Goal: Information Seeking & Learning: Learn about a topic

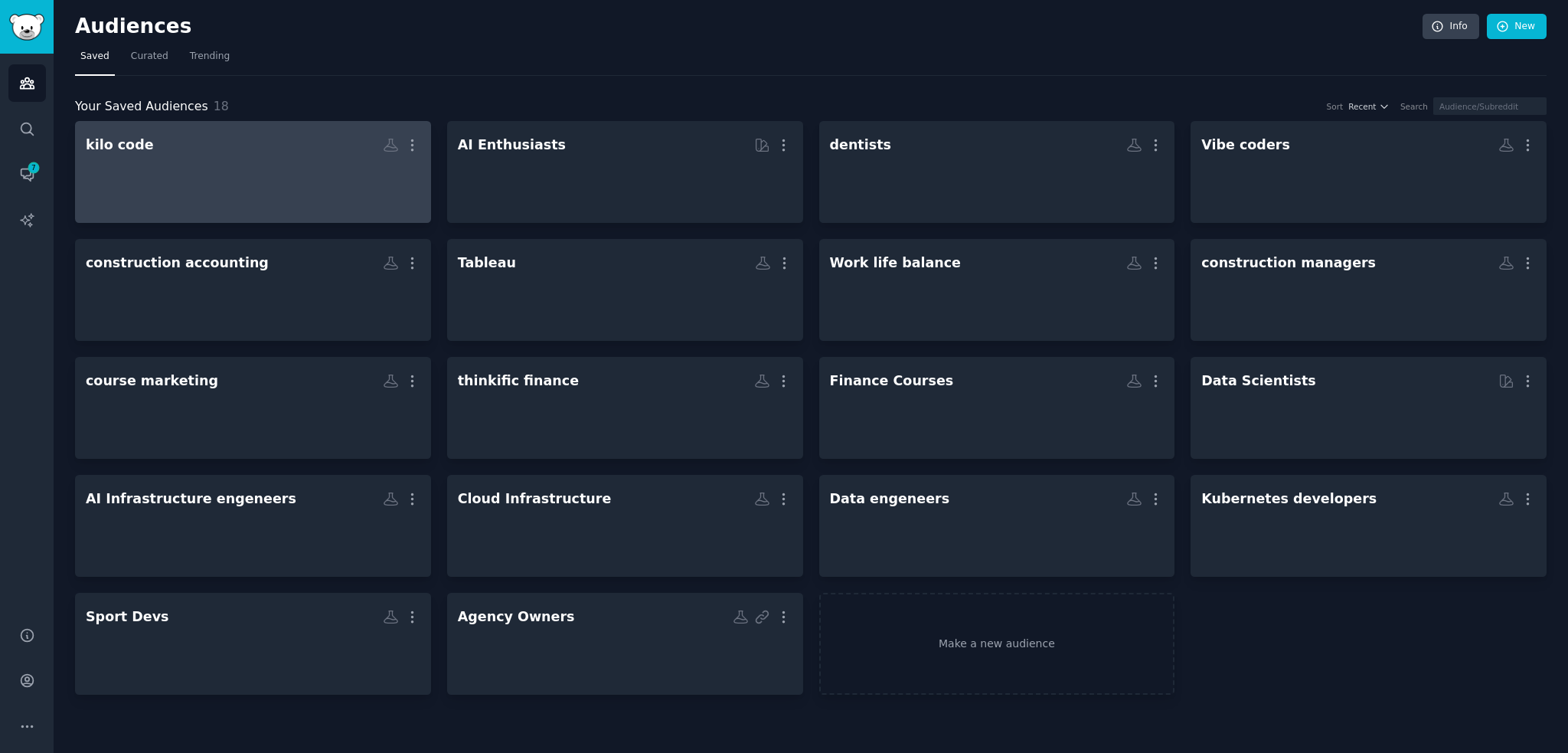
click at [339, 159] on div at bounding box center [253, 185] width 334 height 53
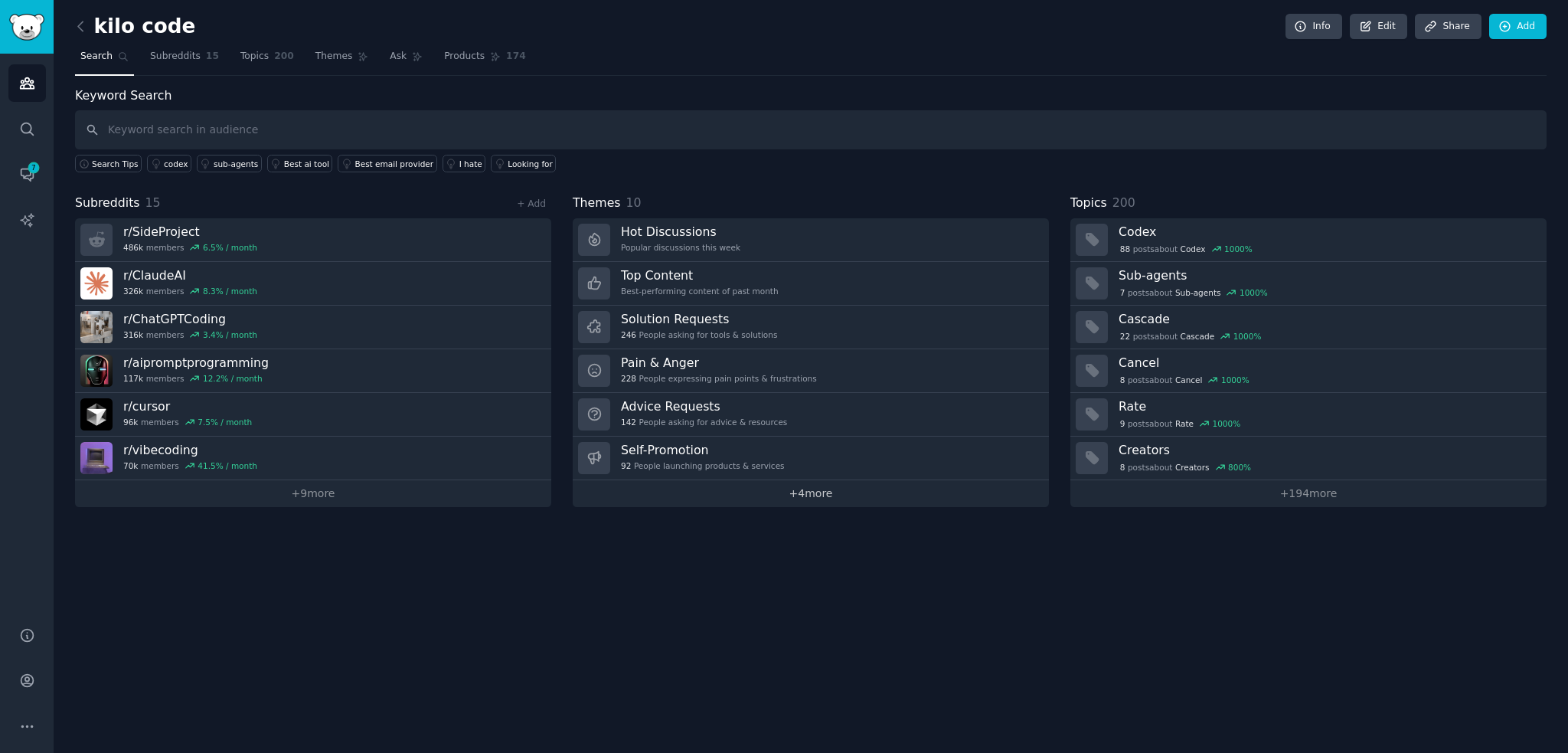
click at [823, 498] on link "+ 4 more" at bounding box center [811, 494] width 476 height 27
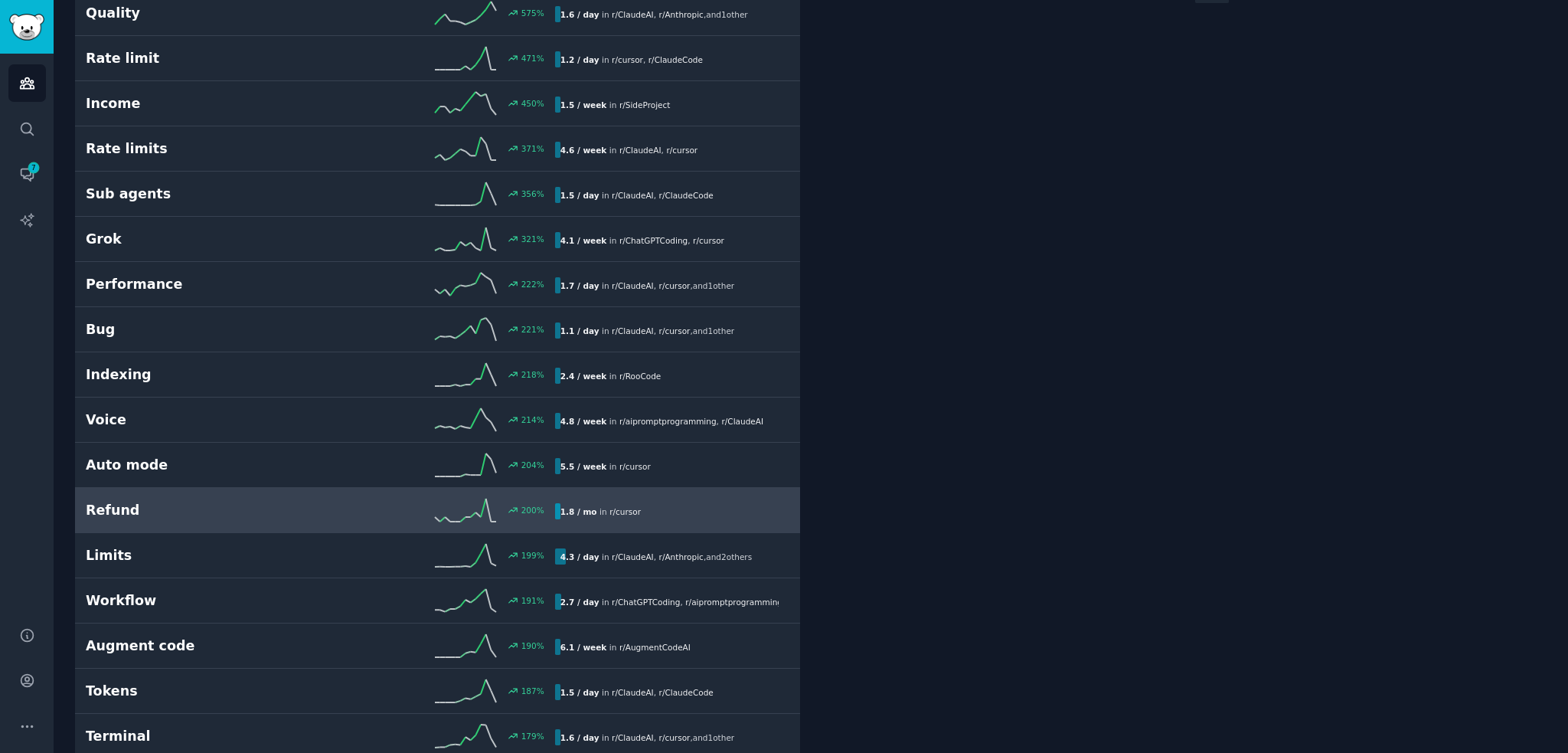
scroll to position [510, 0]
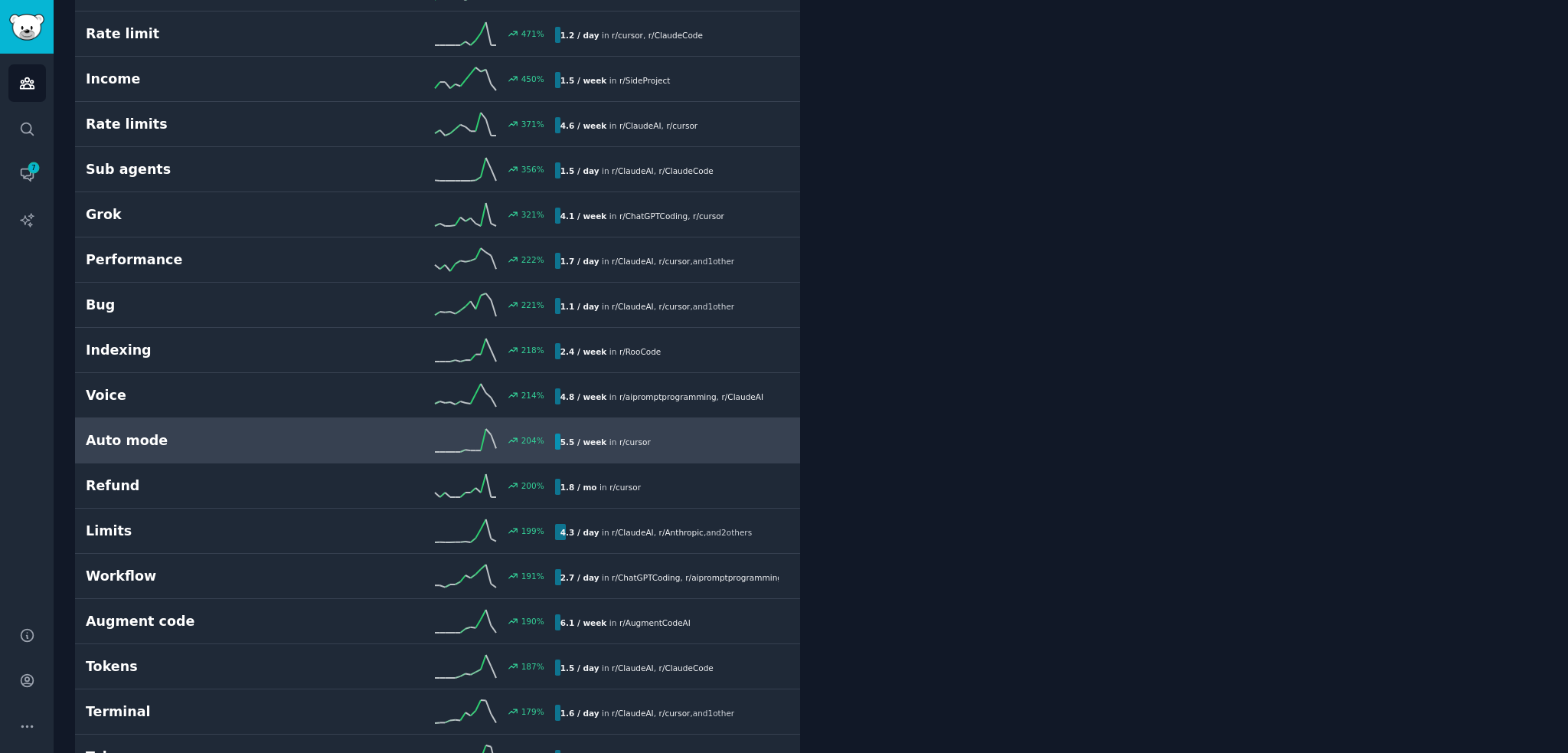
click at [209, 442] on h2 "Auto mode" at bounding box center [203, 441] width 235 height 19
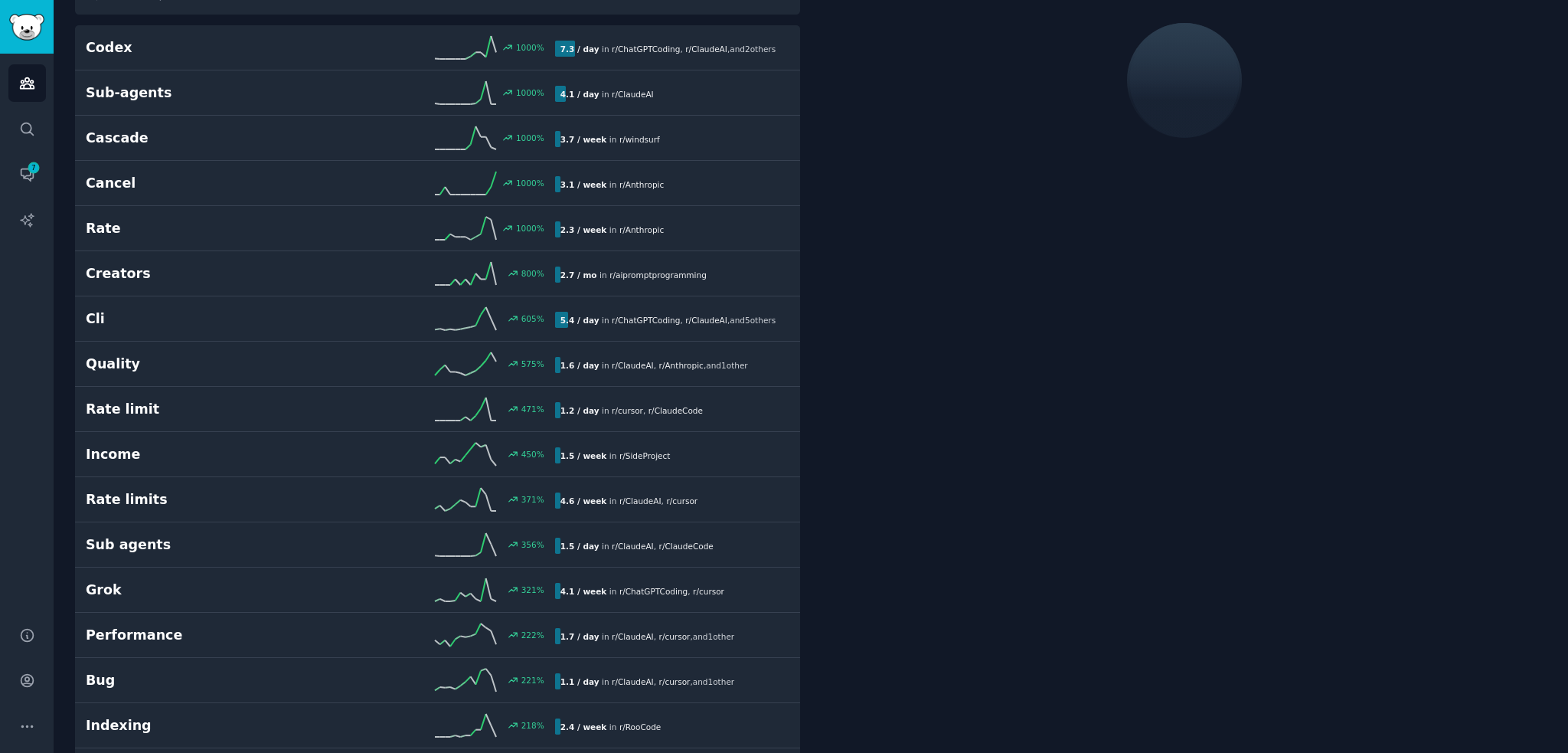
scroll to position [85, 0]
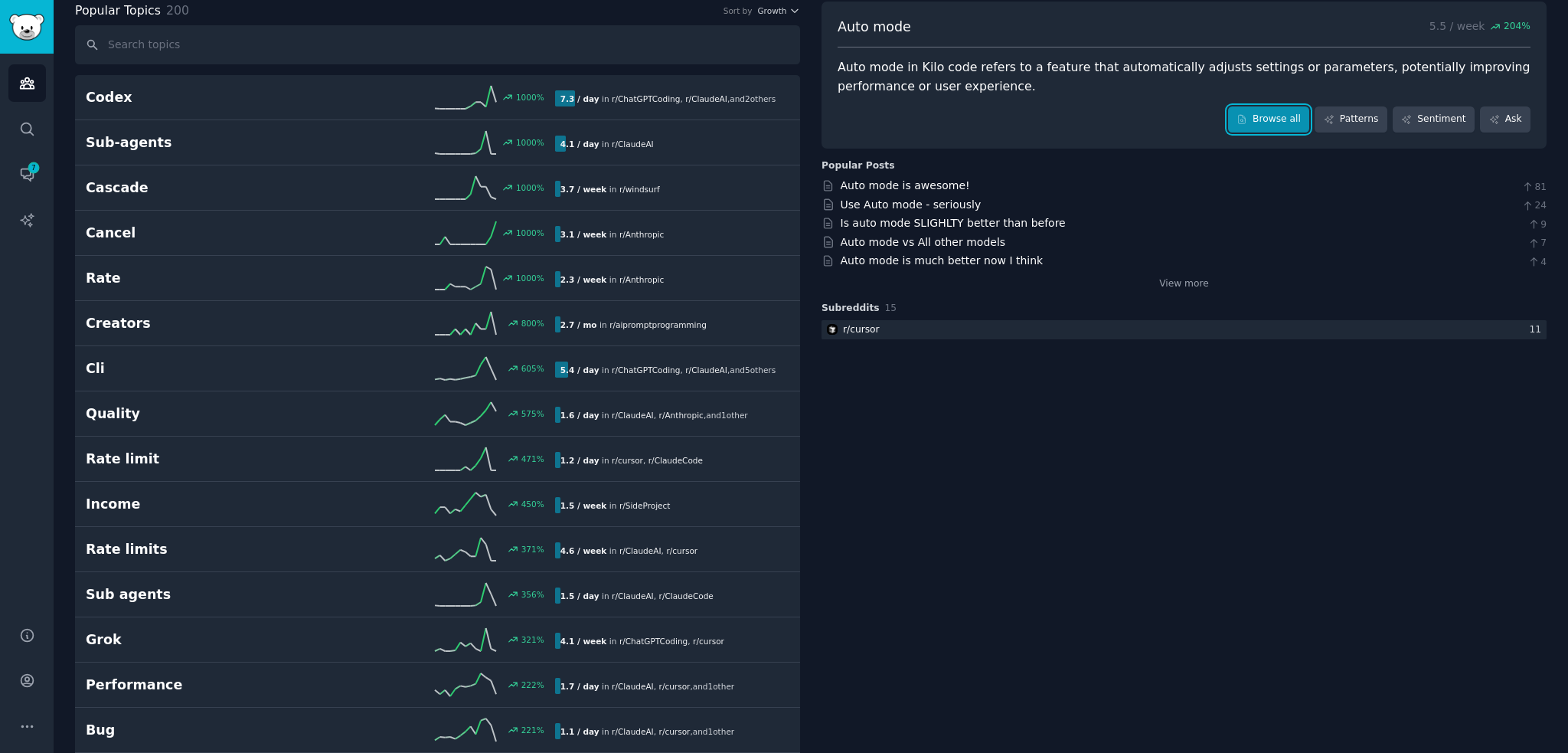
click at [1292, 116] on link "Browse all" at bounding box center [1269, 119] width 82 height 26
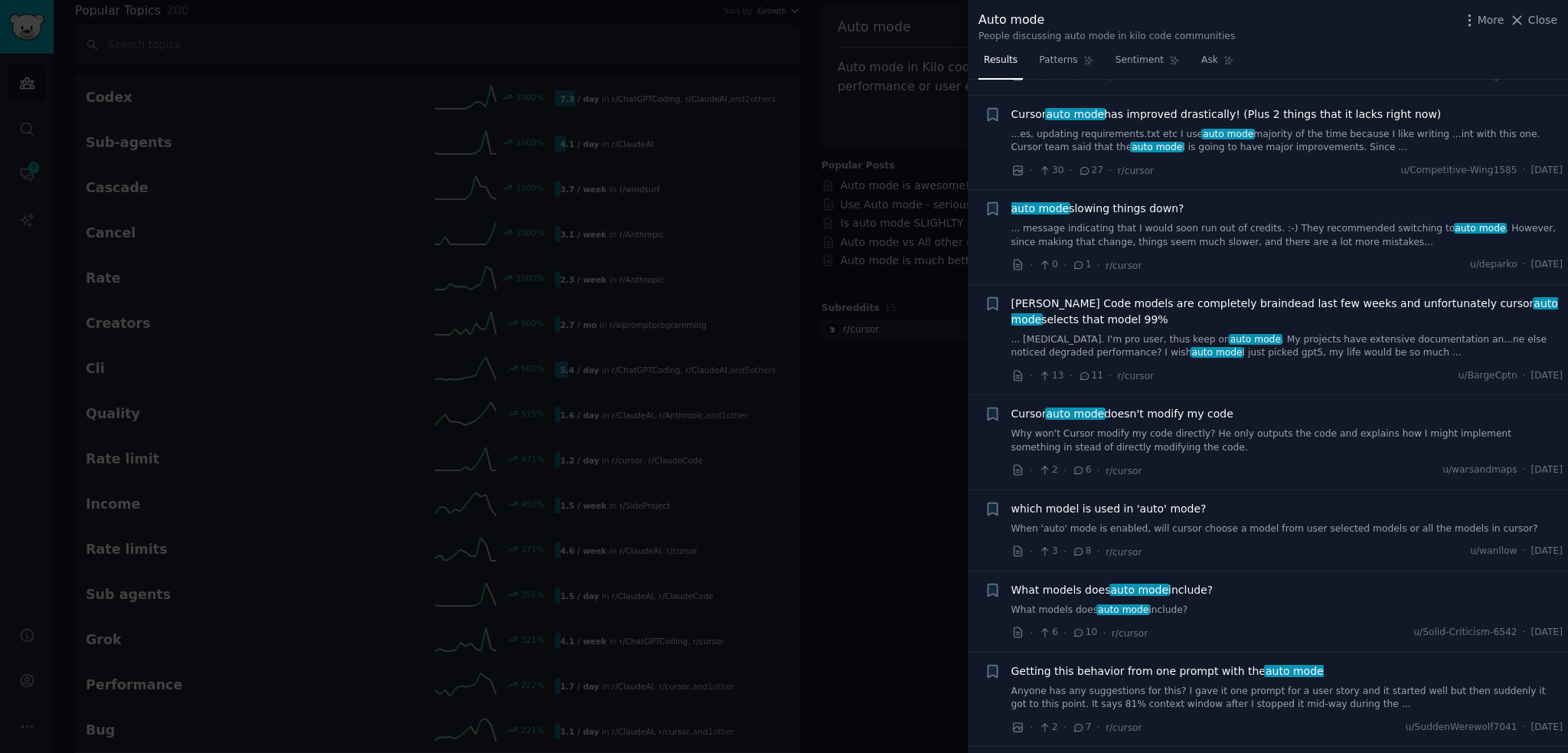
scroll to position [128, 0]
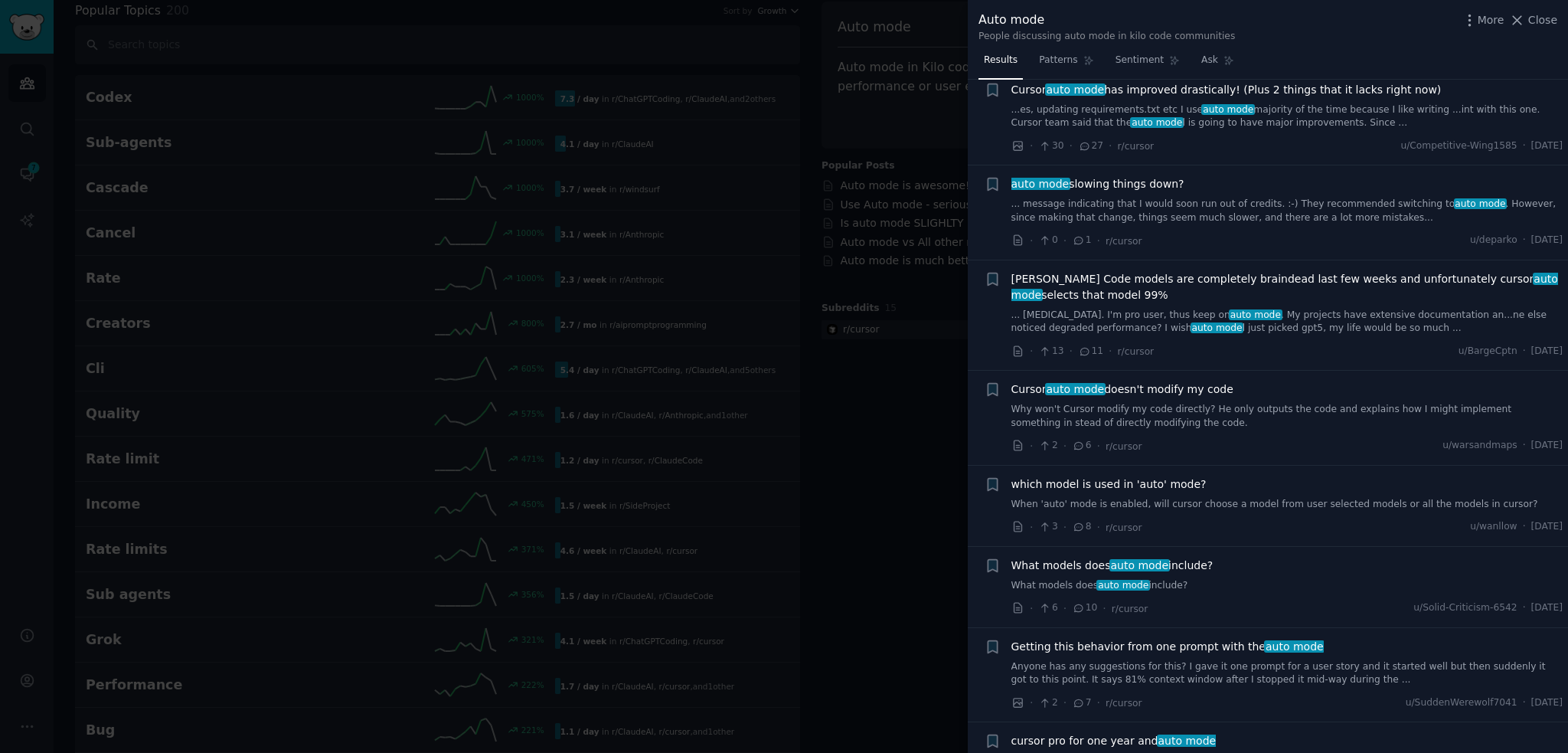
click at [882, 560] on div at bounding box center [784, 376] width 1568 height 753
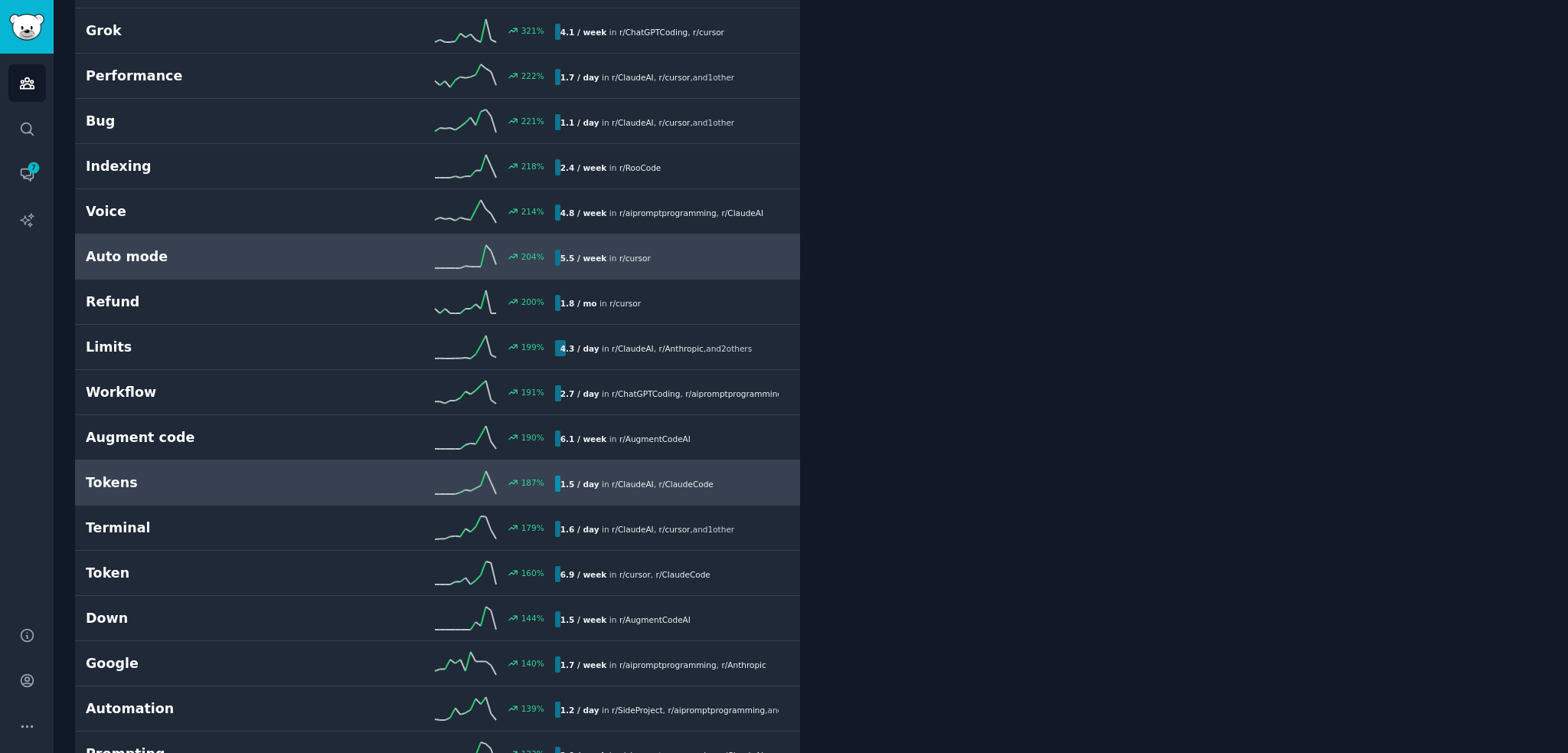
scroll to position [698, 0]
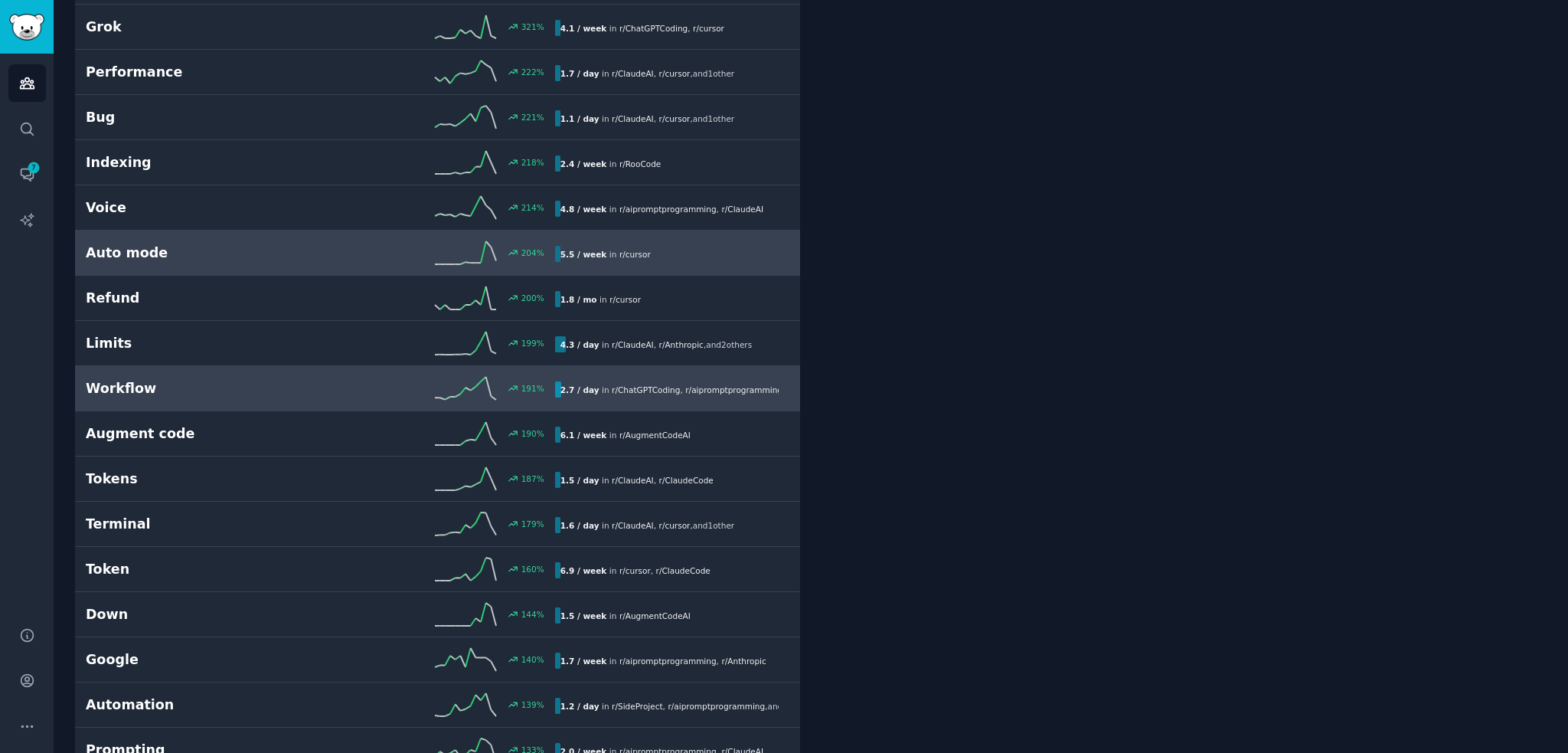
click at [209, 394] on div "Workflow 191 % 2.7 / day in r/ ChatGPTCoding , r/ aipromptprogramming , and 4 o…" at bounding box center [438, 389] width 703 height 23
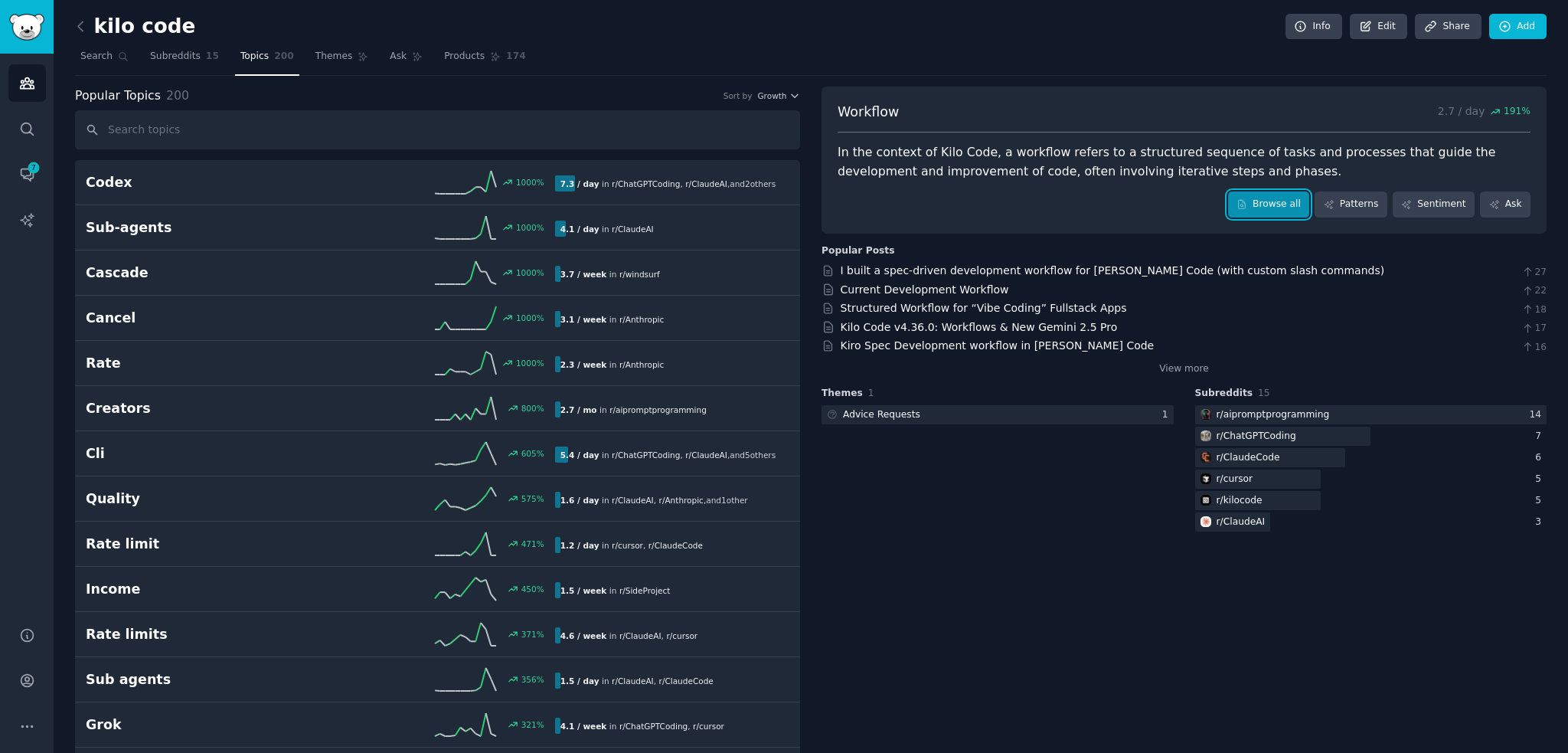
click at [1293, 205] on link "Browse all" at bounding box center [1269, 204] width 82 height 26
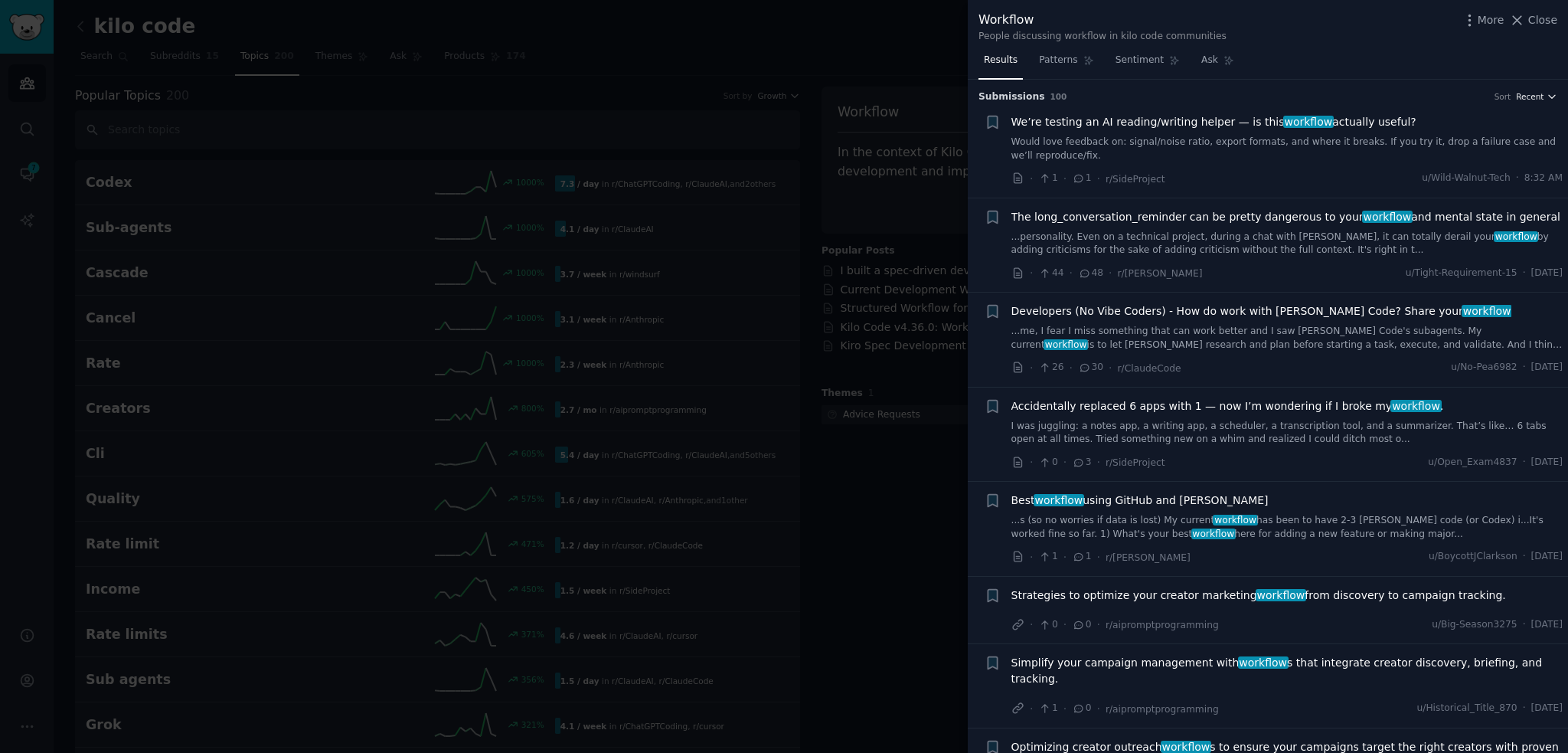
click at [1541, 95] on button "Recent" at bounding box center [1537, 96] width 42 height 11
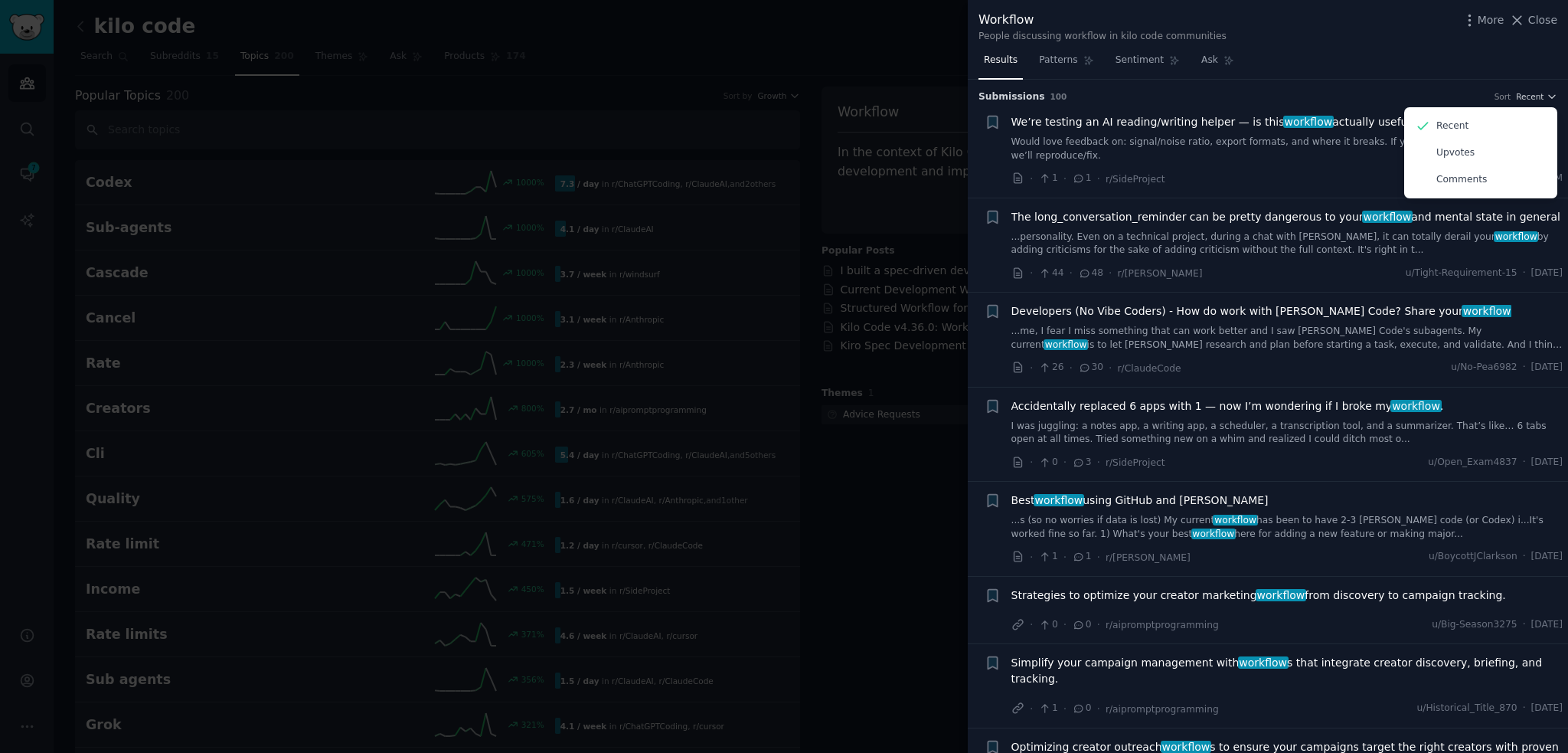
click at [1370, 70] on div "Results Patterns Sentiment Ask" at bounding box center [1268, 64] width 600 height 32
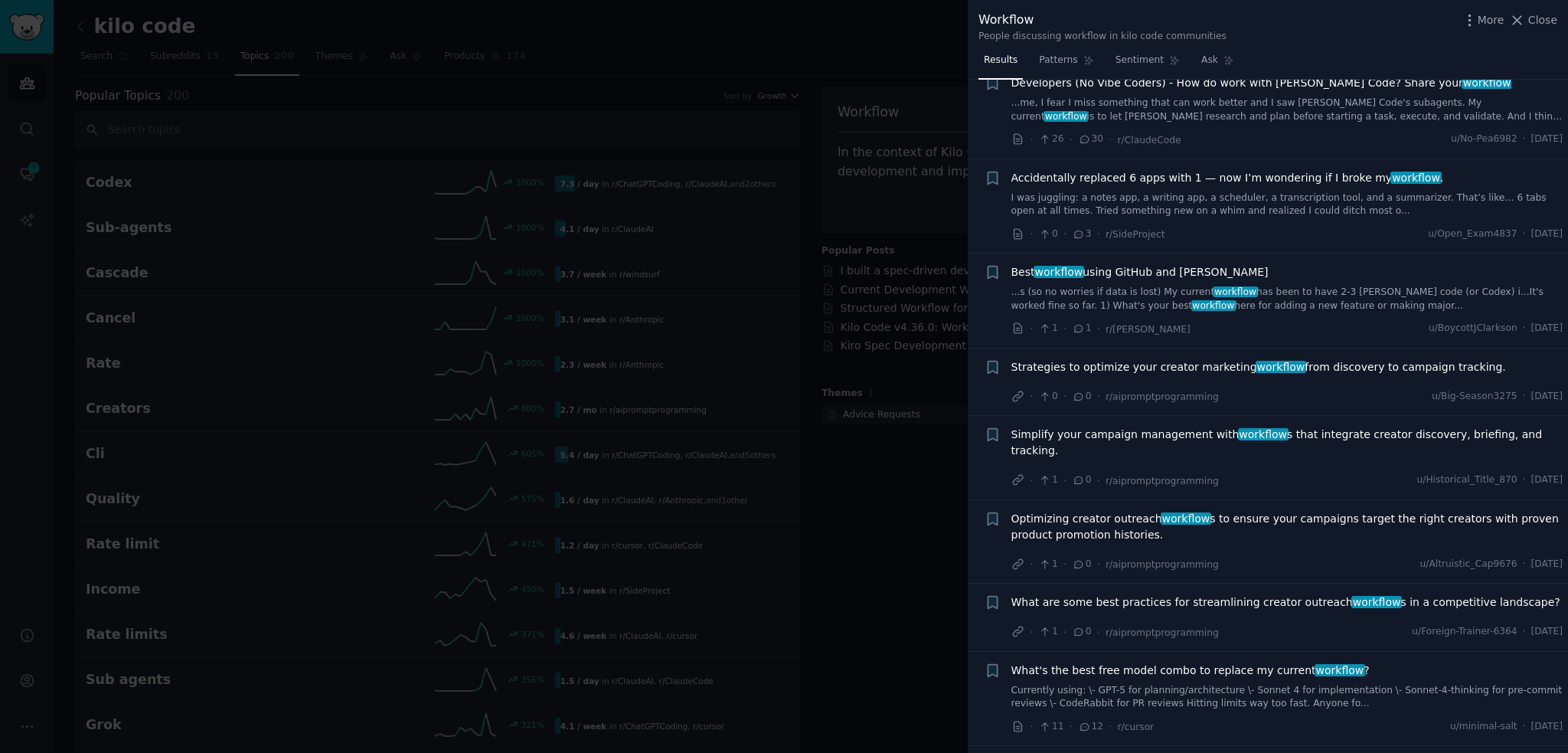
scroll to position [230, 0]
drag, startPoint x: 914, startPoint y: 456, endPoint x: 907, endPoint y: 487, distance: 31.8
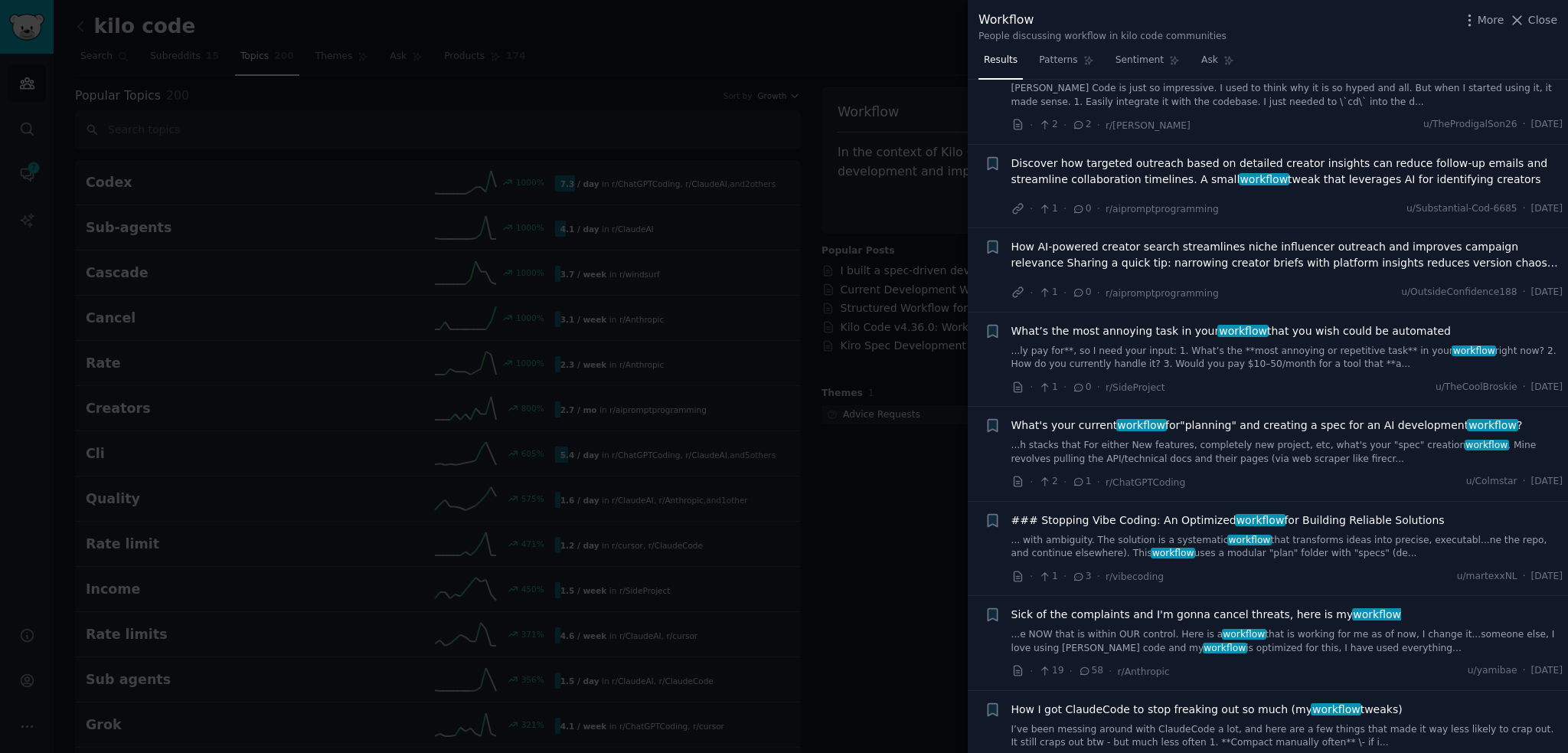
scroll to position [1736, 0]
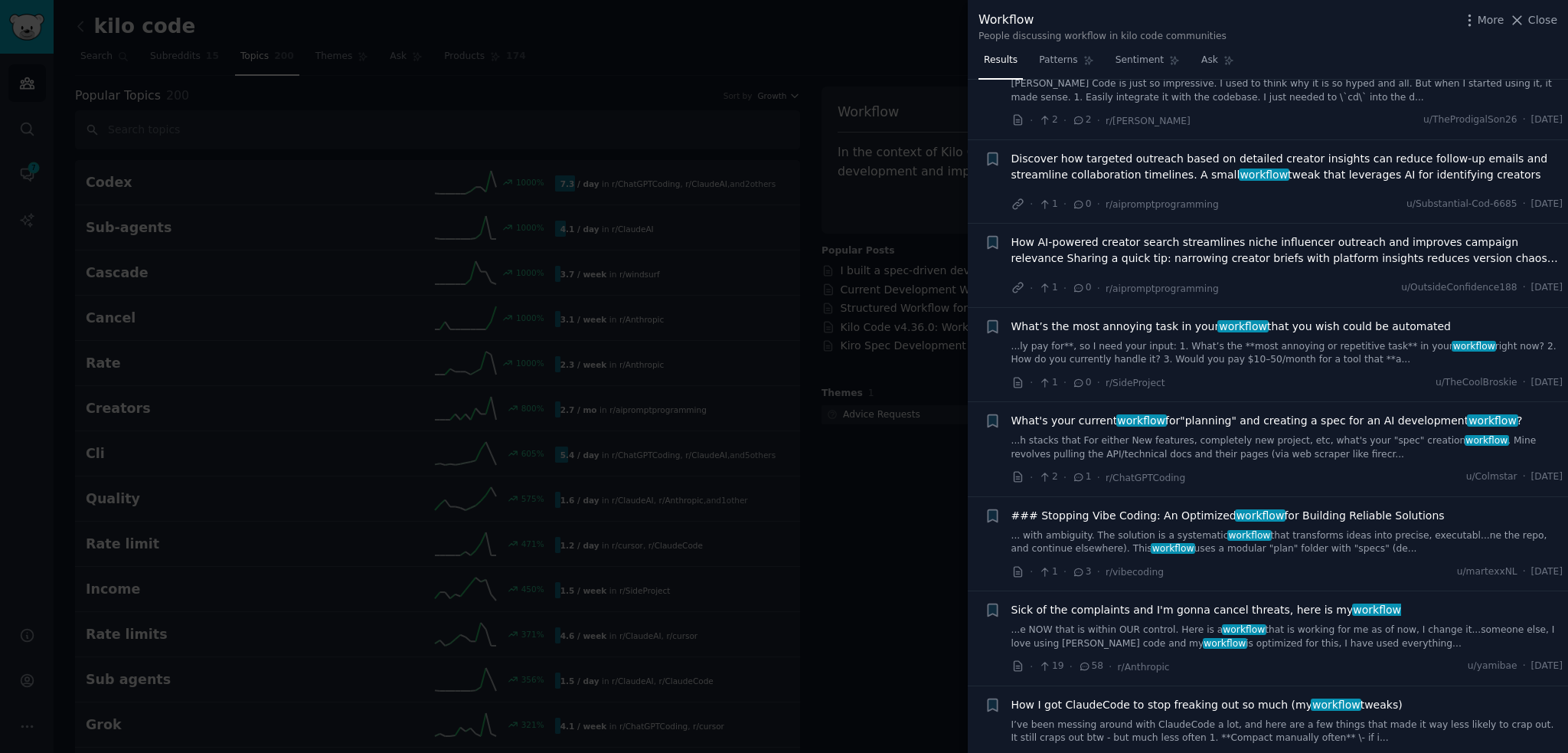
click at [1290, 413] on span "What's your current workflow for"planning" and creating a spec for an AI develo…" at bounding box center [1268, 420] width 512 height 16
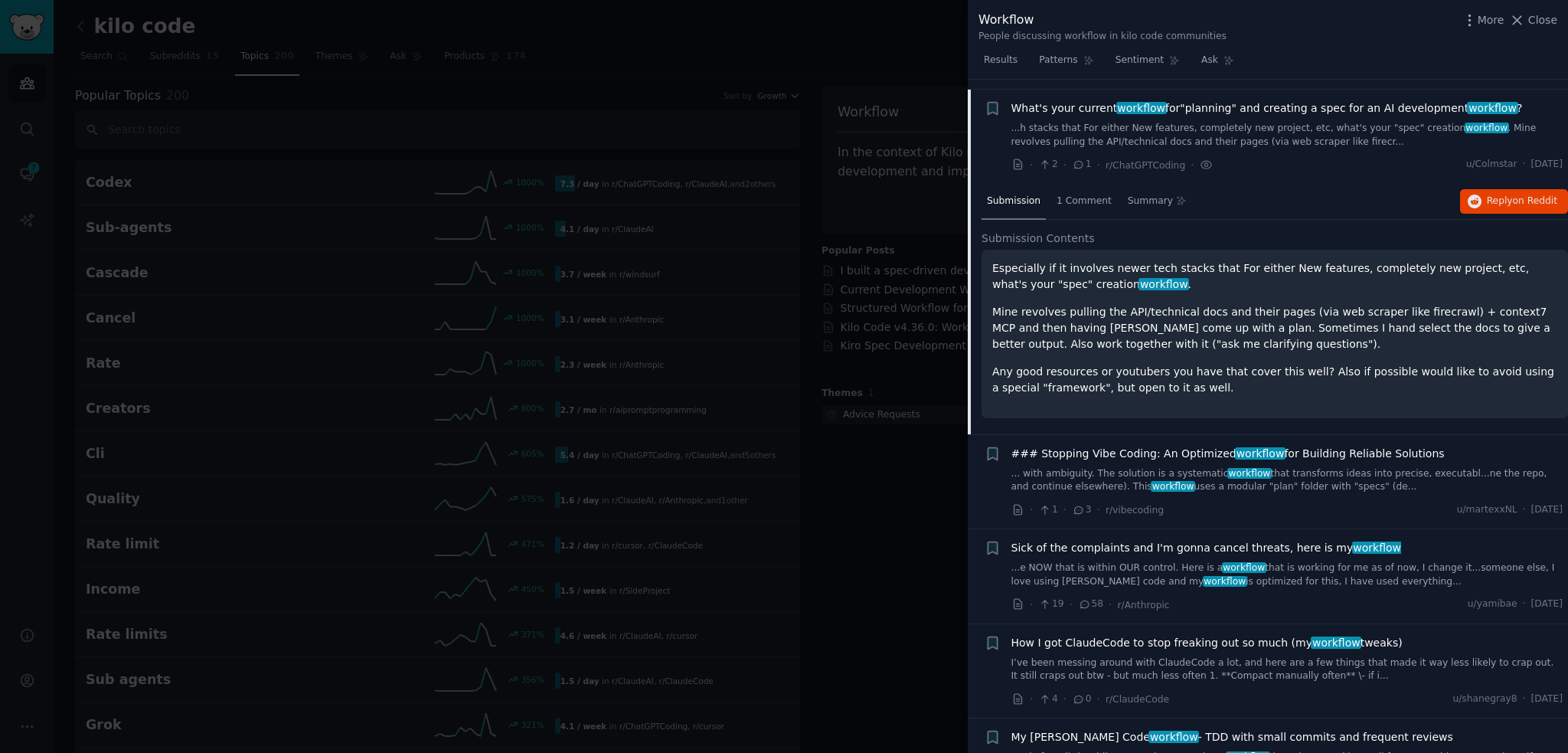
scroll to position [2074, 0]
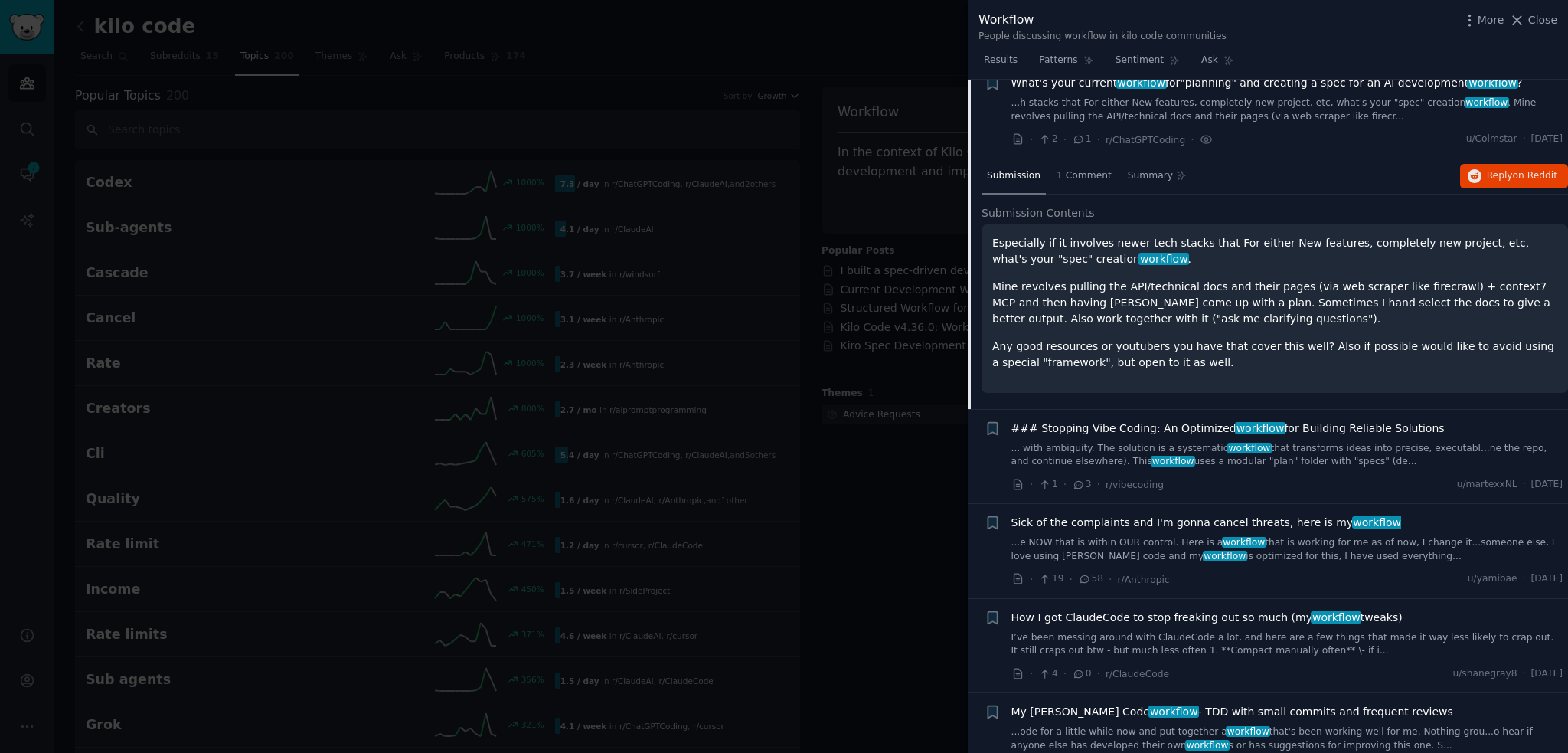
click at [848, 515] on div at bounding box center [784, 376] width 1568 height 753
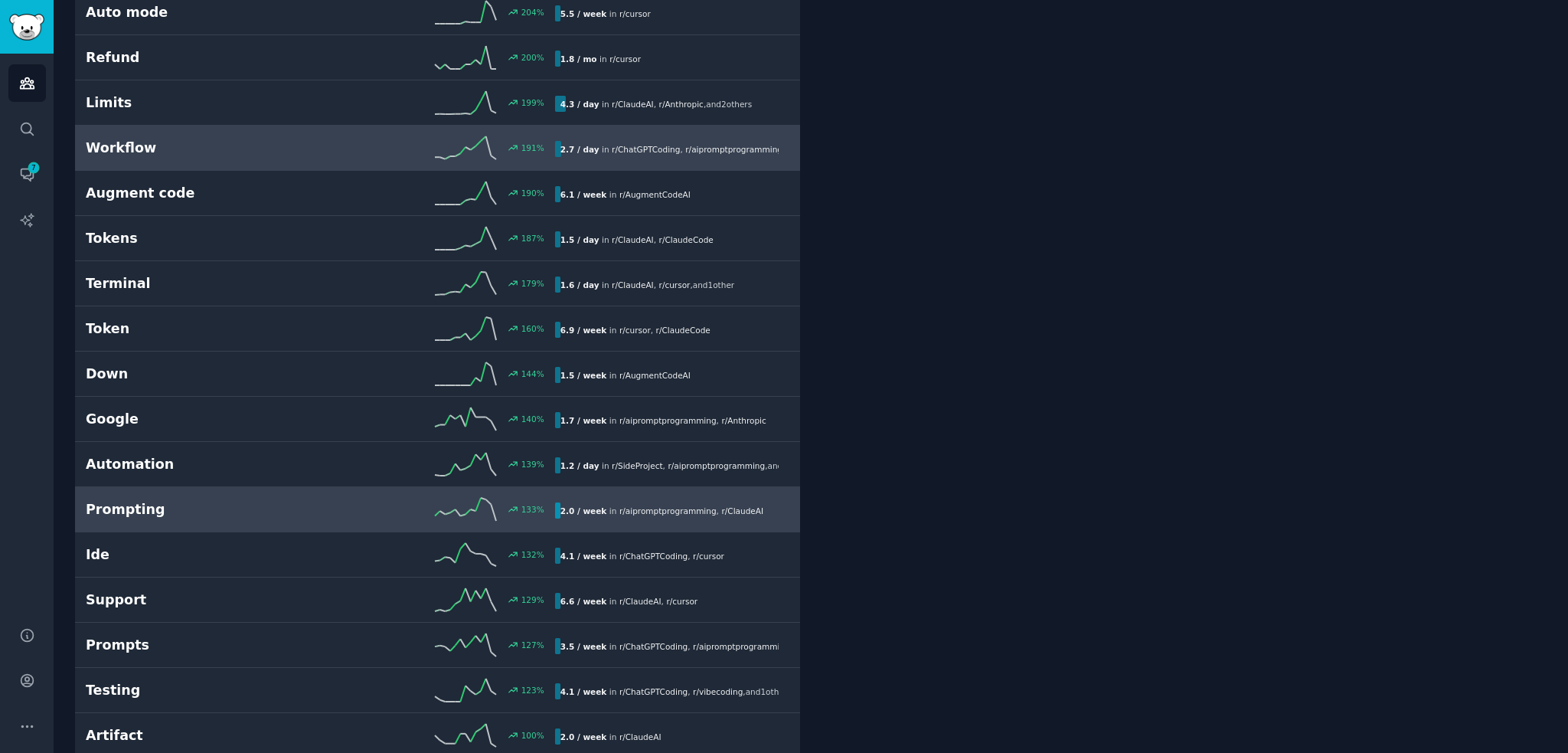
scroll to position [944, 0]
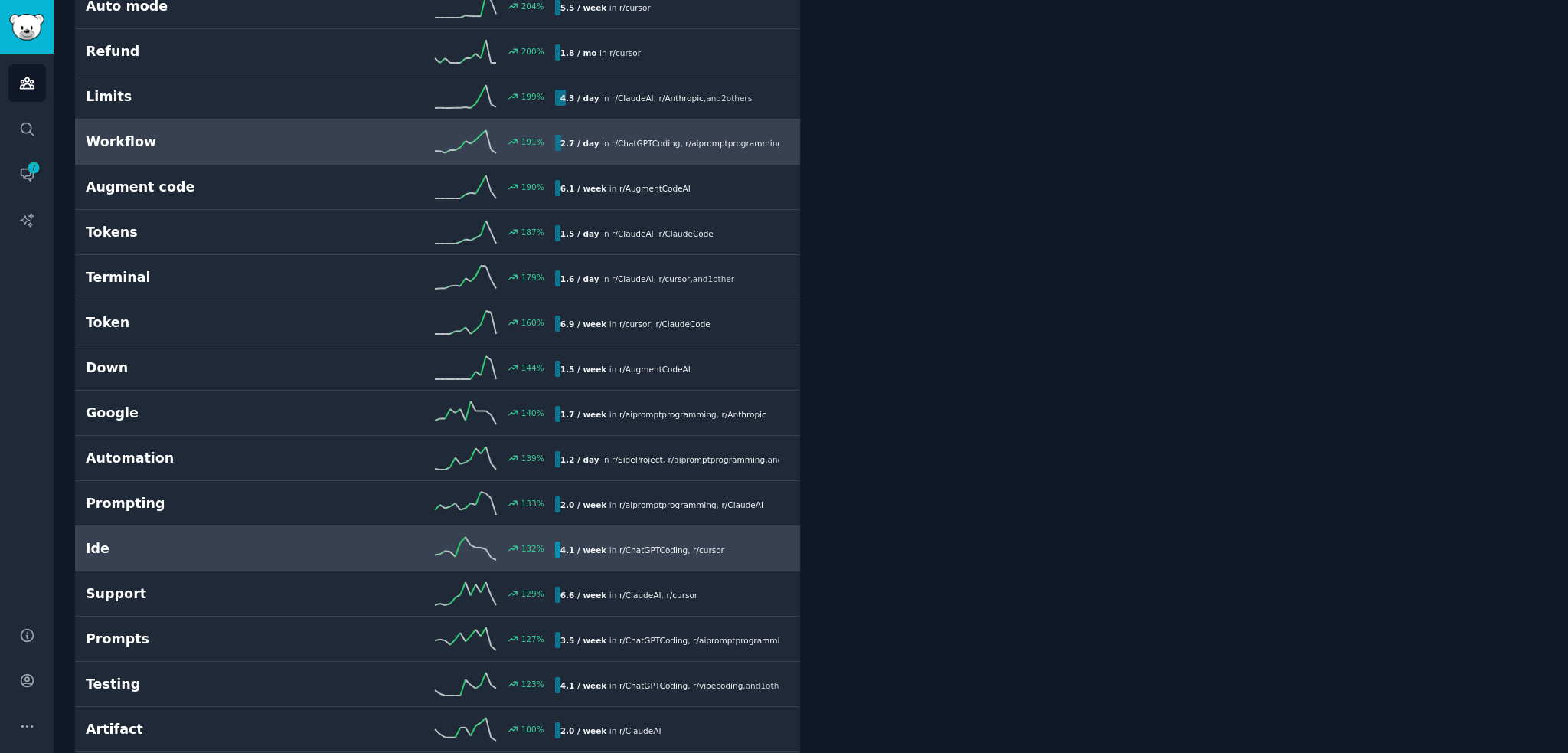
click at [227, 548] on h2 "Ide" at bounding box center [203, 549] width 235 height 19
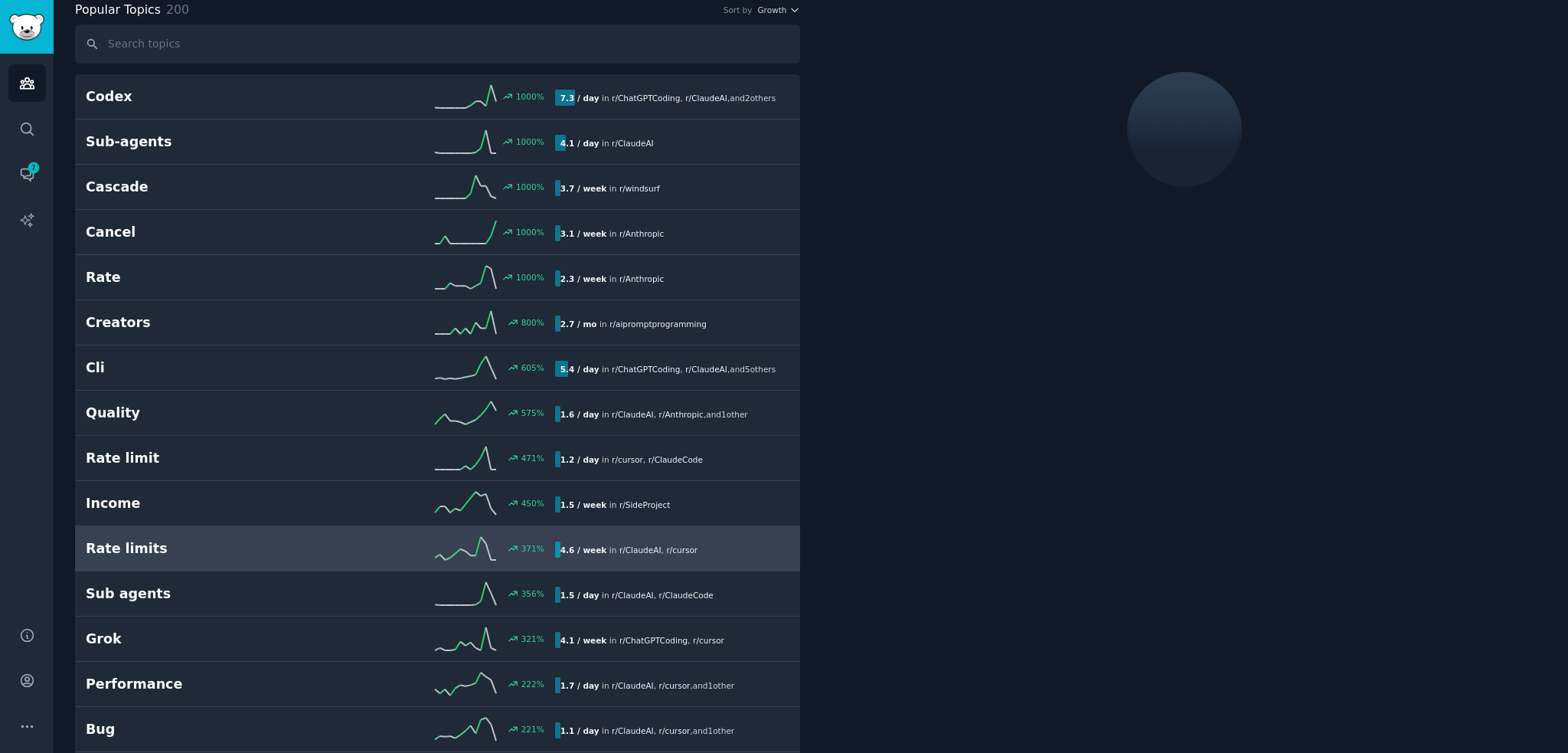
scroll to position [85, 0]
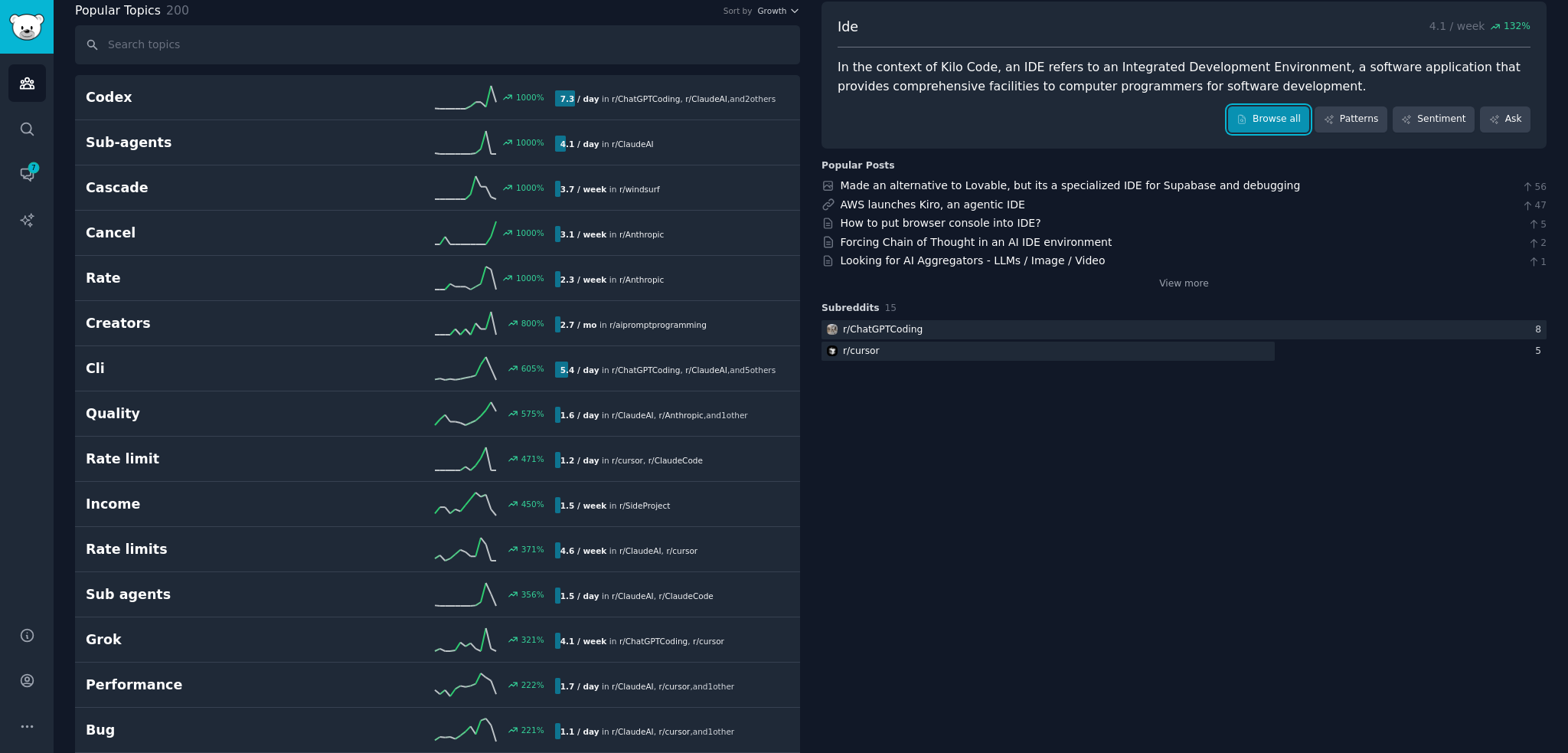
click at [1278, 120] on link "Browse all" at bounding box center [1269, 119] width 82 height 26
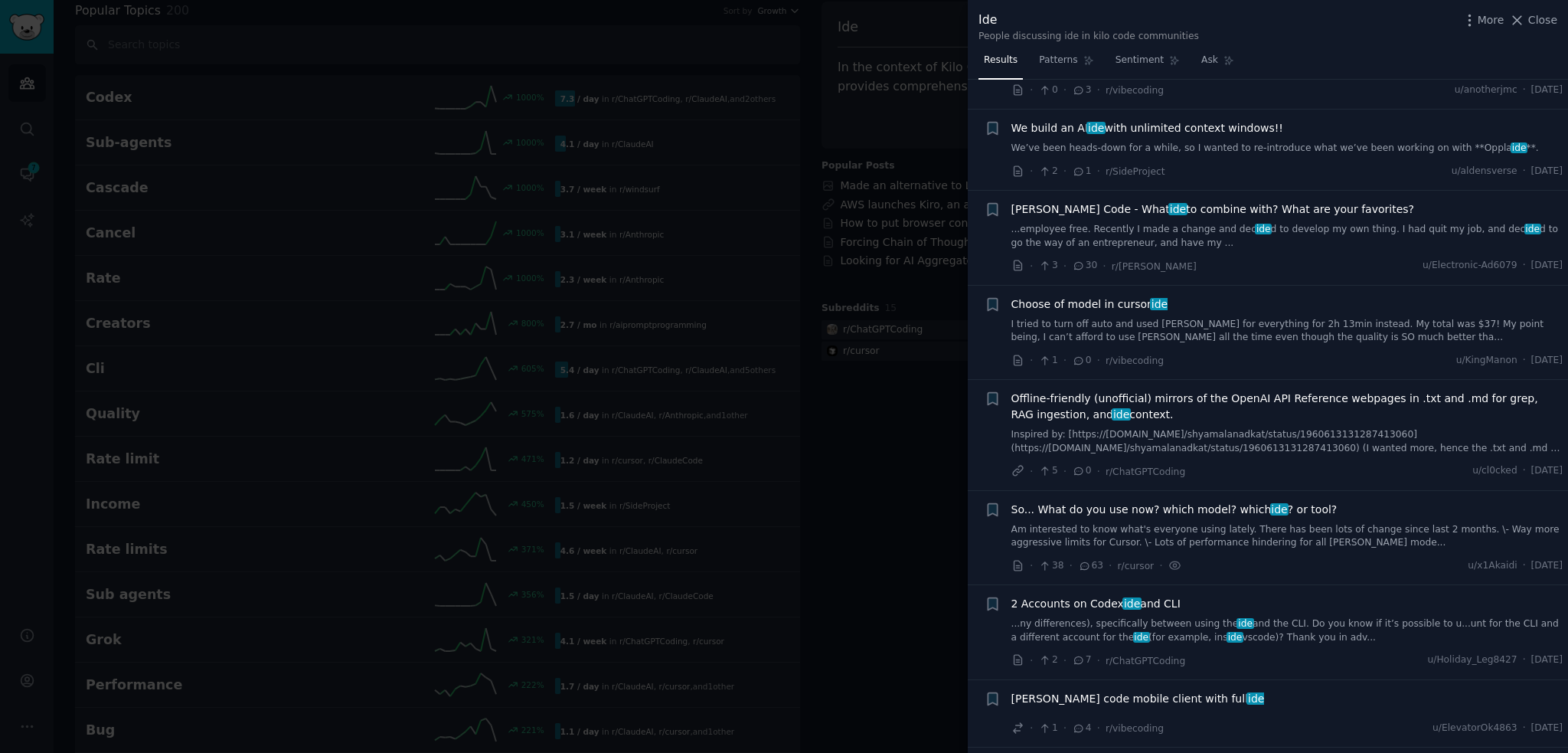
scroll to position [767, 0]
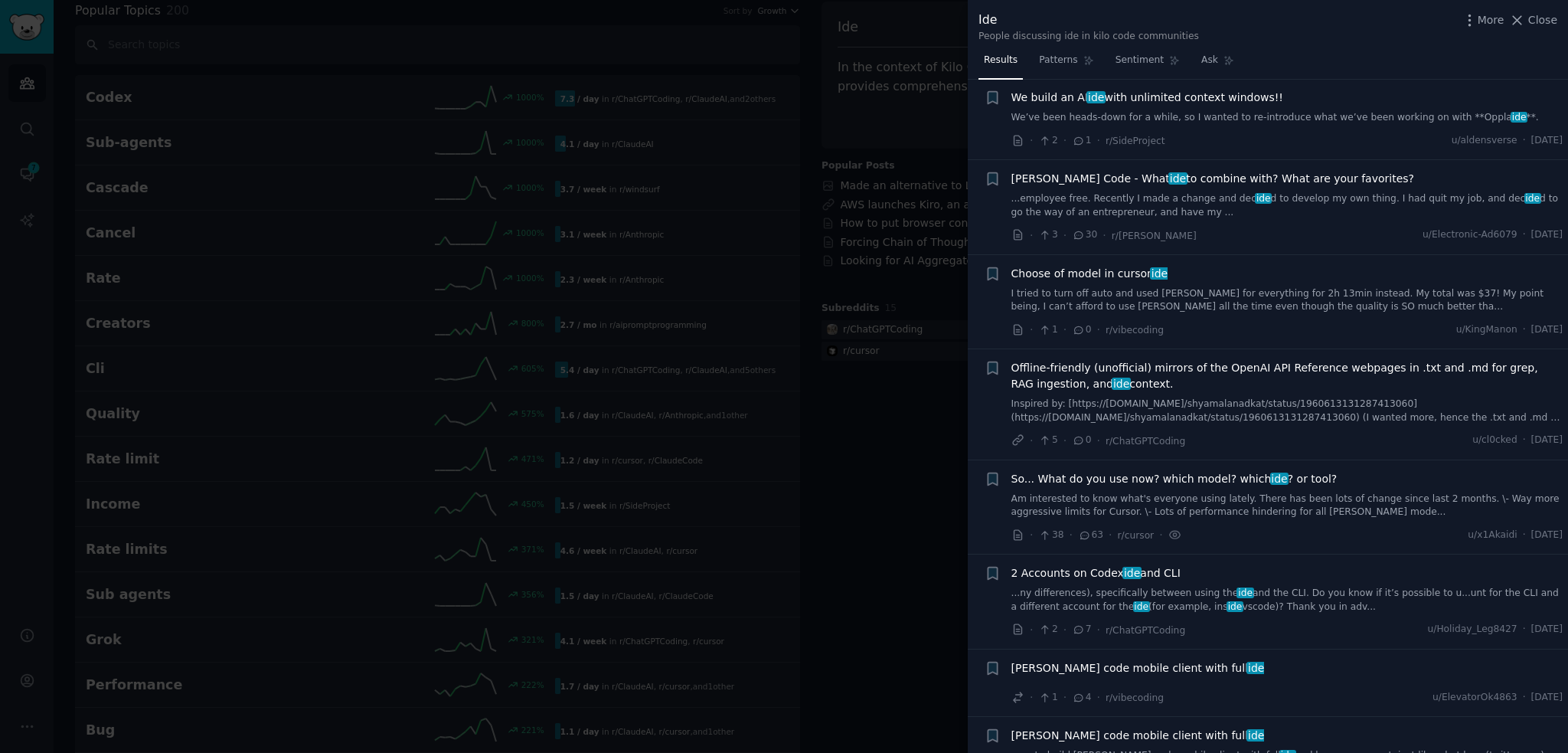
click at [1232, 474] on span "So... What do you use now? which model? which ide ? or tool?" at bounding box center [1175, 479] width 327 height 16
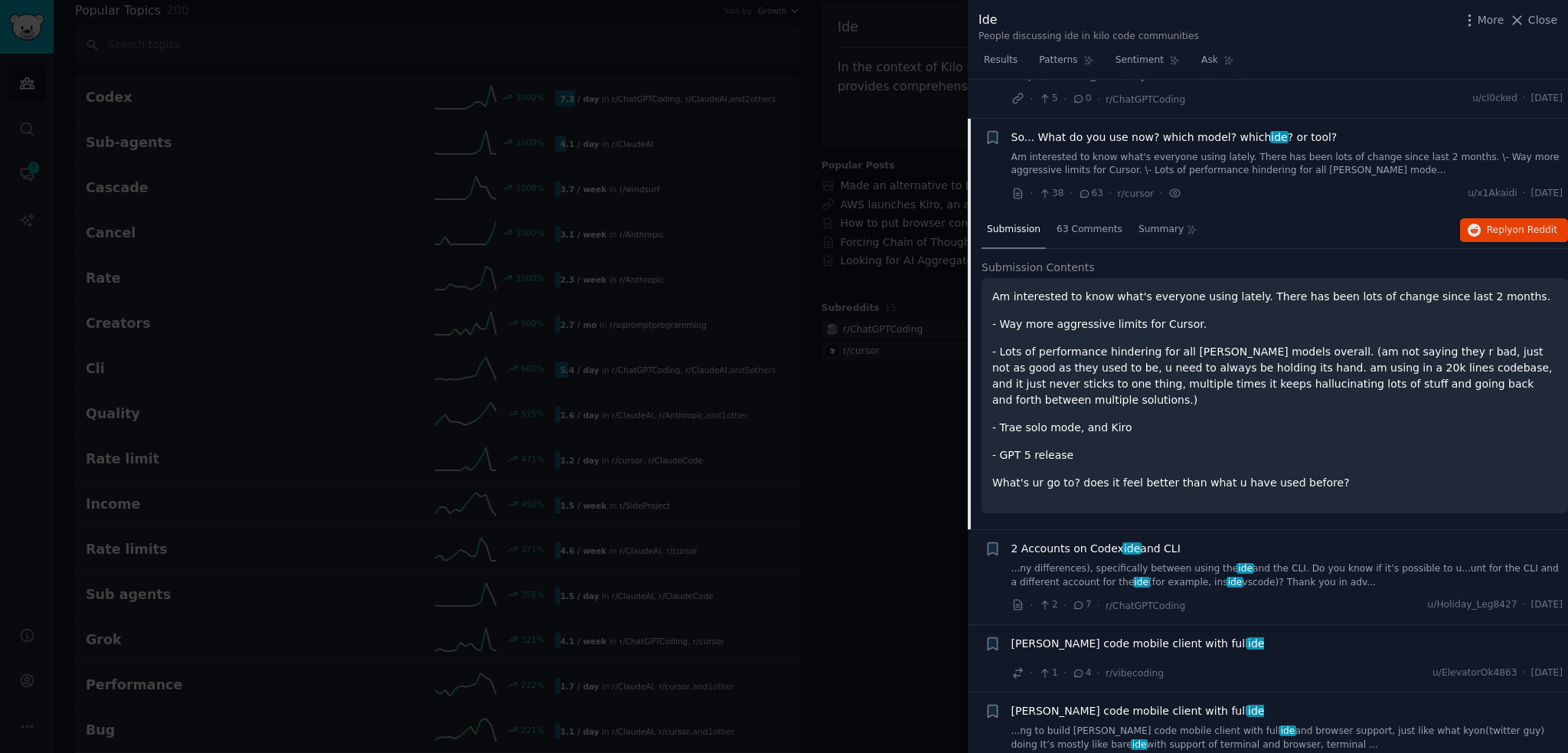
scroll to position [1144, 0]
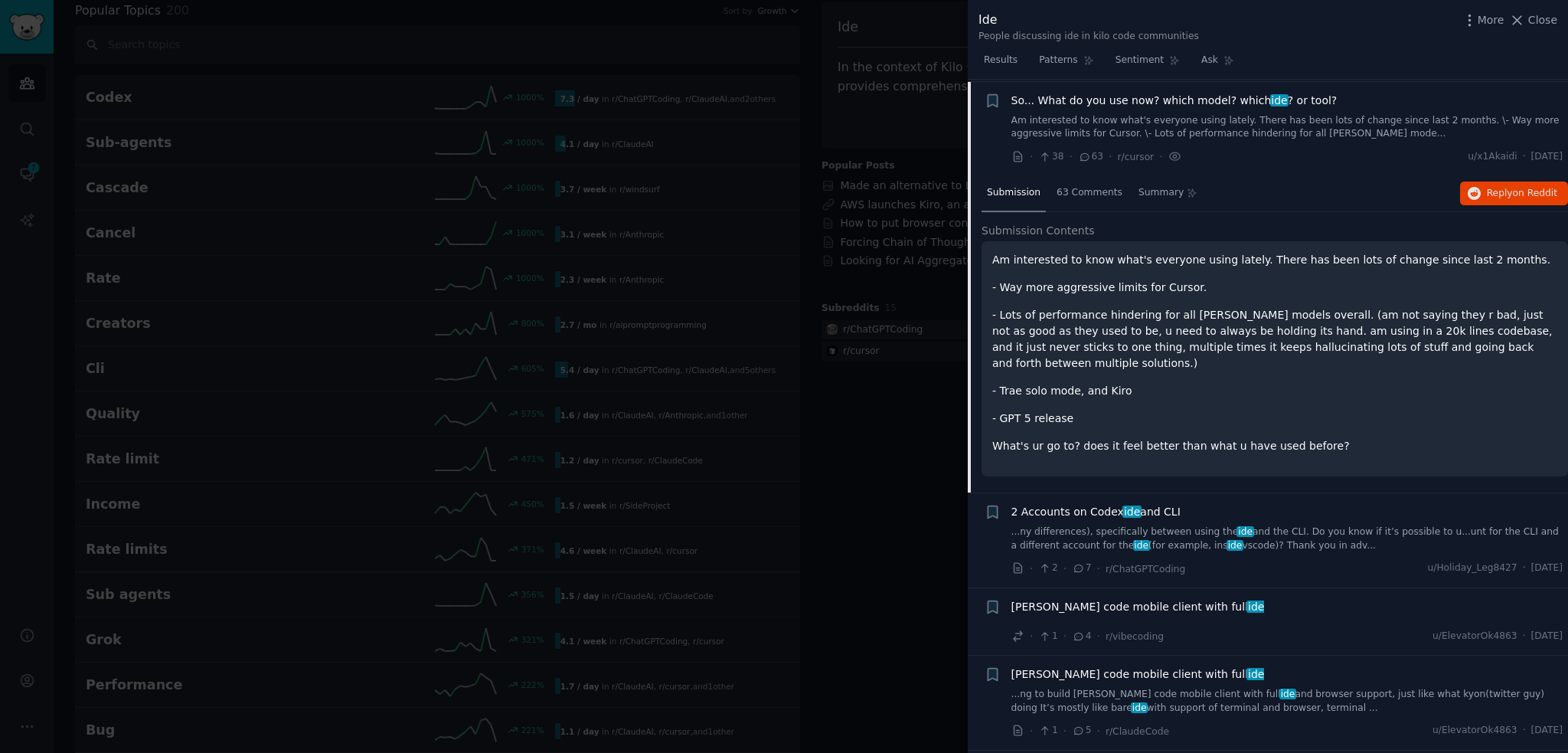
click at [927, 542] on div at bounding box center [784, 376] width 1568 height 753
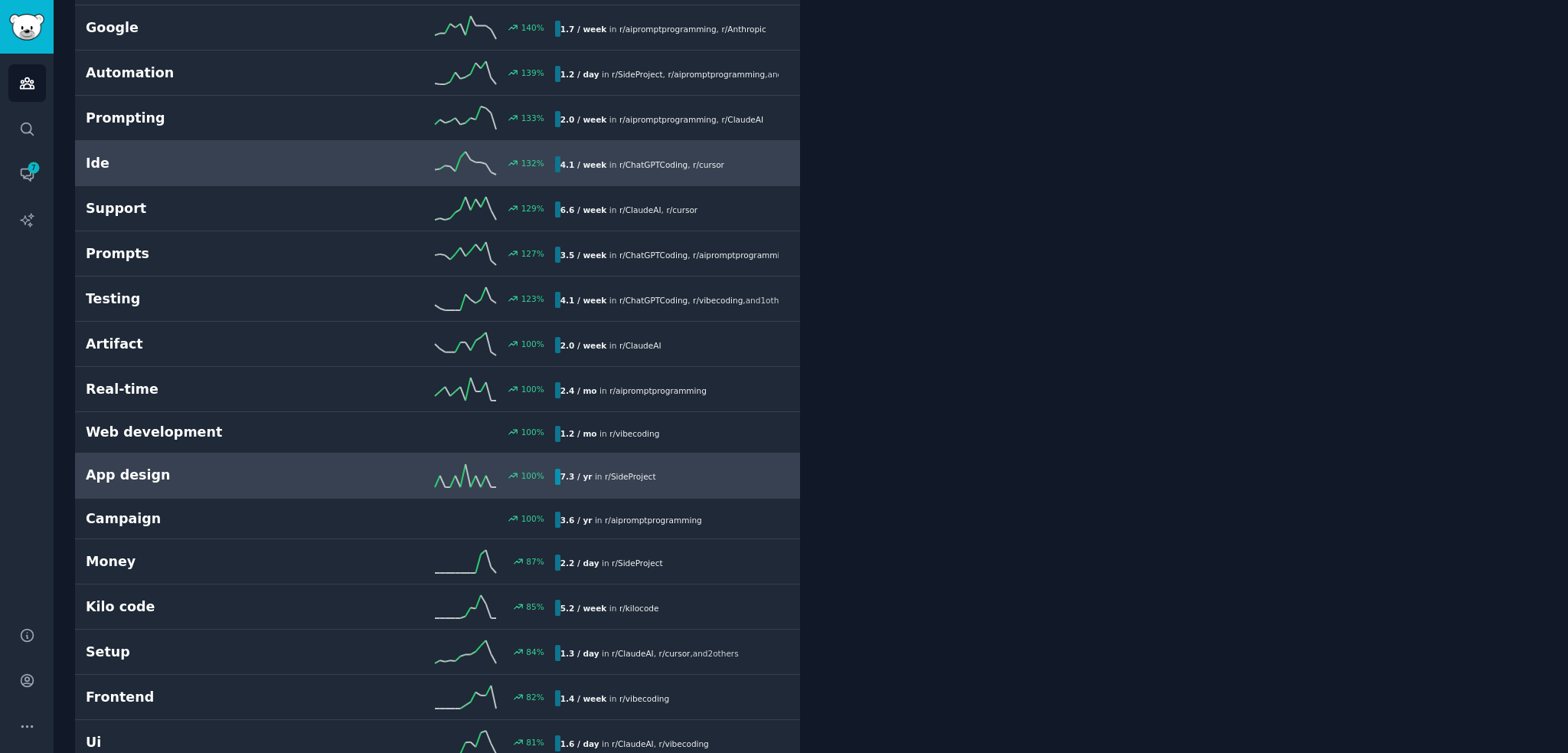
scroll to position [1336, 0]
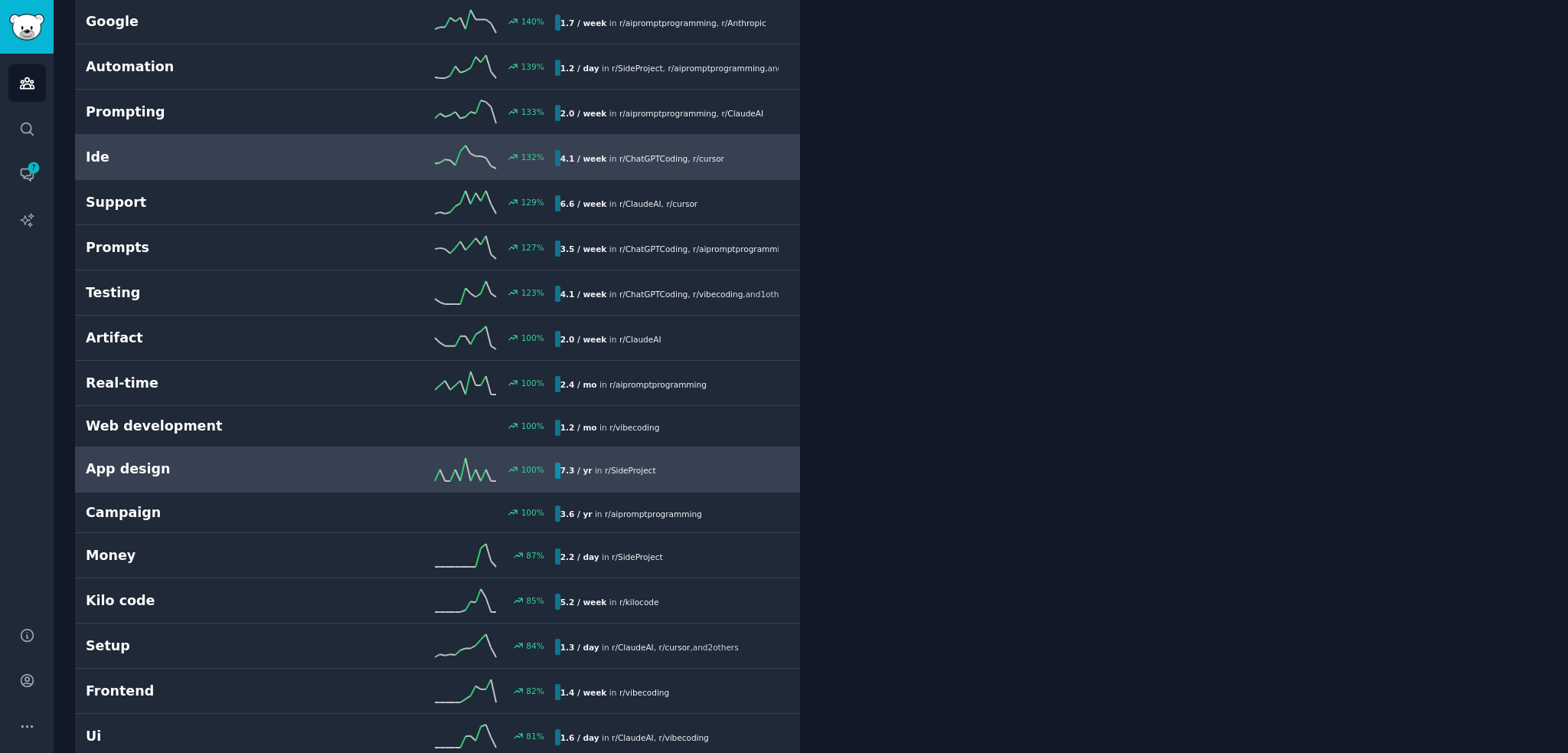
click at [298, 462] on h2 "App design" at bounding box center [203, 470] width 235 height 19
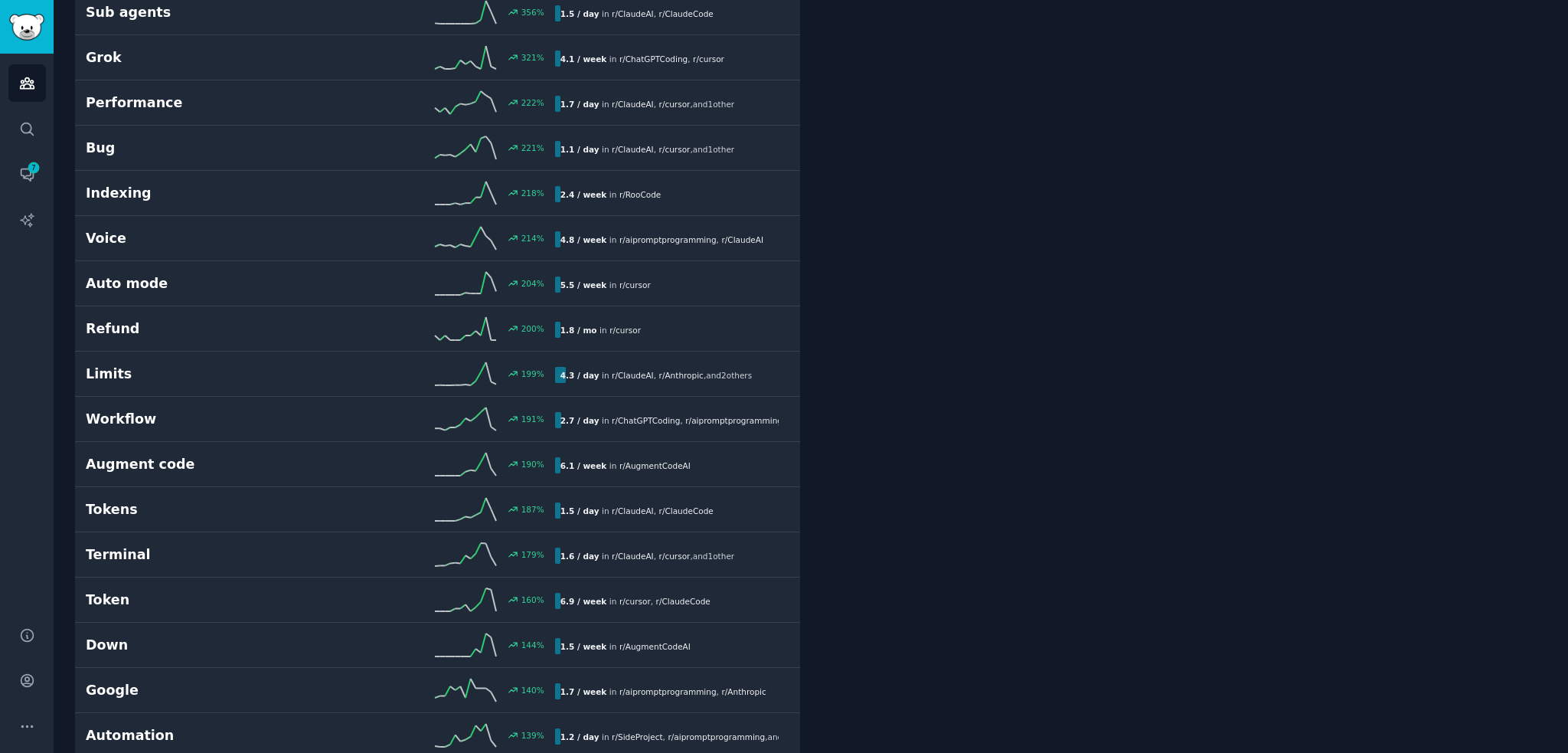
drag, startPoint x: 956, startPoint y: 486, endPoint x: 949, endPoint y: 590, distance: 104.2
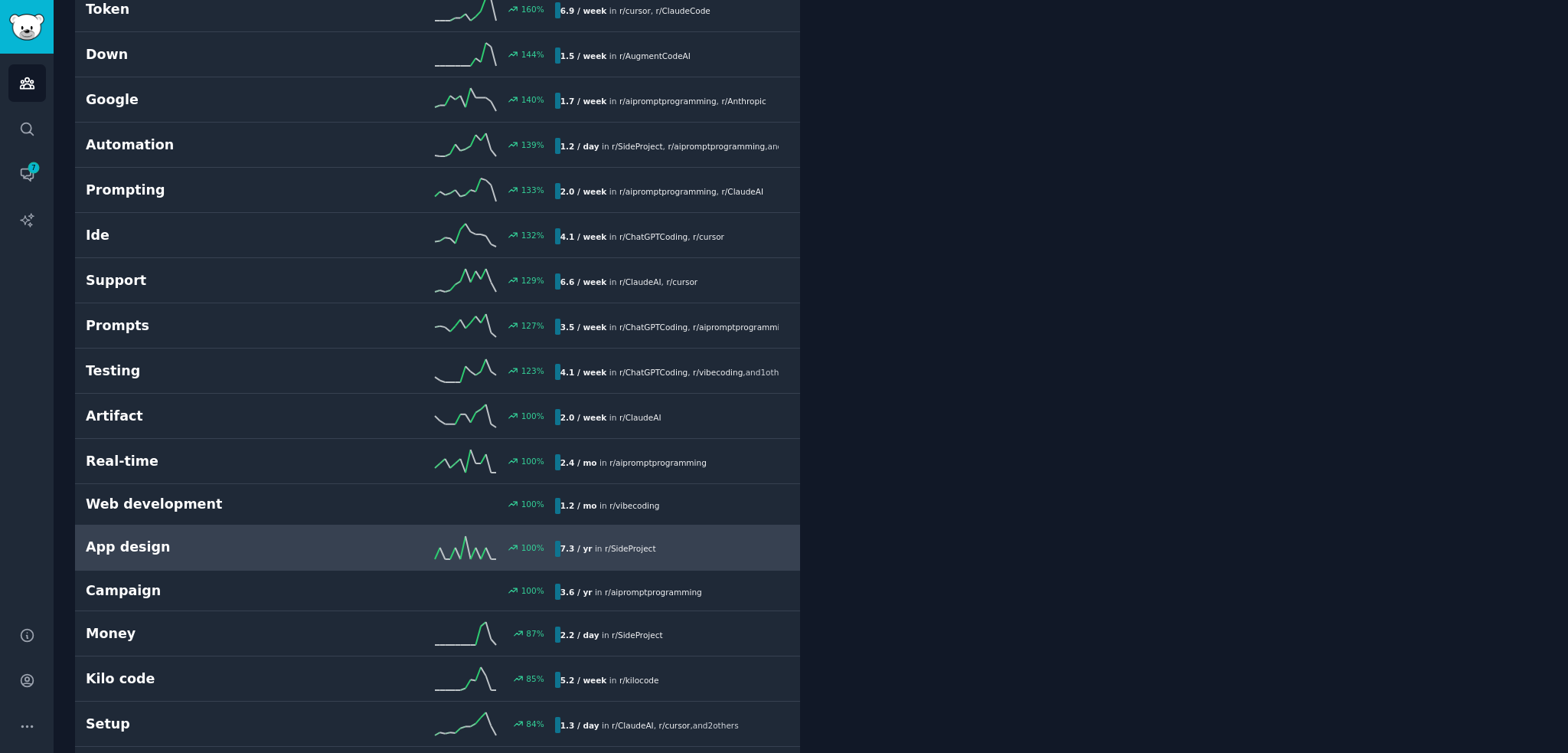
drag, startPoint x: 913, startPoint y: 489, endPoint x: 902, endPoint y: 599, distance: 110.5
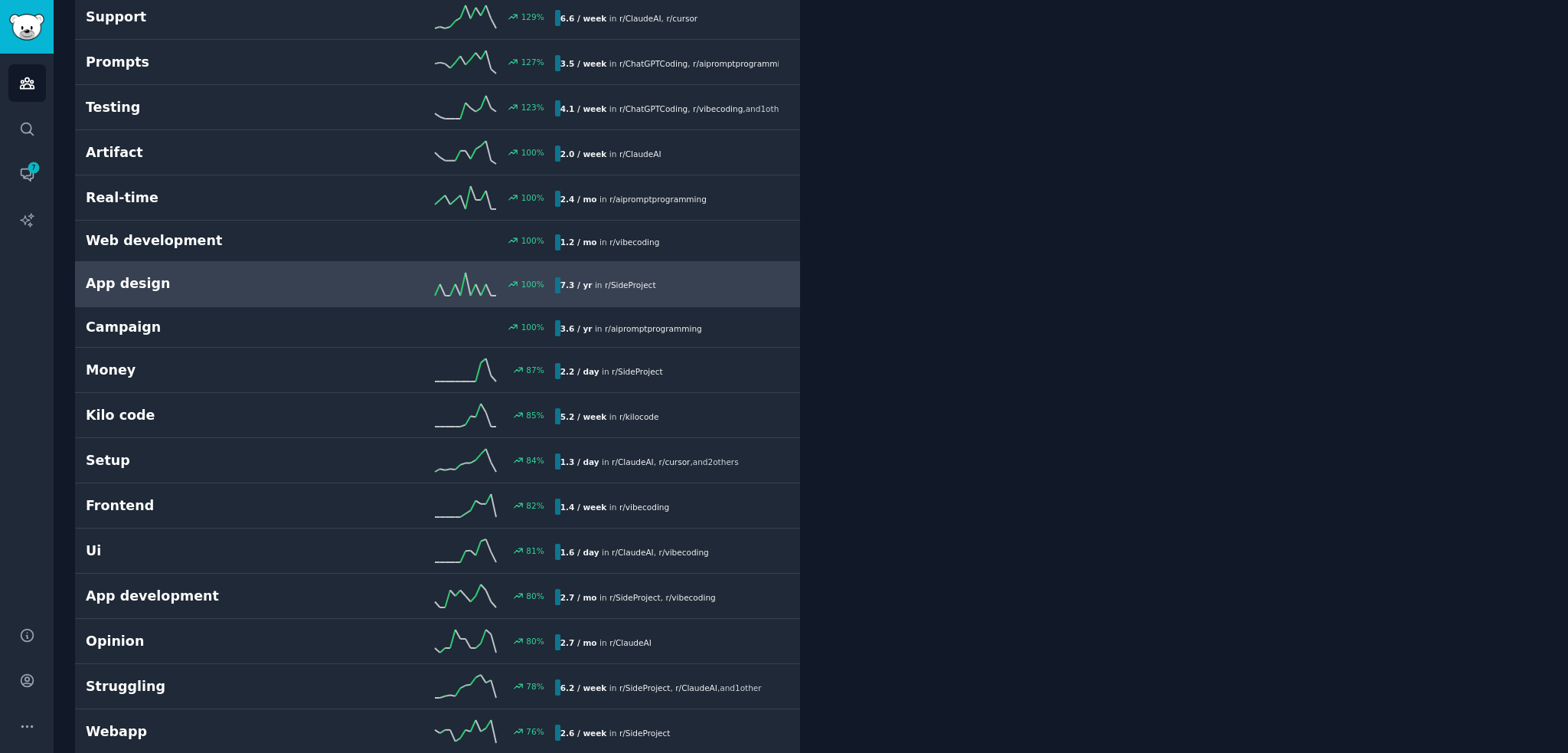
drag, startPoint x: 933, startPoint y: 444, endPoint x: 924, endPoint y: 480, distance: 37.1
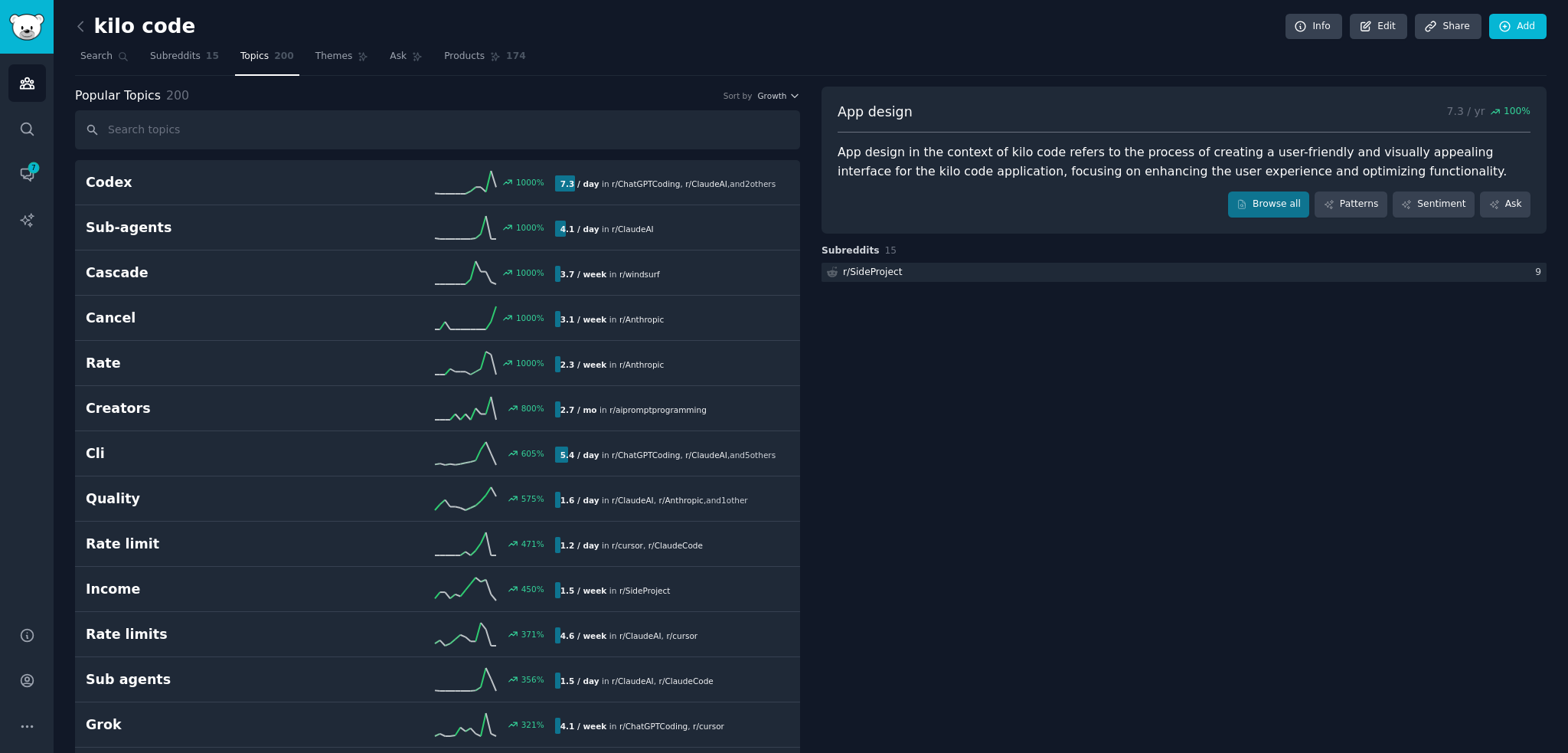
drag, startPoint x: 949, startPoint y: 510, endPoint x: 955, endPoint y: 235, distance: 275.1
click at [1243, 198] on link "Browse all" at bounding box center [1269, 204] width 82 height 26
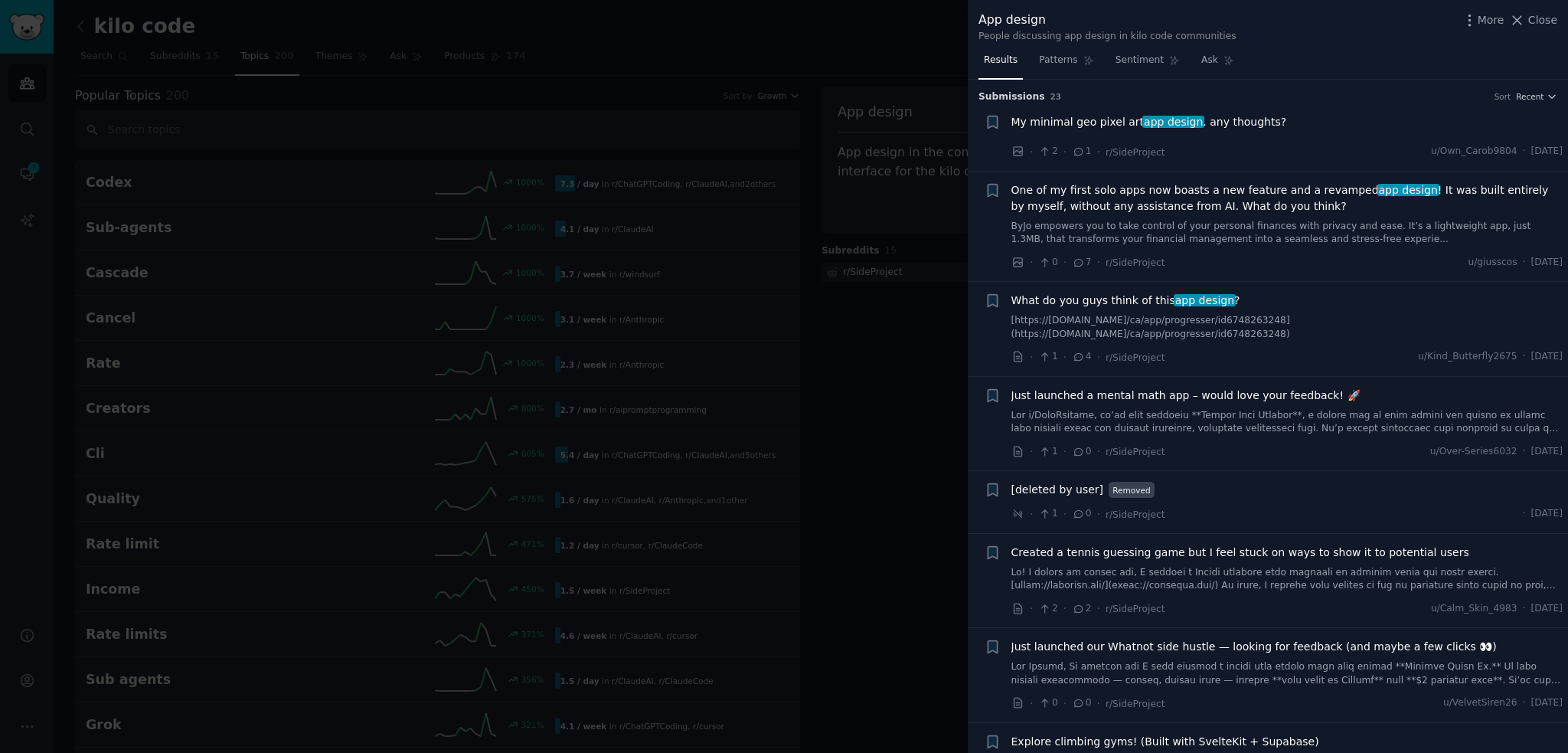
click at [909, 300] on div at bounding box center [784, 376] width 1568 height 753
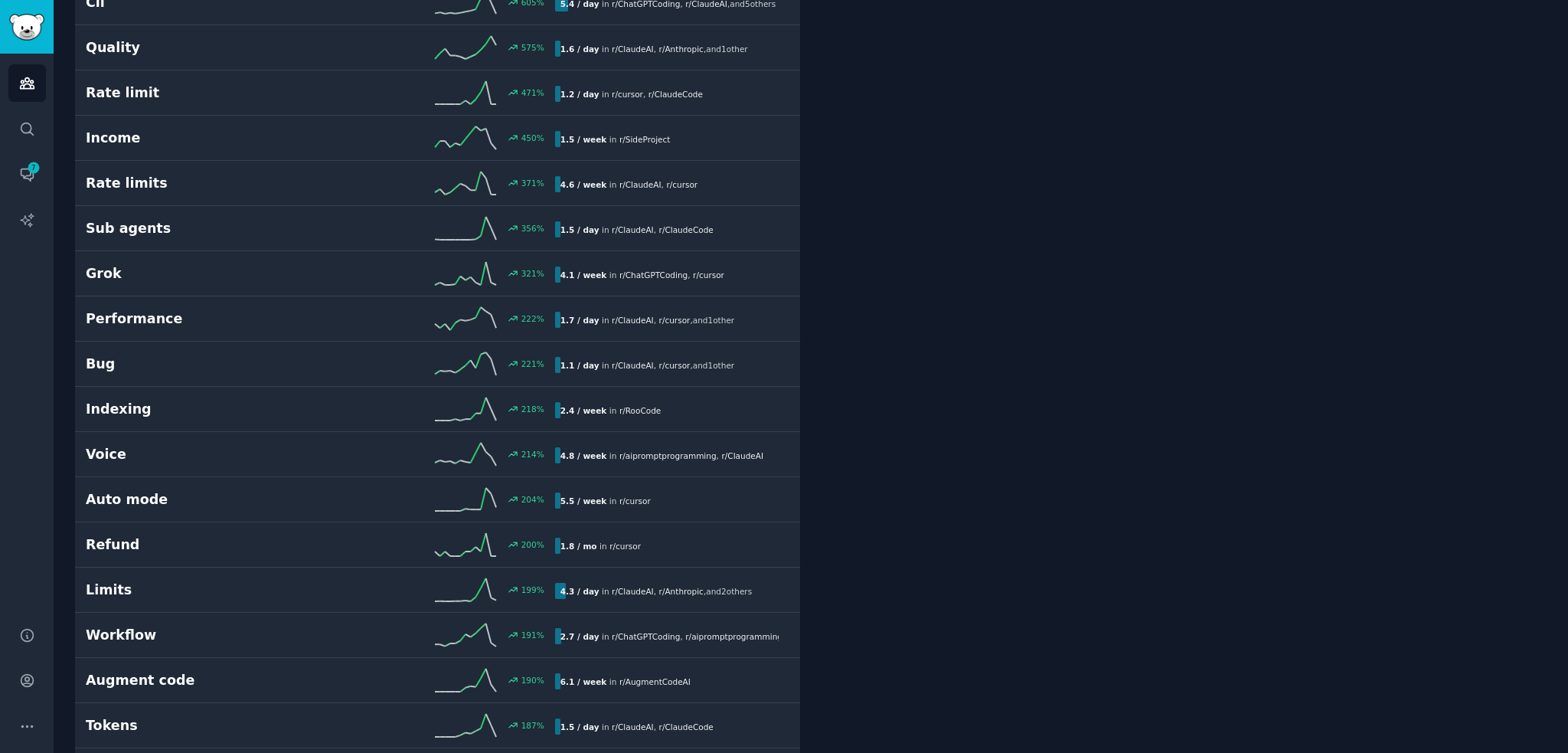
drag, startPoint x: 933, startPoint y: 387, endPoint x: 936, endPoint y: 493, distance: 106.0
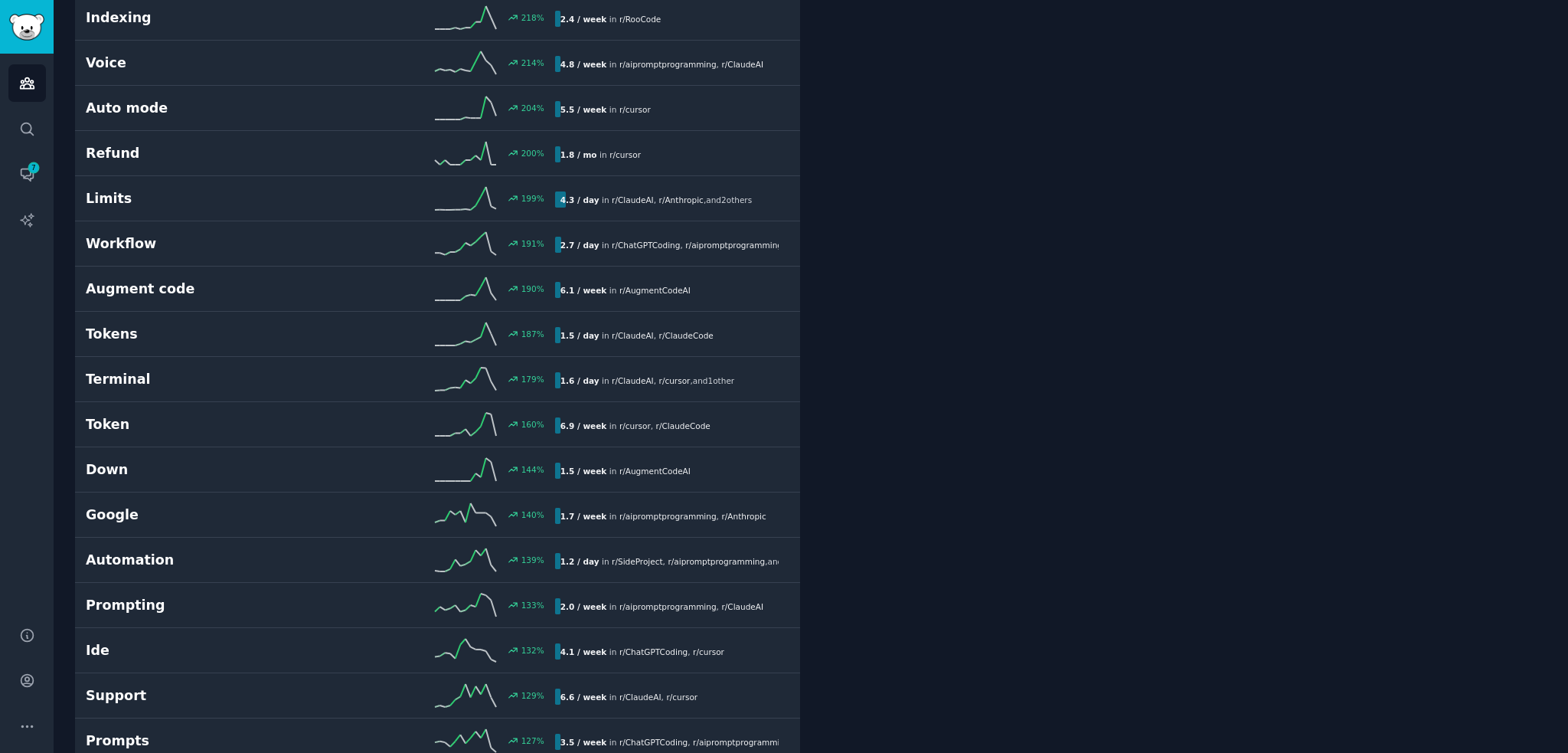
drag, startPoint x: 933, startPoint y: 431, endPoint x: 928, endPoint y: 505, distance: 74.2
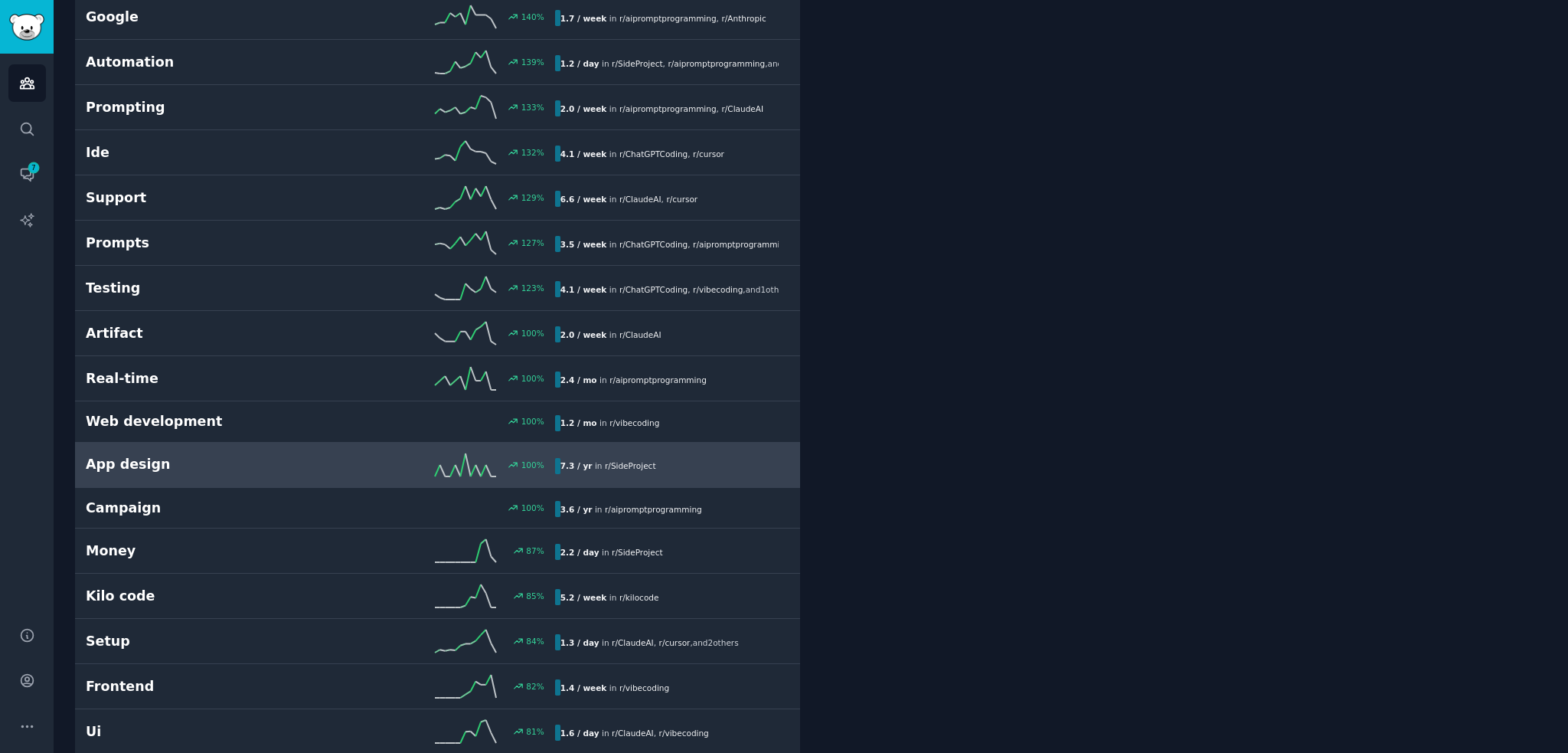
drag, startPoint x: 929, startPoint y: 324, endPoint x: 927, endPoint y: 418, distance: 94.0
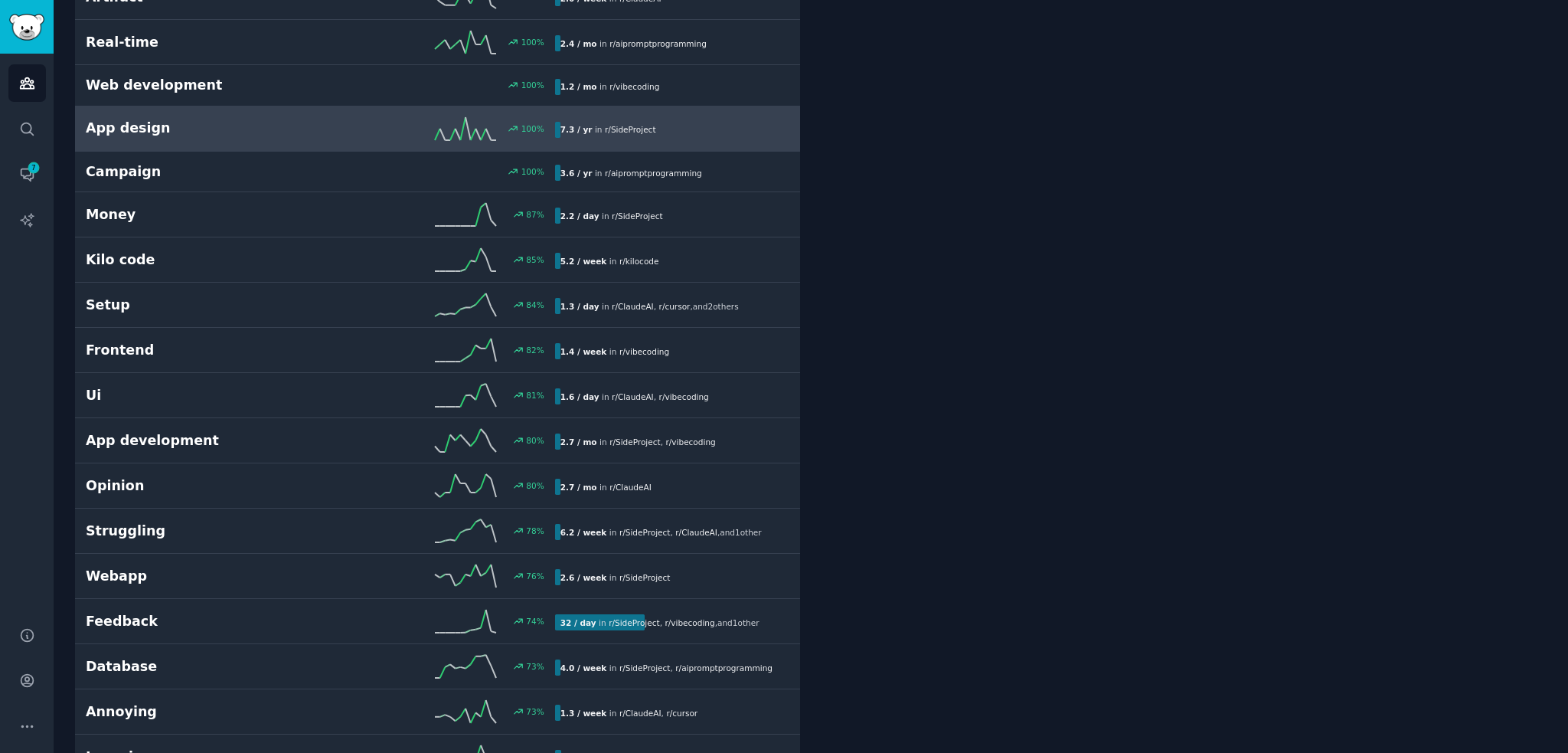
drag, startPoint x: 919, startPoint y: 308, endPoint x: 912, endPoint y: 361, distance: 53.5
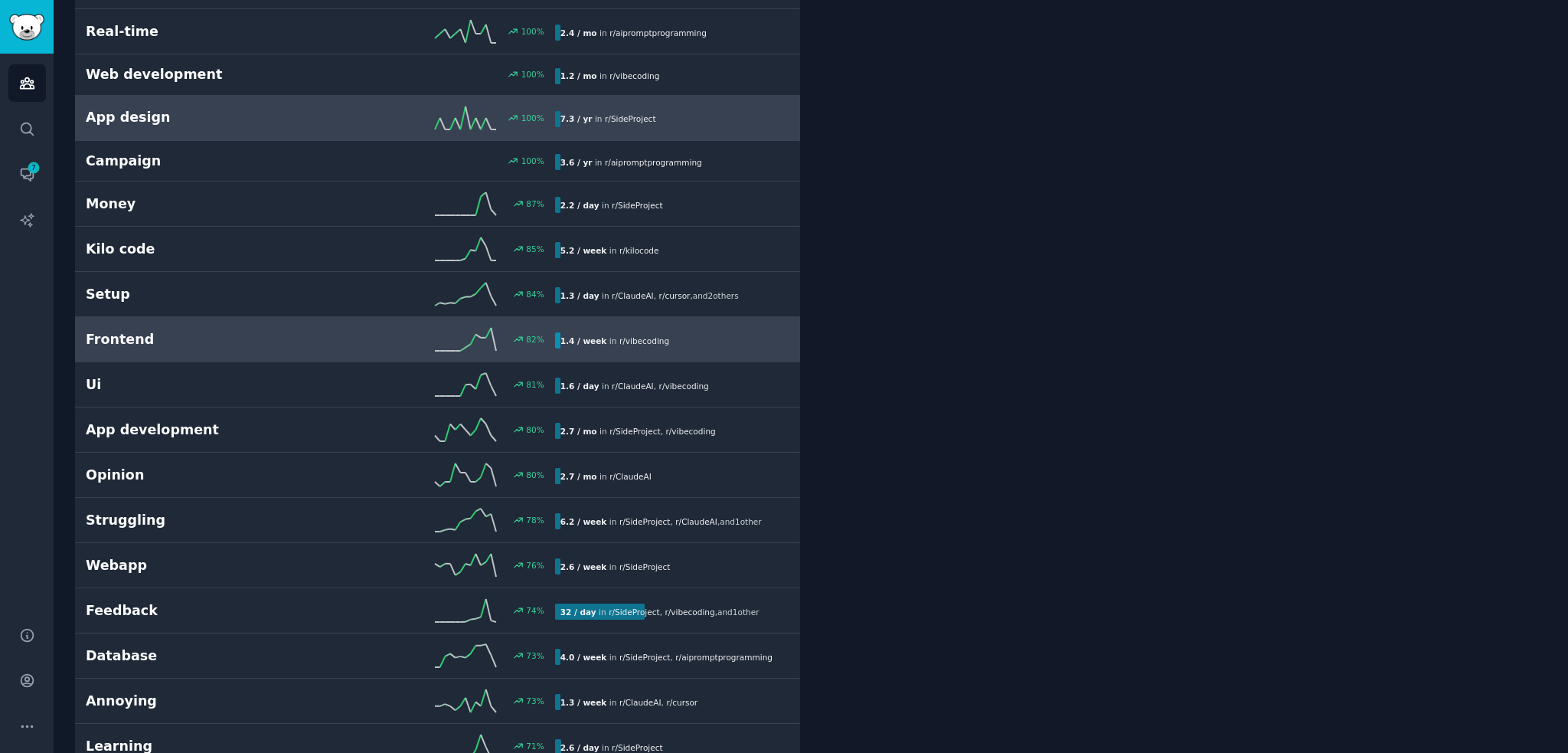
click at [283, 338] on h2 "Frontend" at bounding box center [203, 340] width 235 height 19
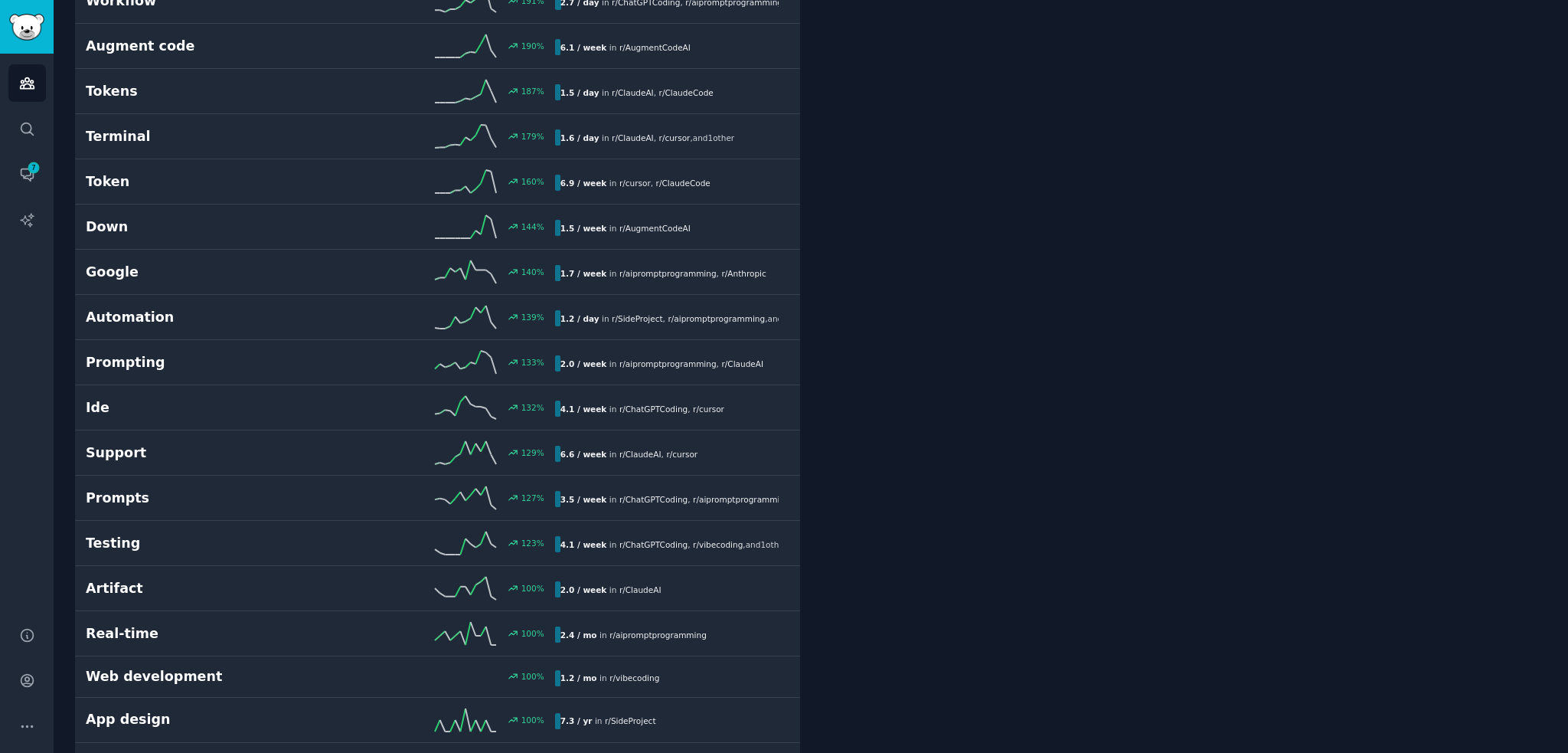
drag, startPoint x: 1040, startPoint y: 297, endPoint x: 1063, endPoint y: 482, distance: 186.4
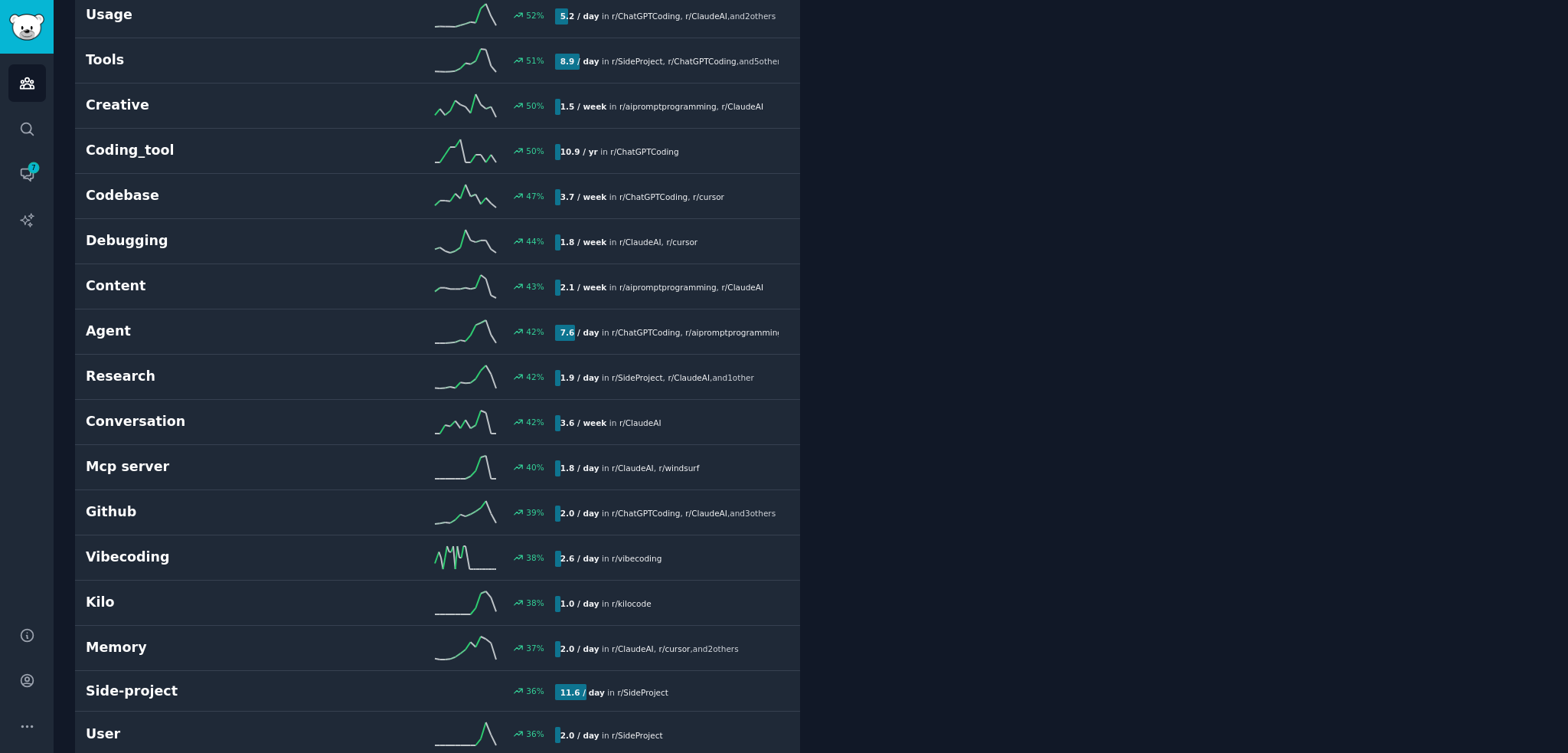
drag, startPoint x: 1026, startPoint y: 387, endPoint x: 1020, endPoint y: 591, distance: 204.1
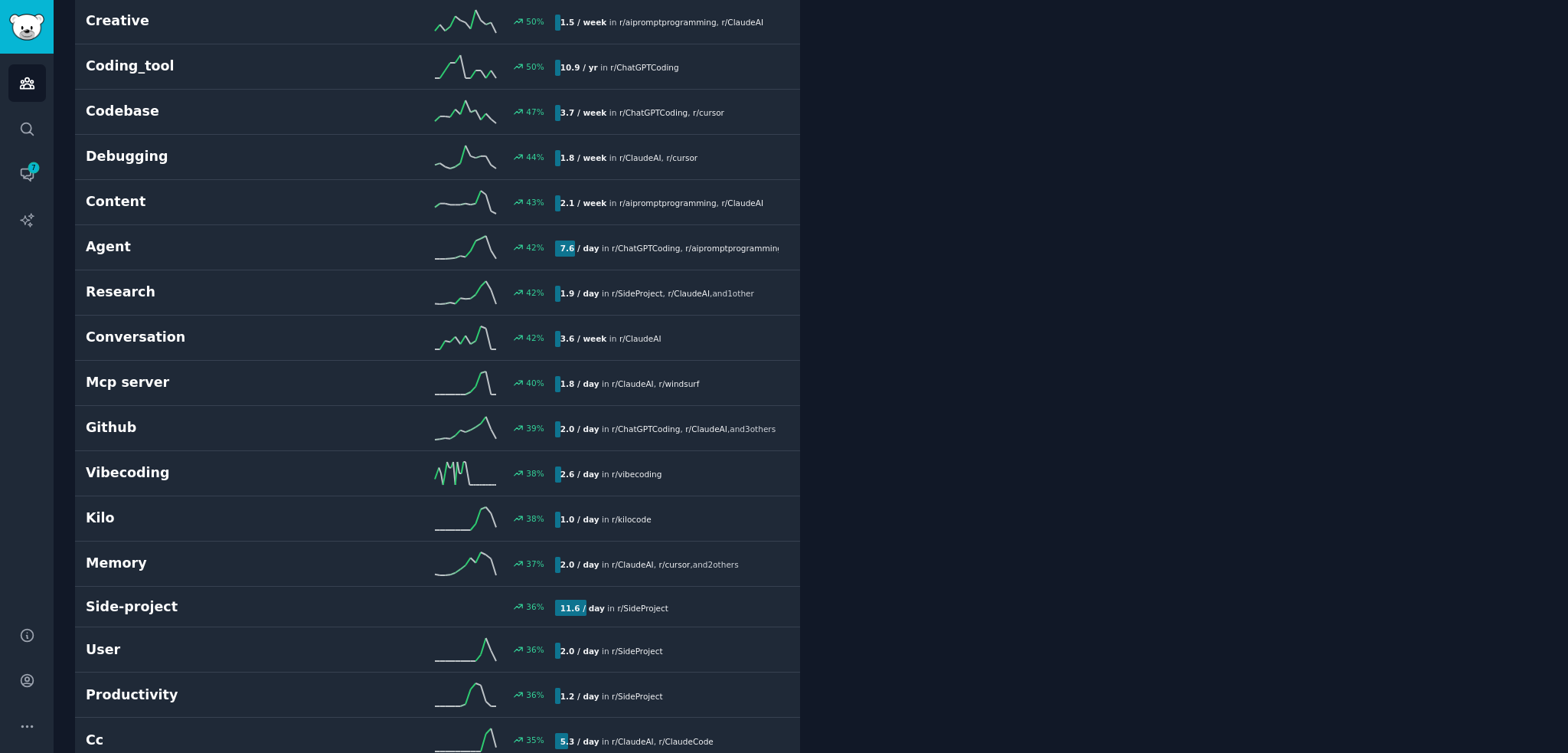
drag, startPoint x: 1020, startPoint y: 591, endPoint x: 1020, endPoint y: 582, distance: 9.0
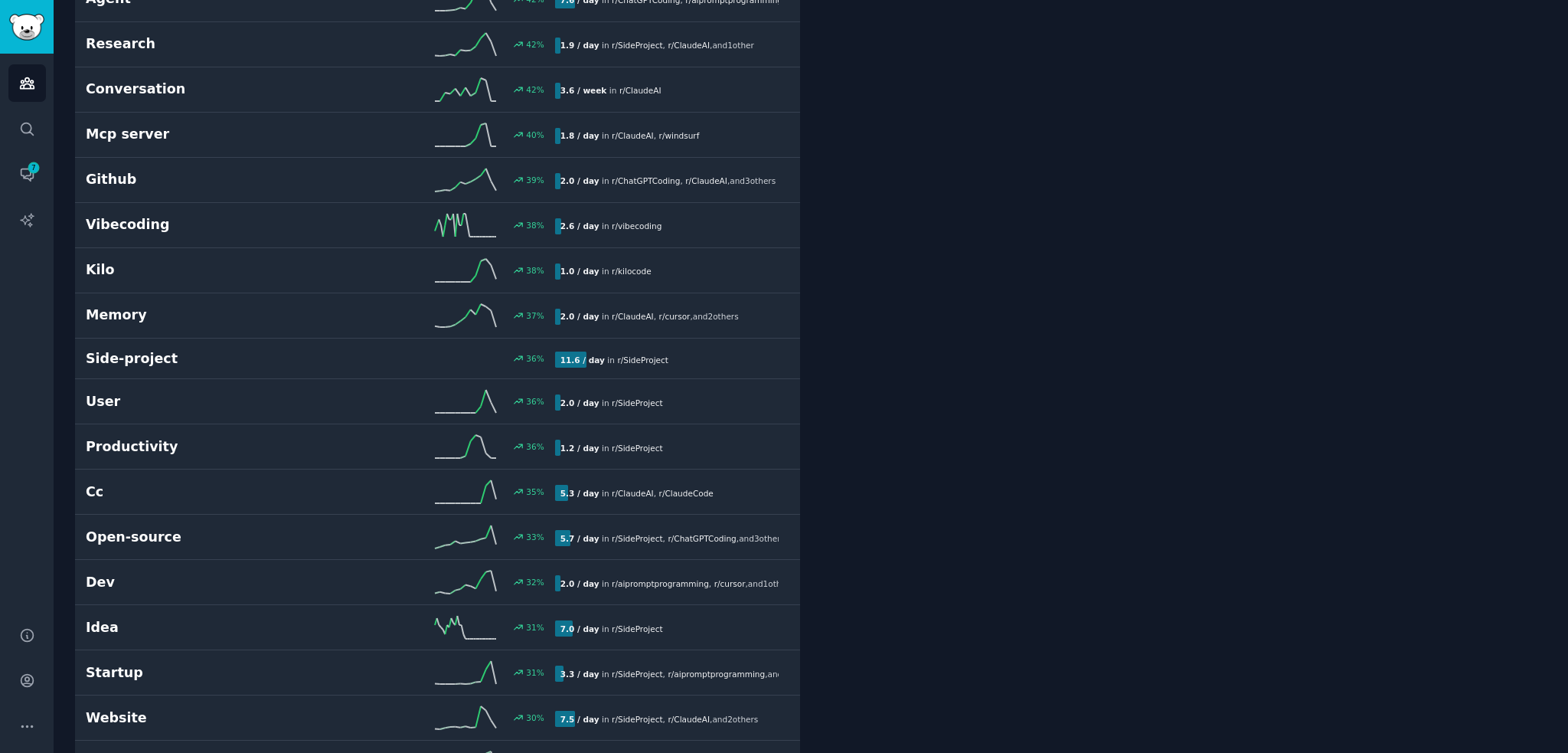
drag, startPoint x: 1001, startPoint y: 371, endPoint x: 964, endPoint y: 501, distance: 135.2
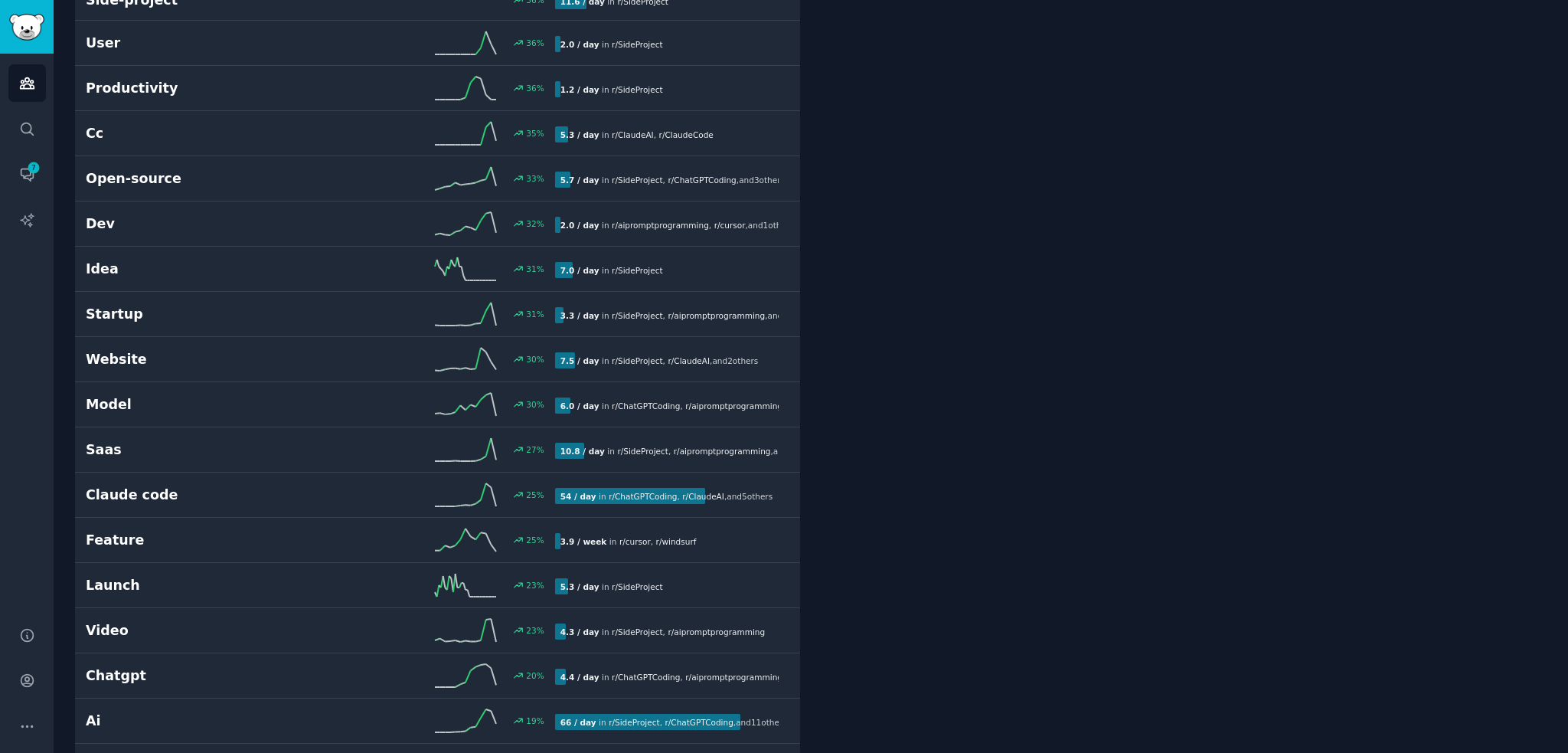
scroll to position [3820, 0]
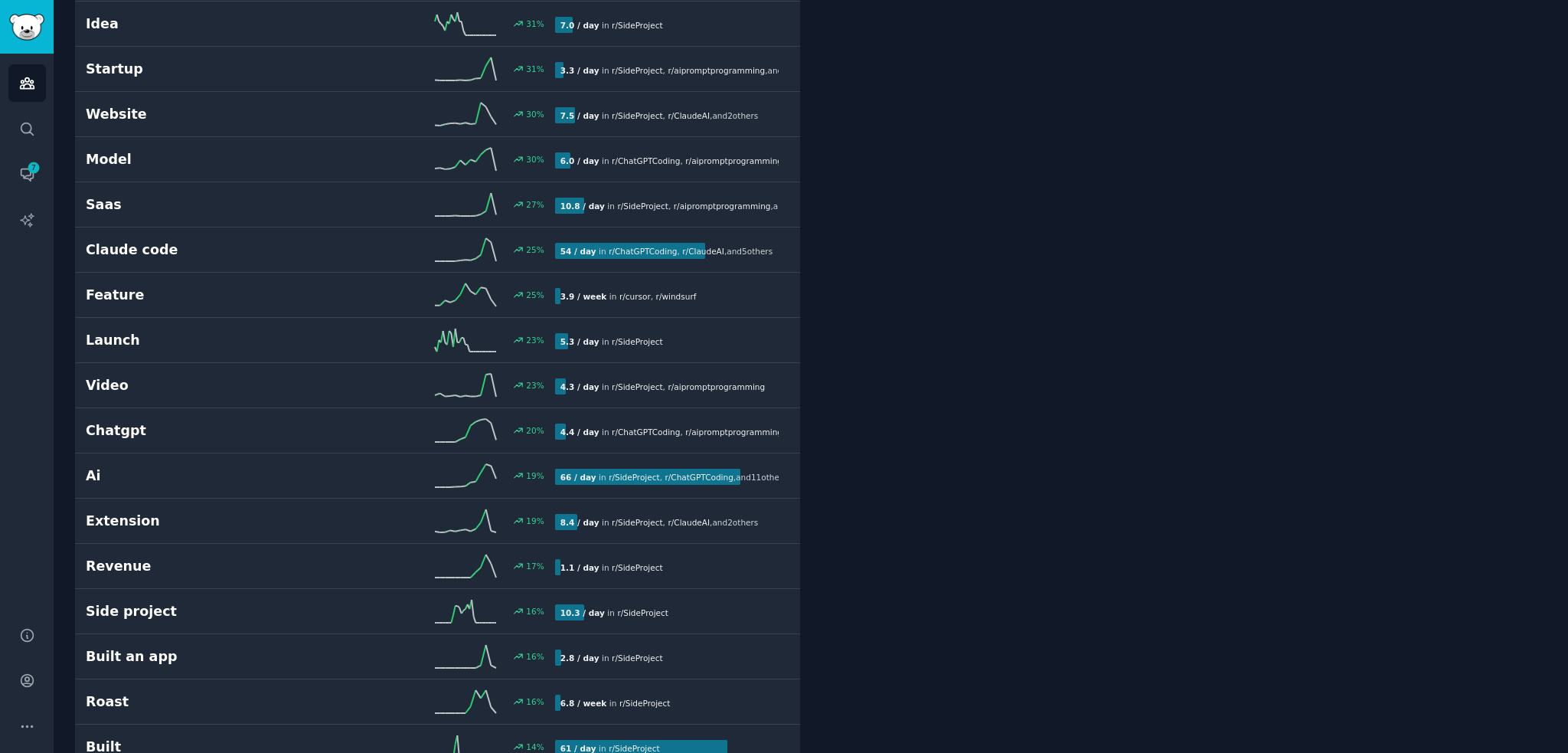
drag, startPoint x: 962, startPoint y: 449, endPoint x: 970, endPoint y: 560, distance: 111.3
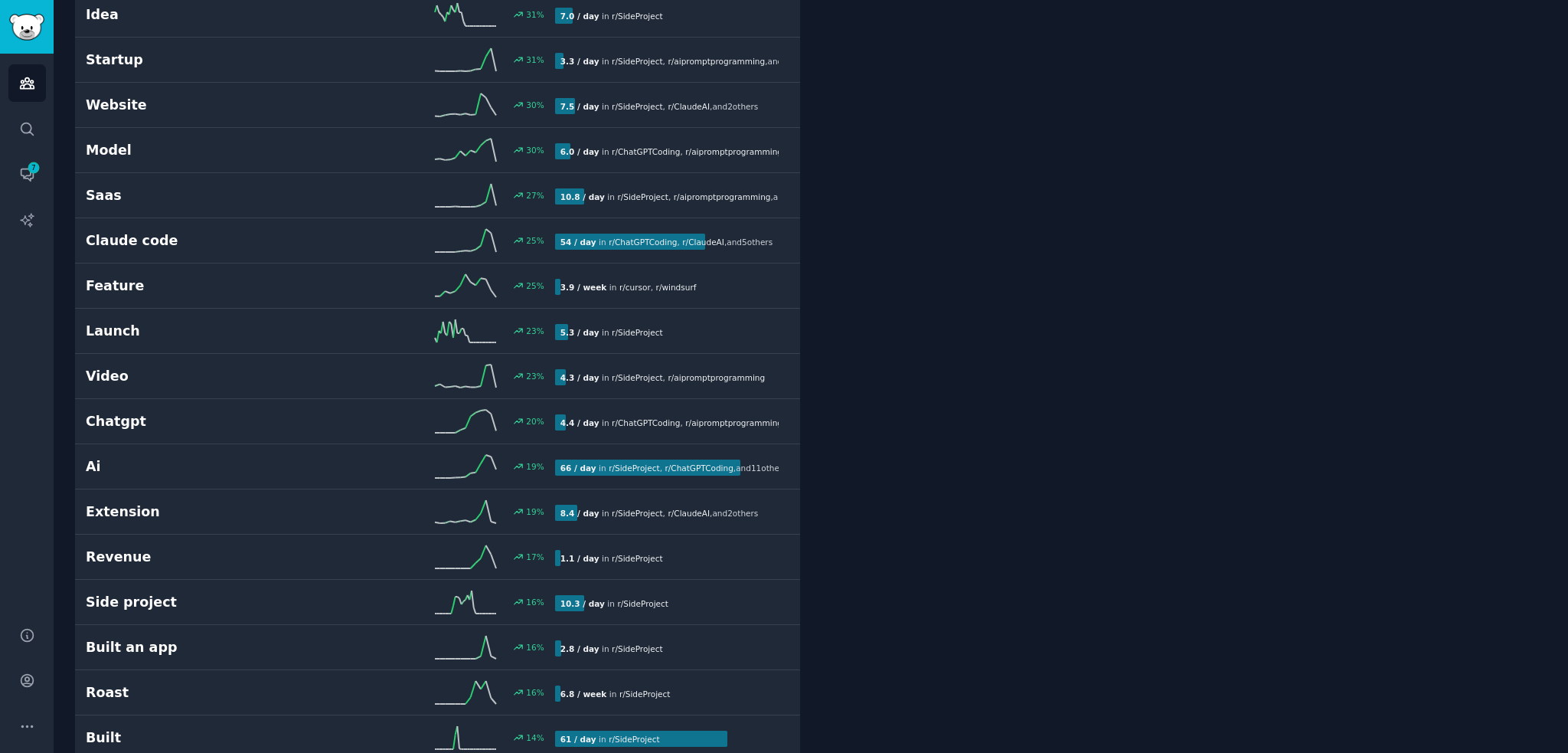
scroll to position [3807, 0]
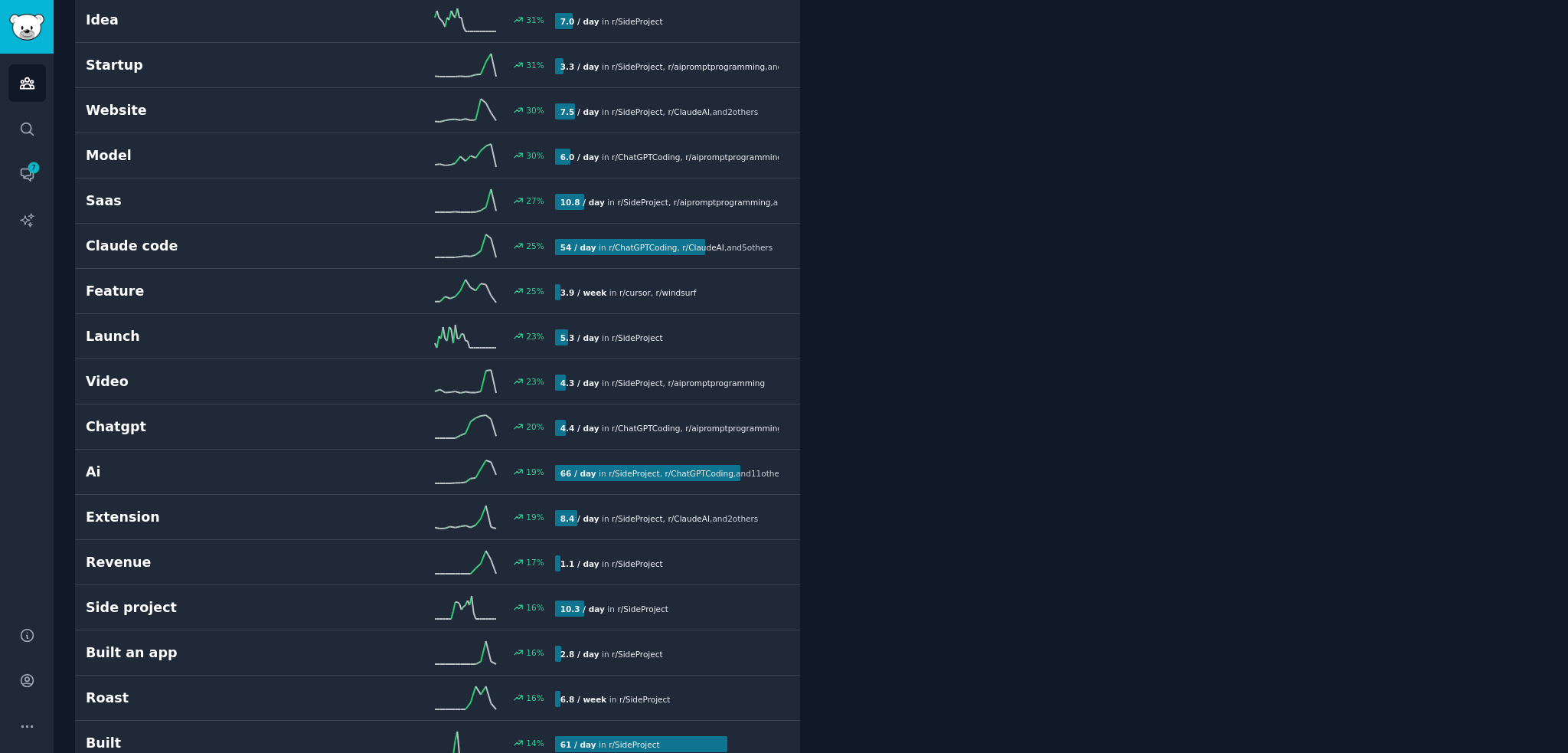
drag, startPoint x: 970, startPoint y: 560, endPoint x: 971, endPoint y: 537, distance: 23.0
drag, startPoint x: 1562, startPoint y: 354, endPoint x: 1559, endPoint y: 378, distance: 24.2
drag, startPoint x: 1568, startPoint y: 342, endPoint x: 1525, endPoint y: 408, distance: 78.8
click at [1561, 391] on main "kilo code Info Edit Share Add Search Subreddits 15 Topics 200 Themes Ask Produc…" at bounding box center [811, 376] width 1515 height 753
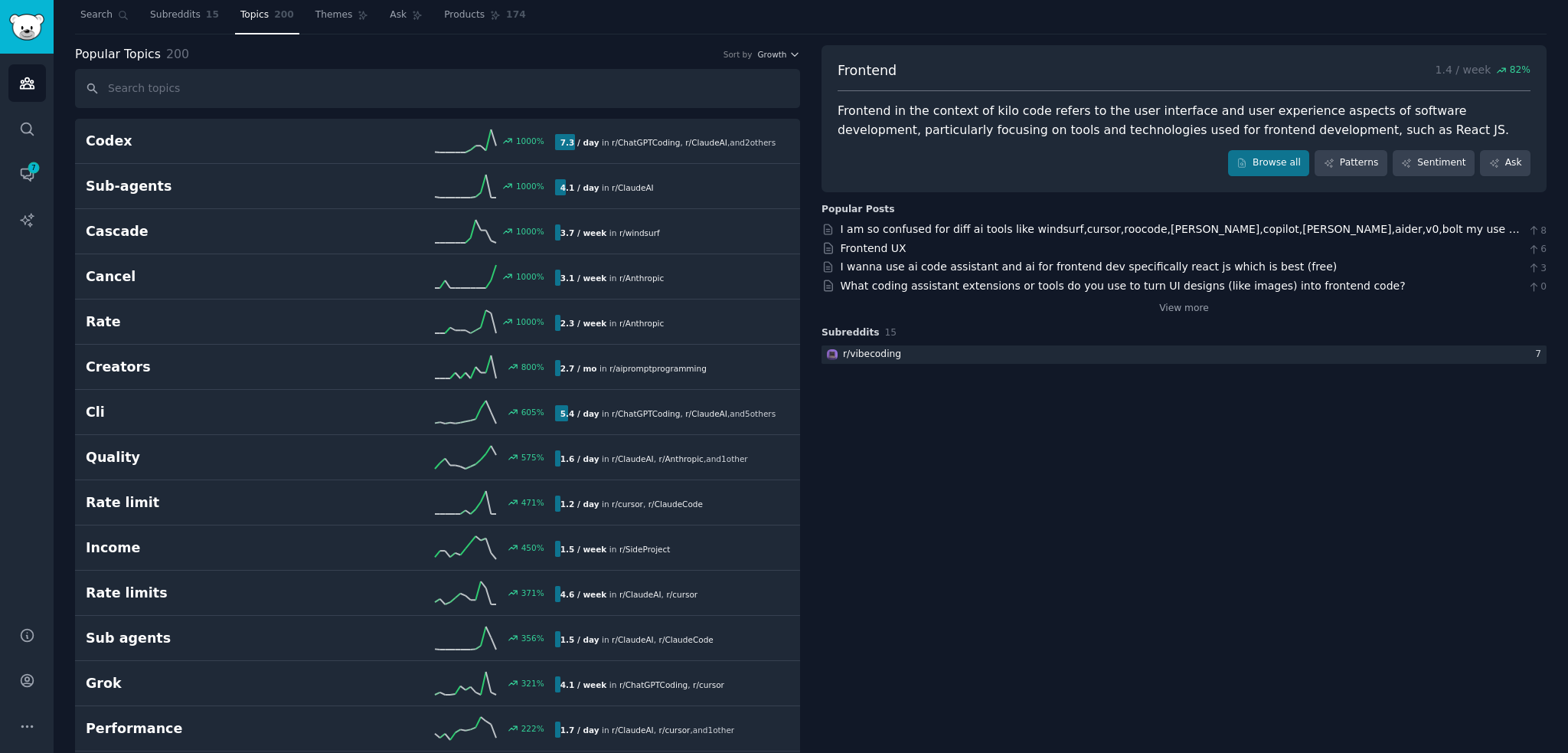
scroll to position [0, 0]
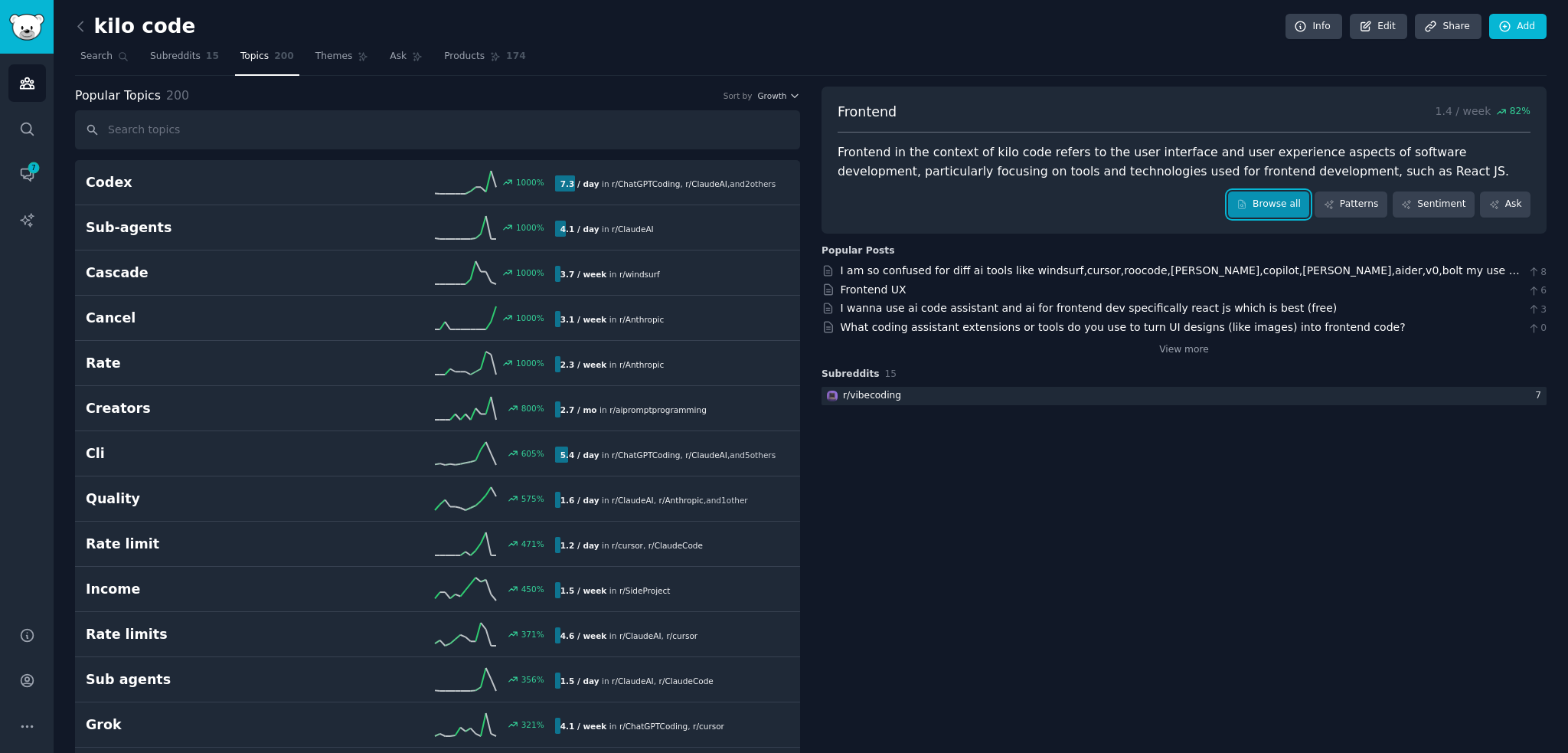
click at [1269, 203] on link "Browse all" at bounding box center [1269, 204] width 82 height 26
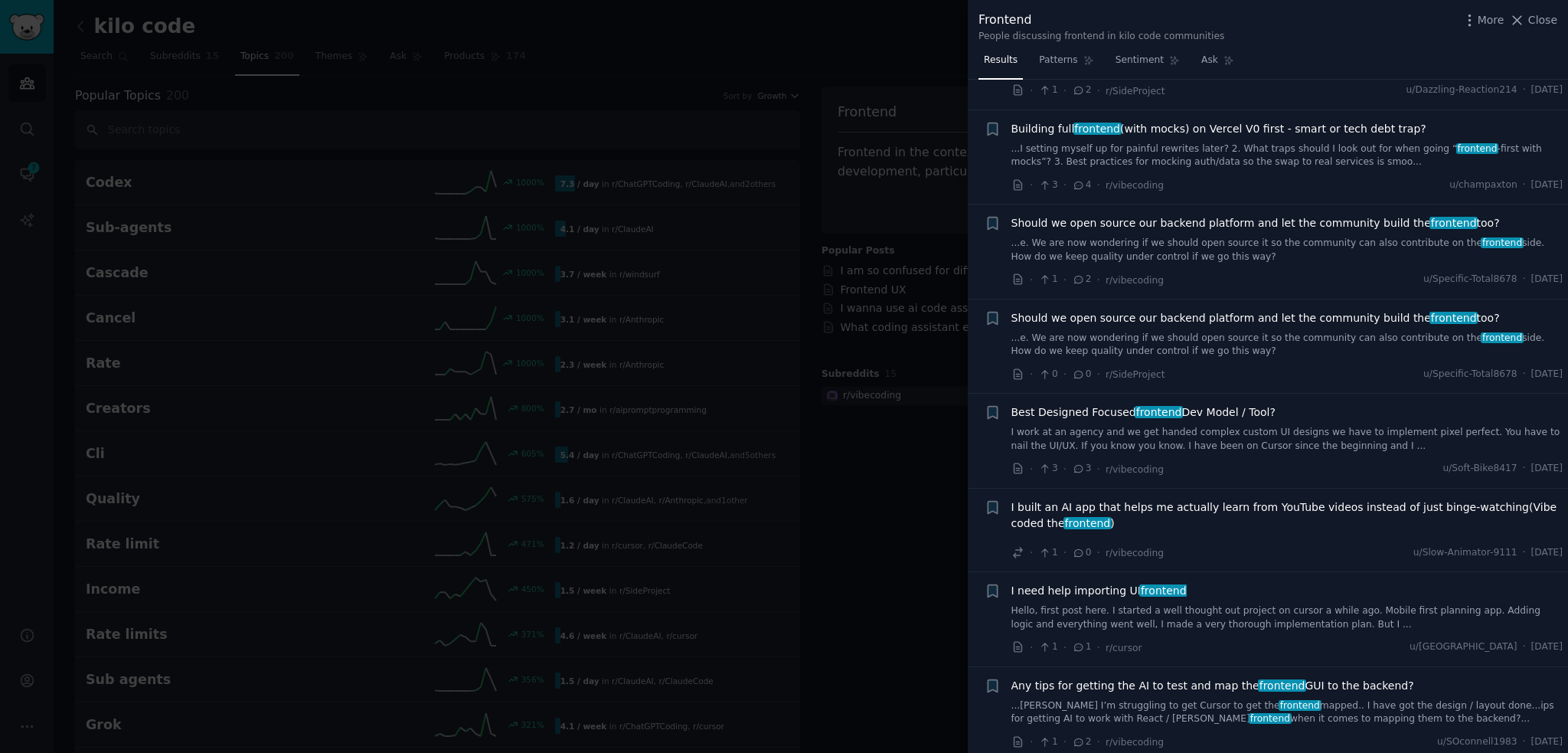
scroll to position [518, 0]
click at [1274, 423] on link "I work at an agency and we get handed complex custom UI designs we have to impl…" at bounding box center [1288, 437] width 553 height 27
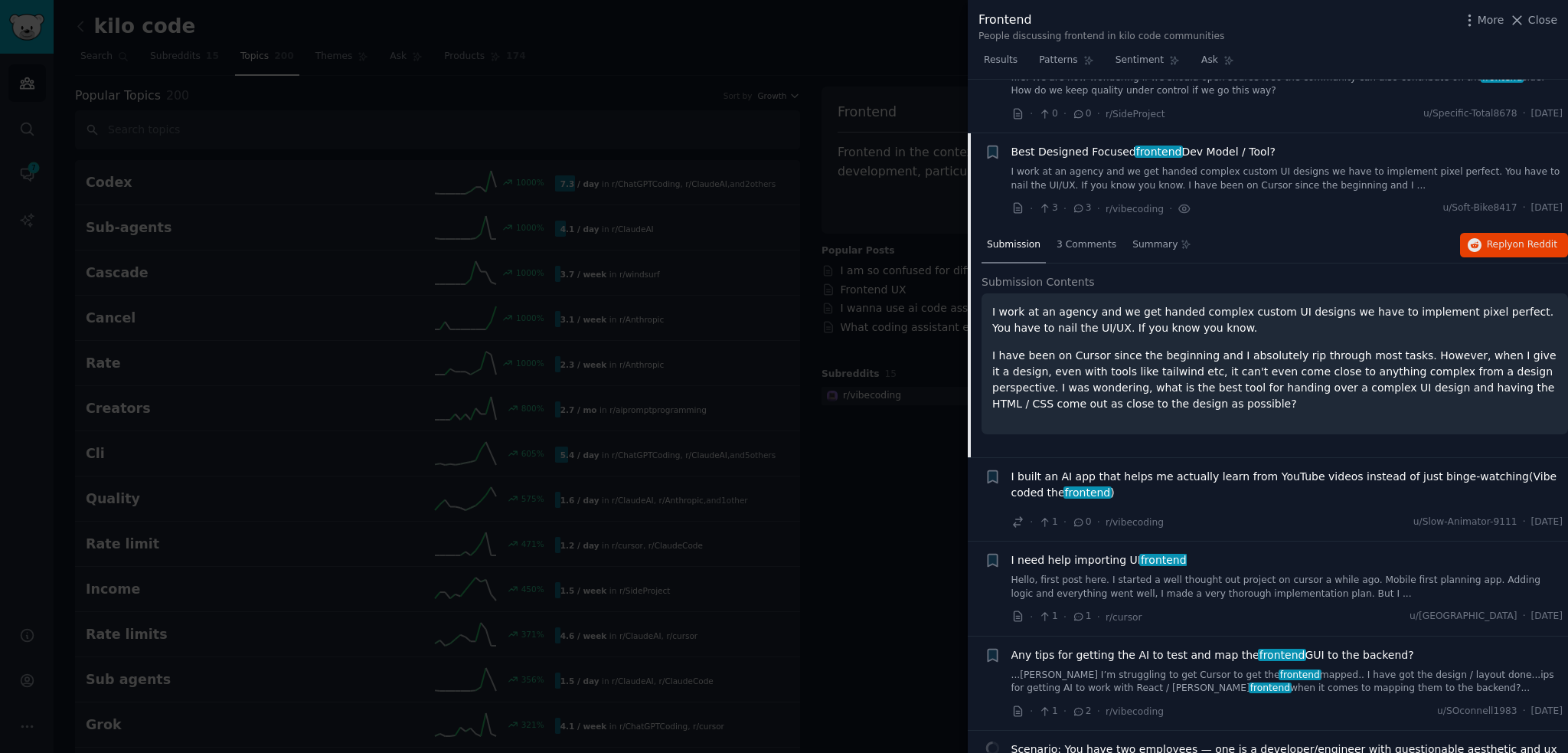
scroll to position [796, 0]
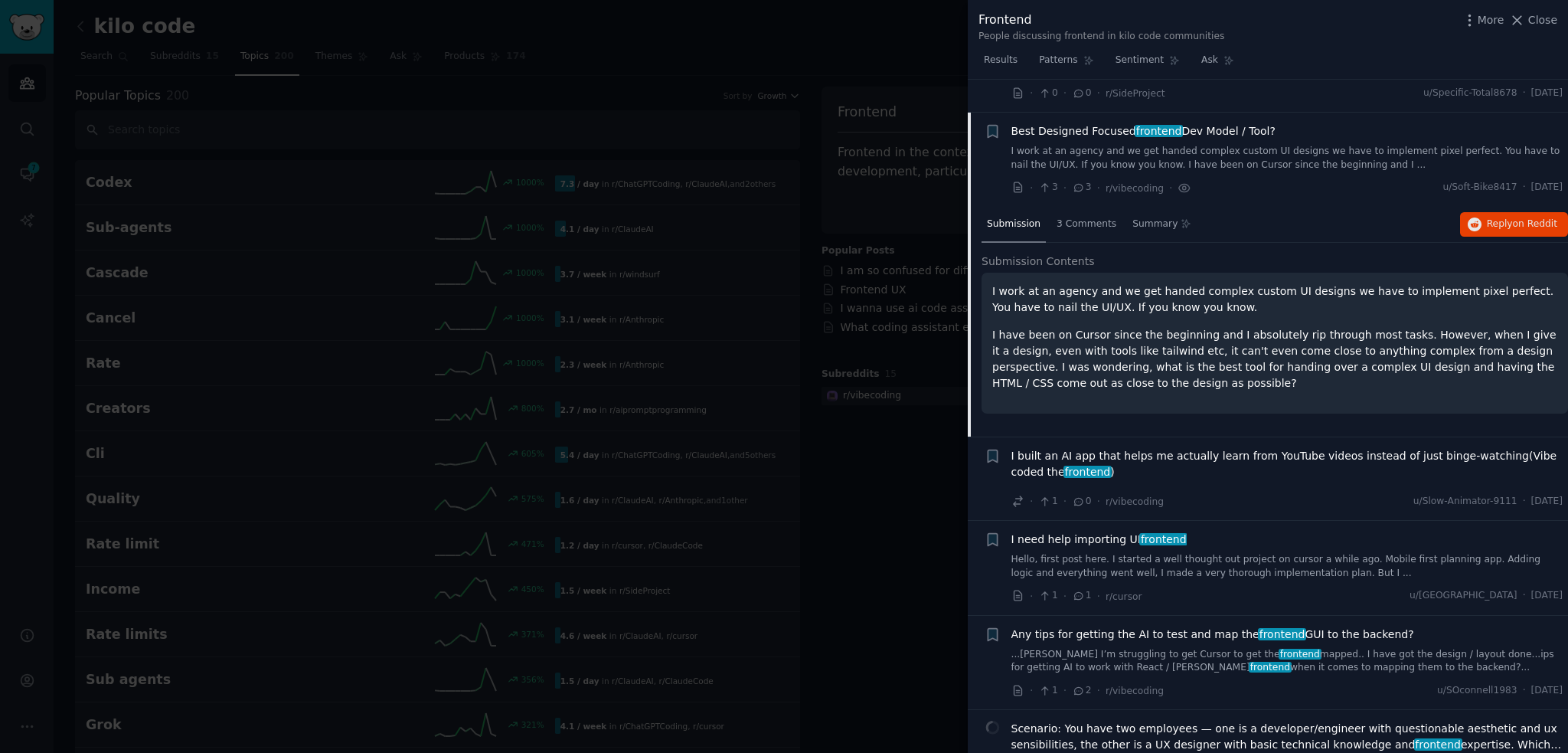
click at [926, 456] on div at bounding box center [784, 376] width 1568 height 753
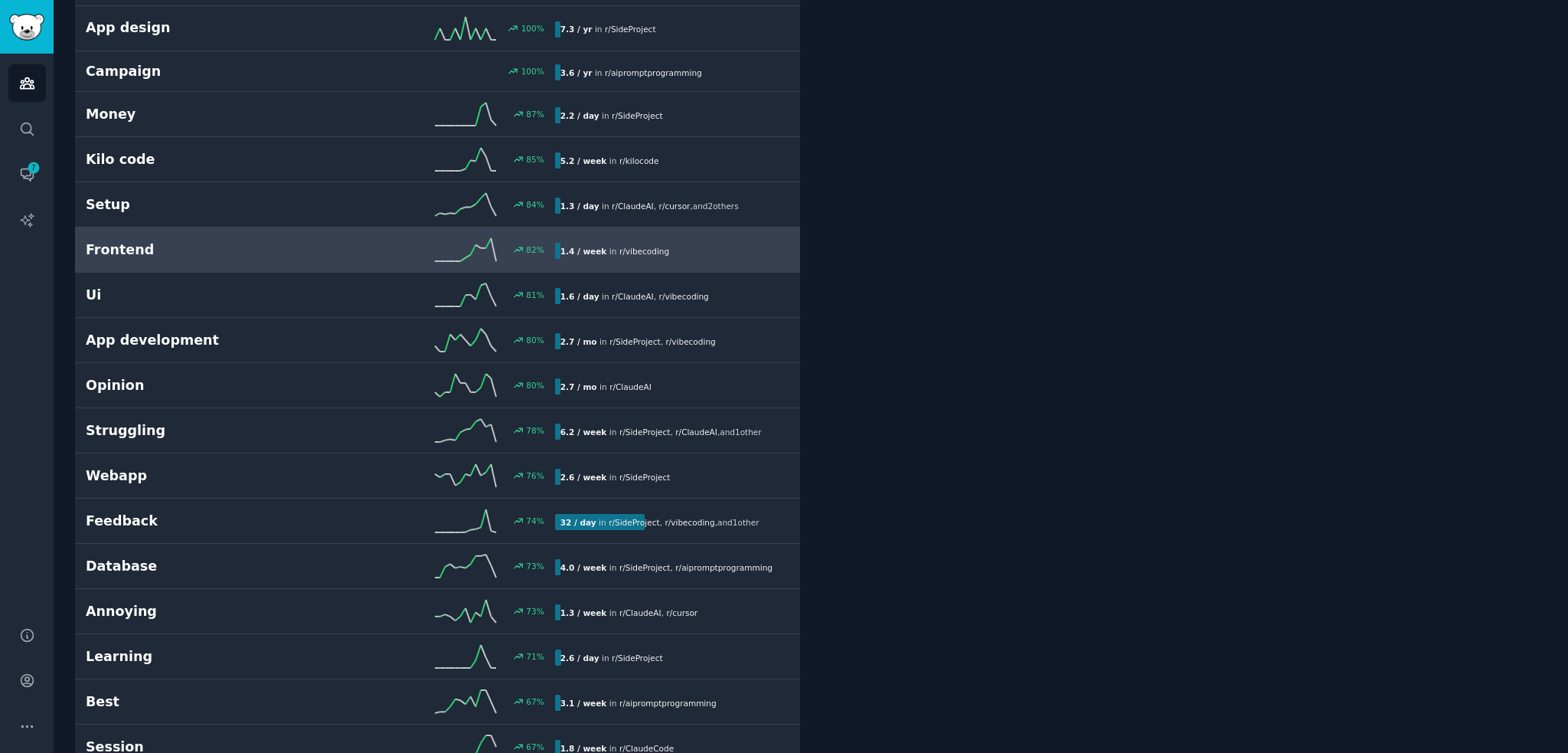
scroll to position [1790, 0]
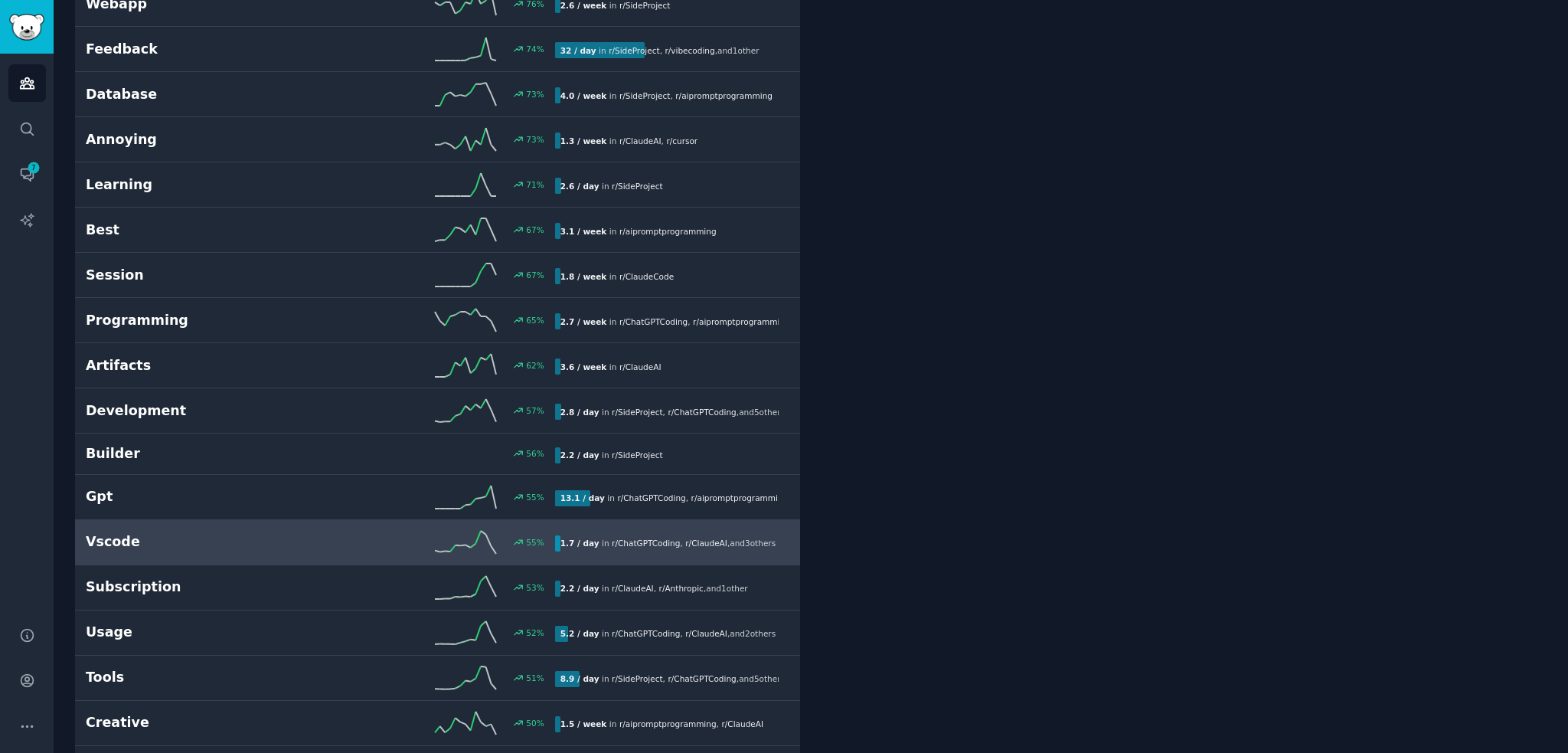
click at [191, 533] on h2 "Vscode" at bounding box center [203, 542] width 235 height 19
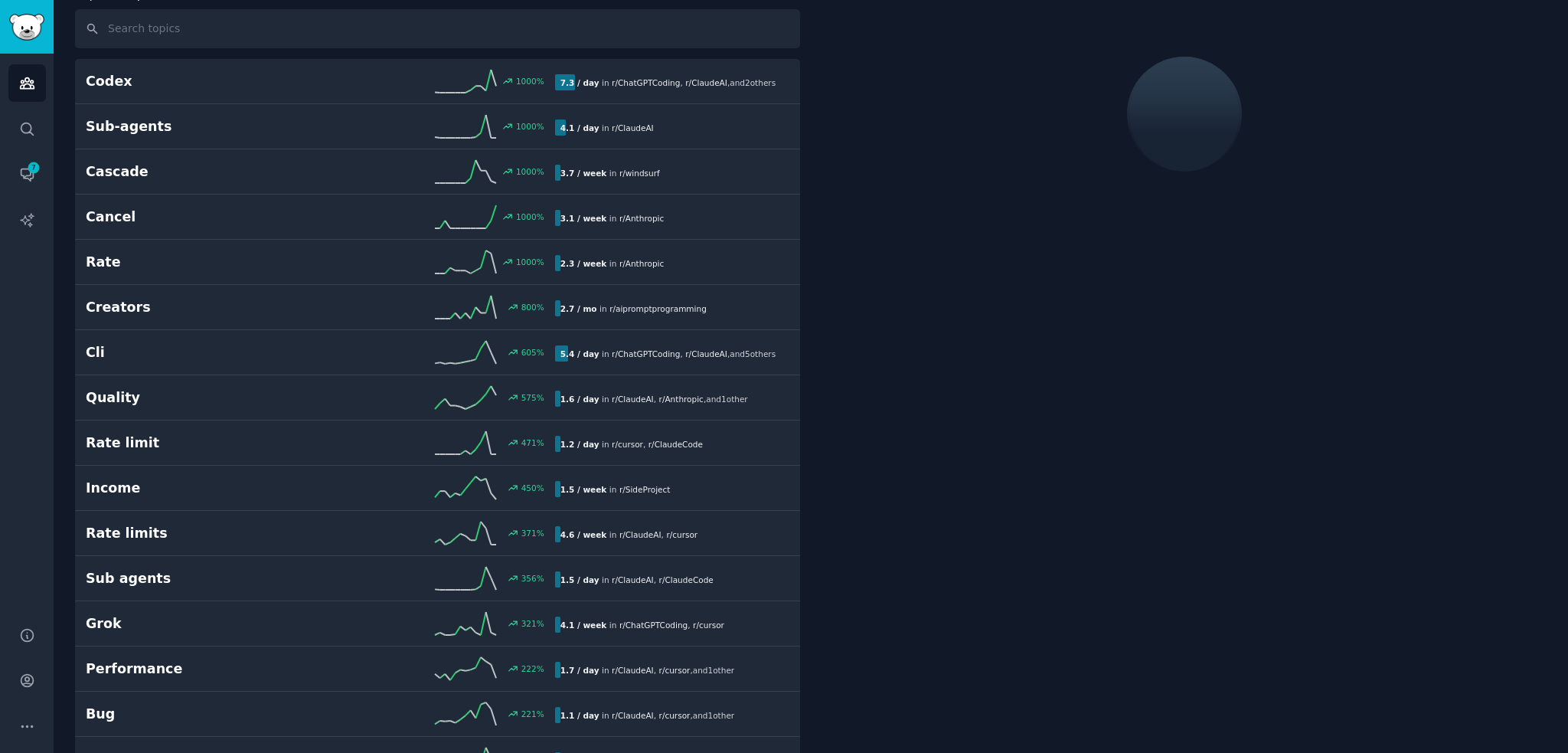
scroll to position [85, 0]
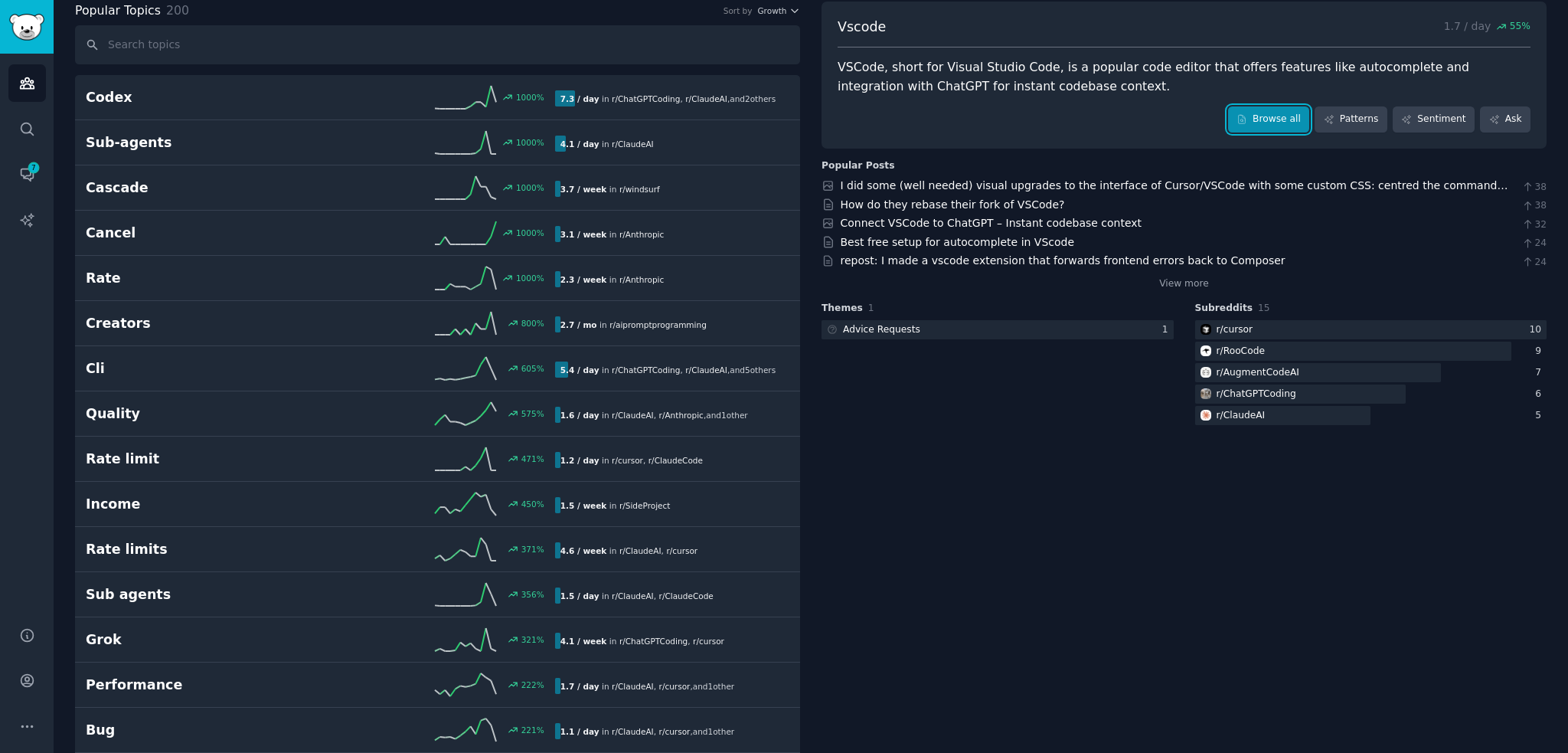
click at [1296, 124] on link "Browse all" at bounding box center [1269, 119] width 82 height 26
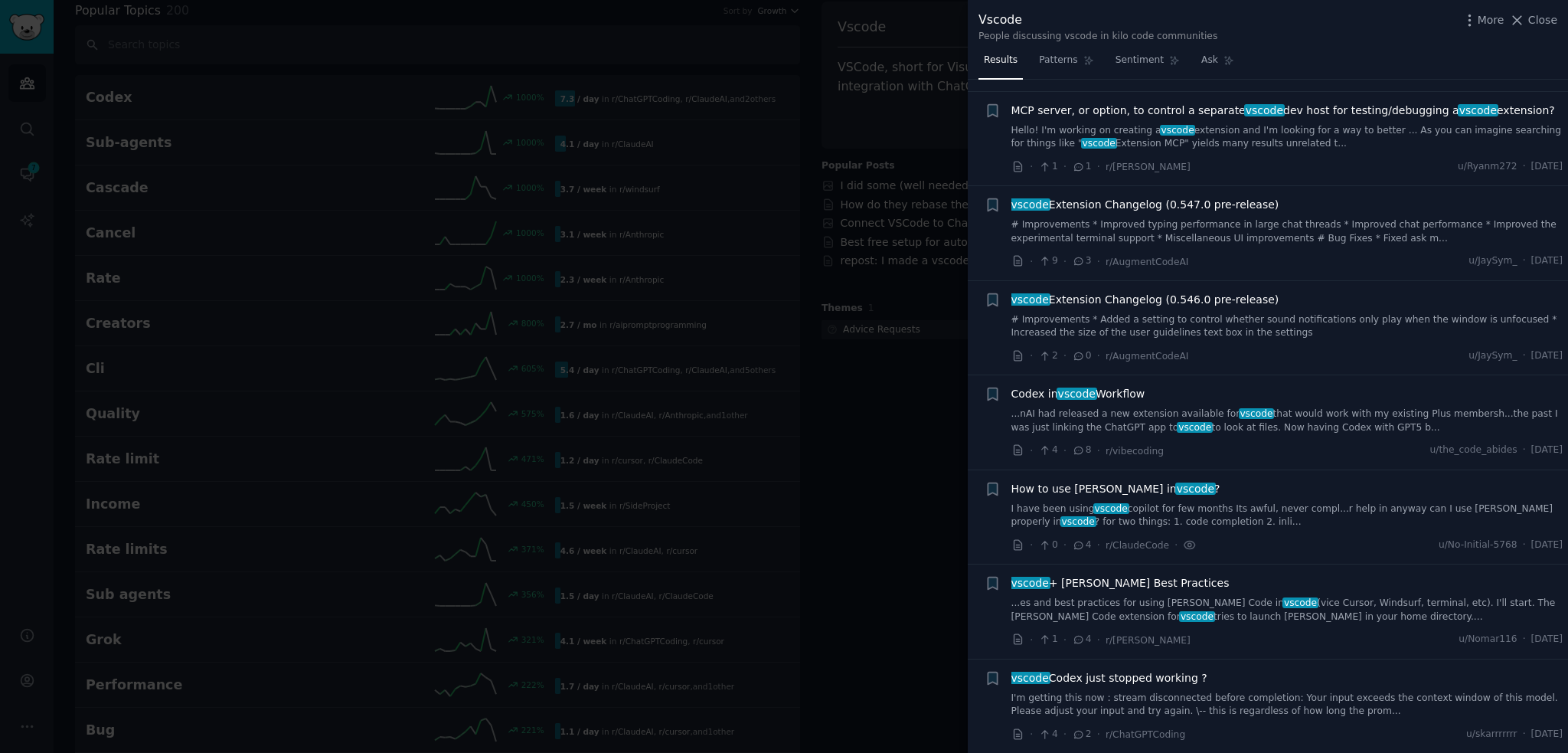
scroll to position [460, 0]
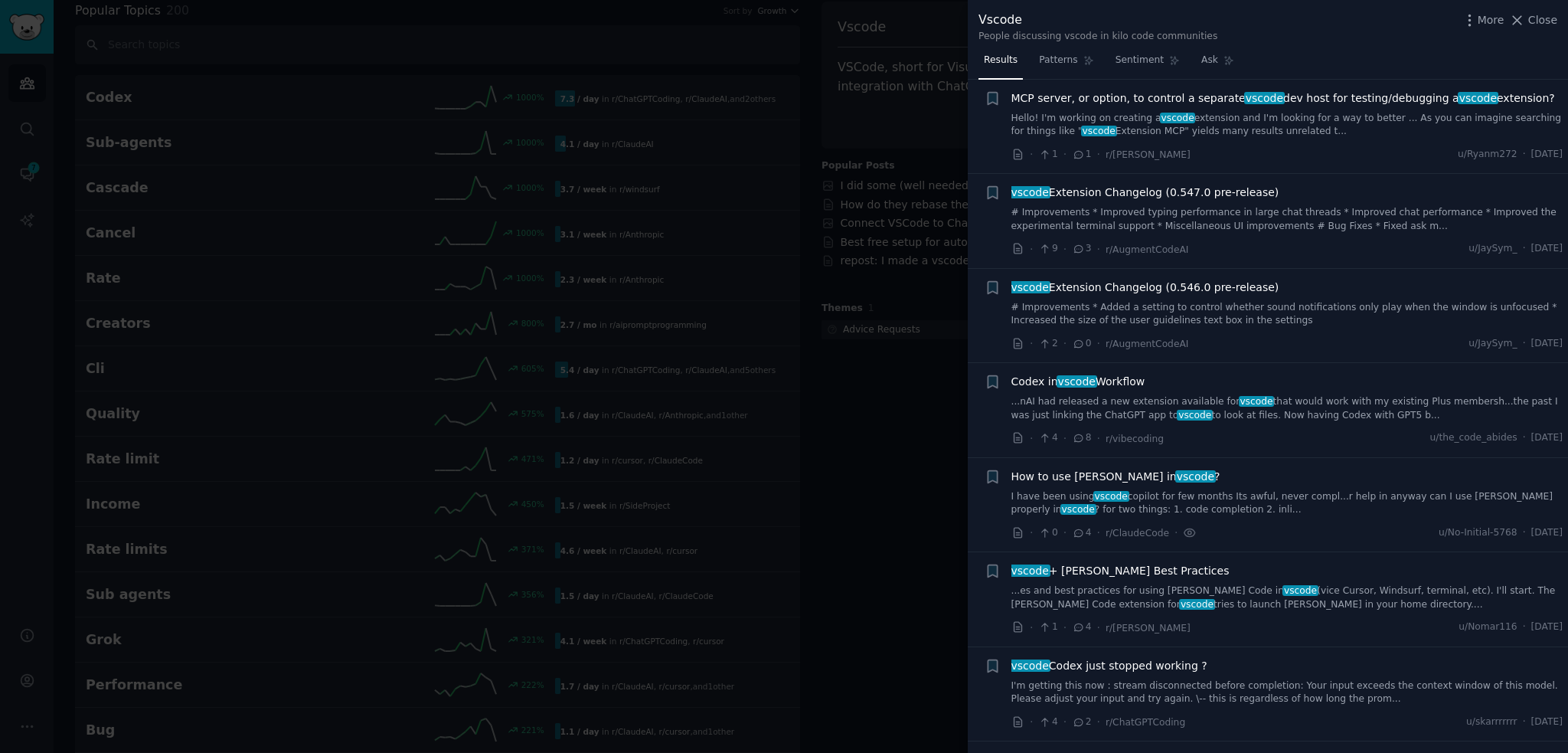
click at [1272, 505] on link "I have been using vscode copilot for few months Its awful, never compl...r help…" at bounding box center [1288, 504] width 553 height 27
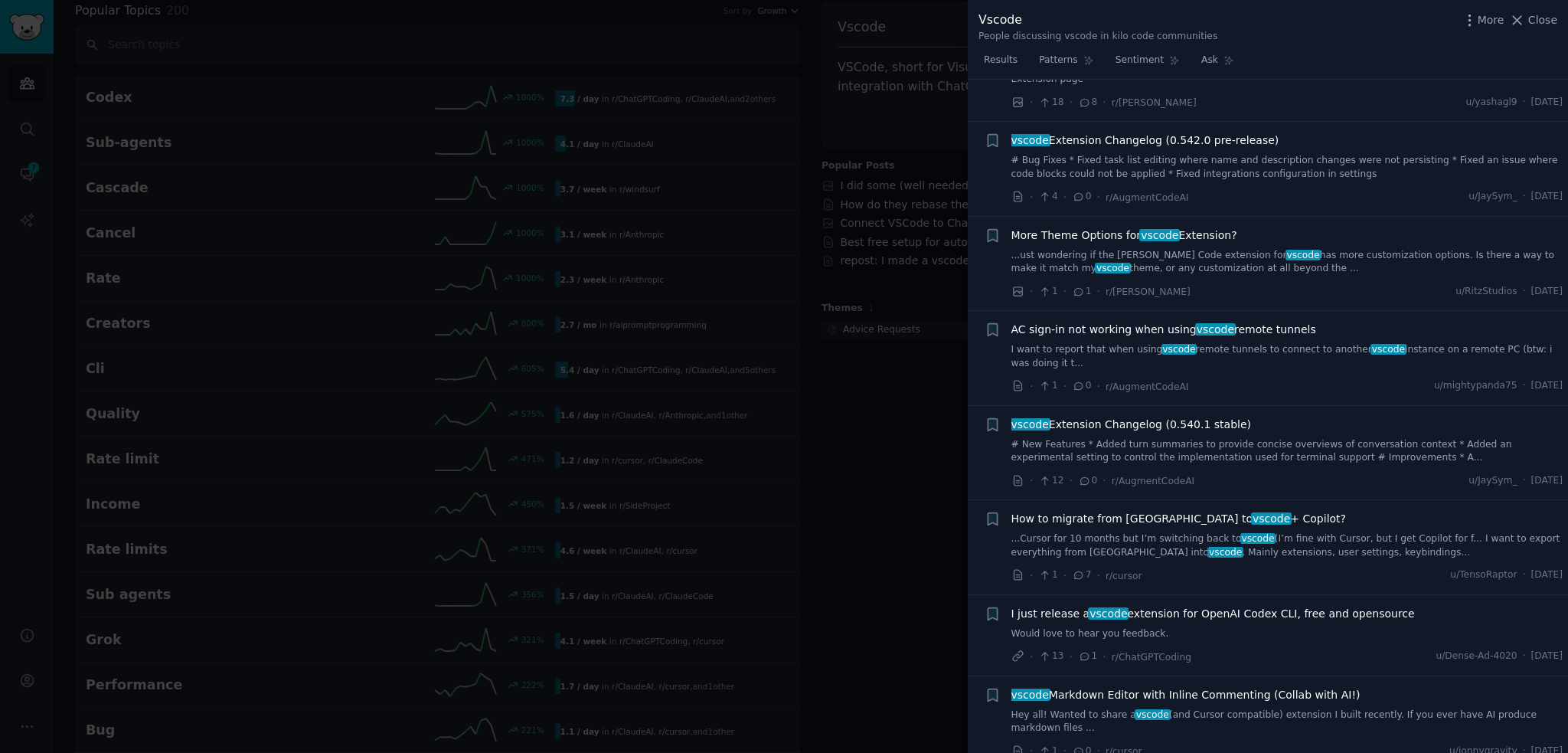
scroll to position [1744, 0]
click at [899, 497] on div at bounding box center [784, 376] width 1568 height 753
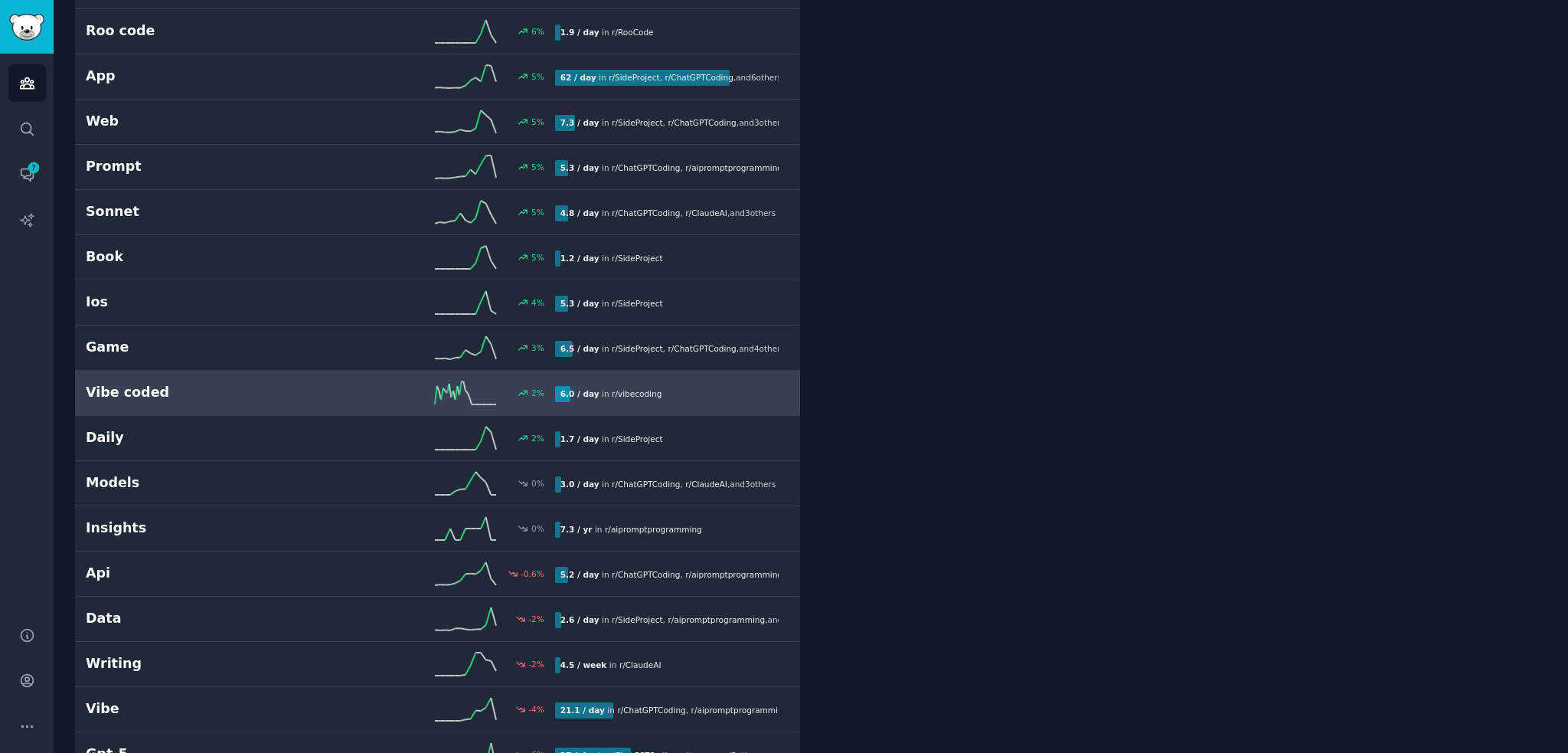
scroll to position [5221, 0]
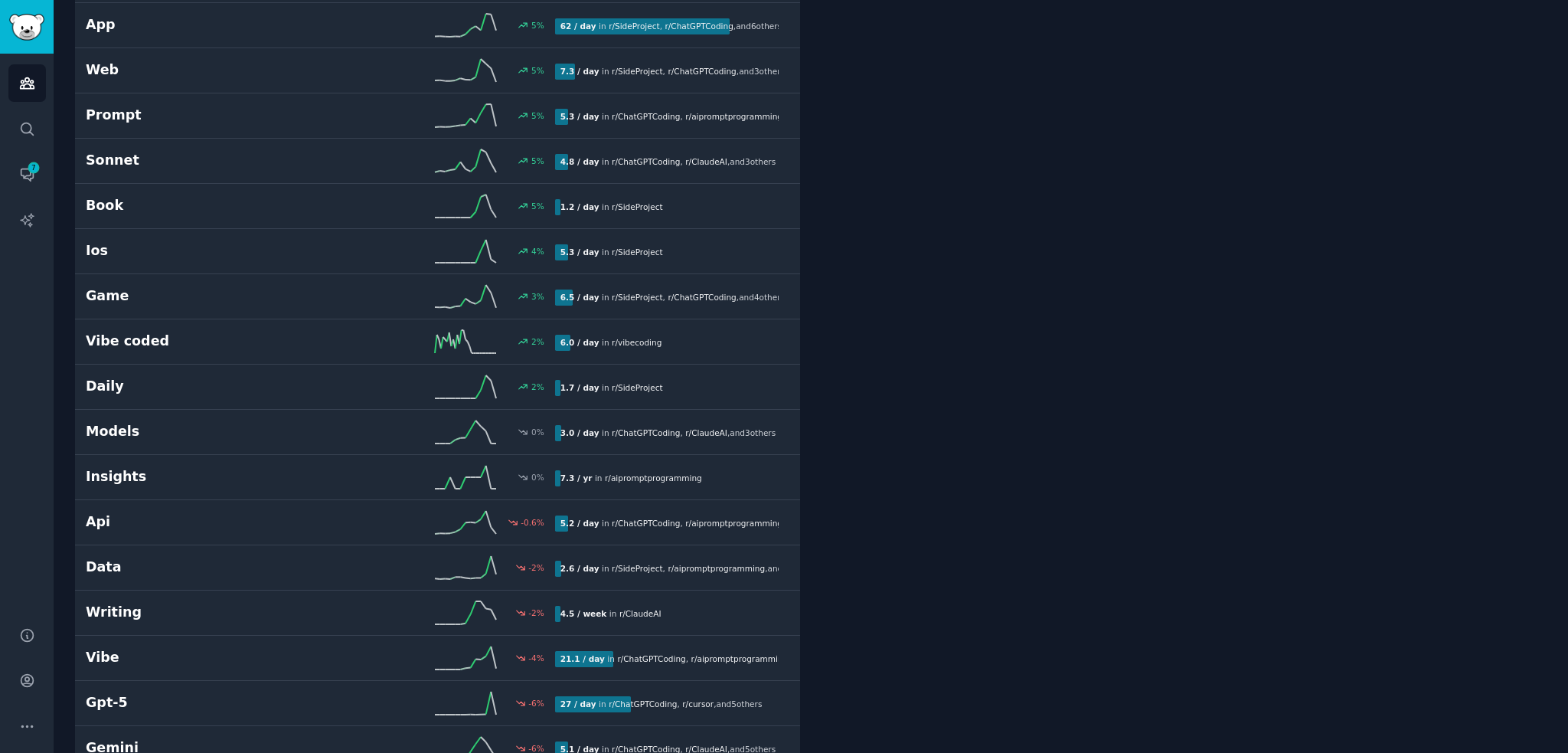
drag, startPoint x: 977, startPoint y: 385, endPoint x: 970, endPoint y: 404, distance: 20.2
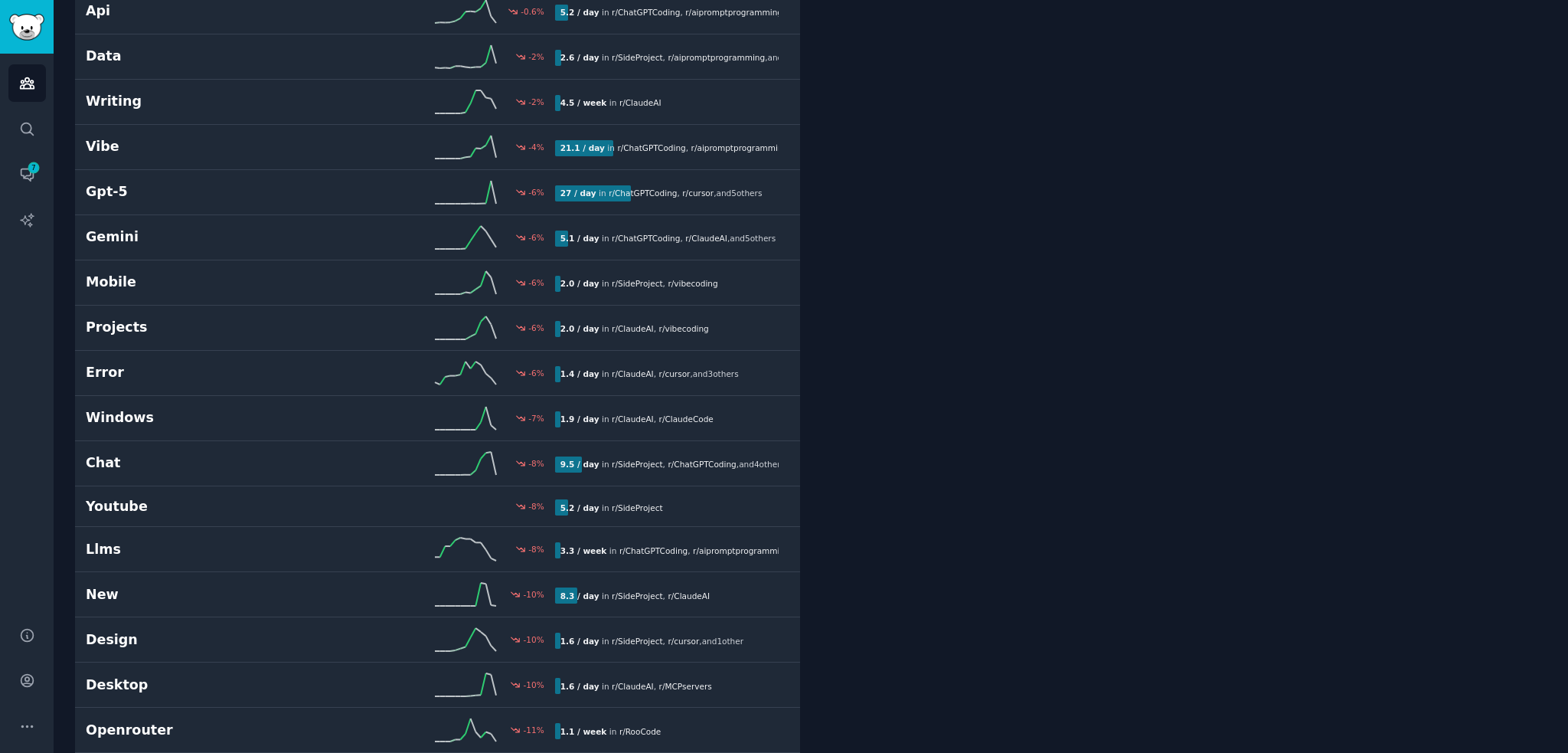
drag, startPoint x: 914, startPoint y: 447, endPoint x: 903, endPoint y: 597, distance: 150.4
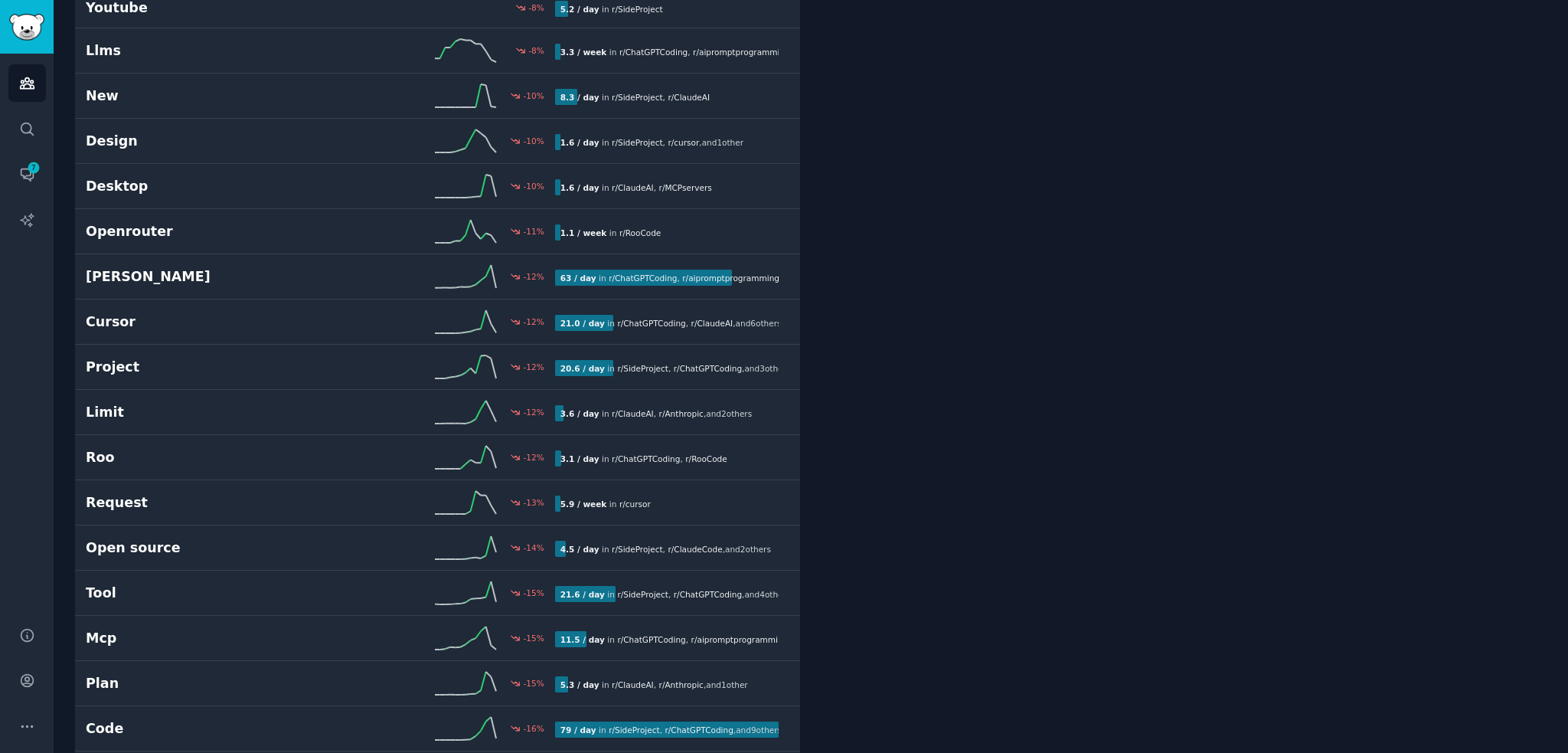
drag, startPoint x: 878, startPoint y: 508, endPoint x: 870, endPoint y: 675, distance: 167.2
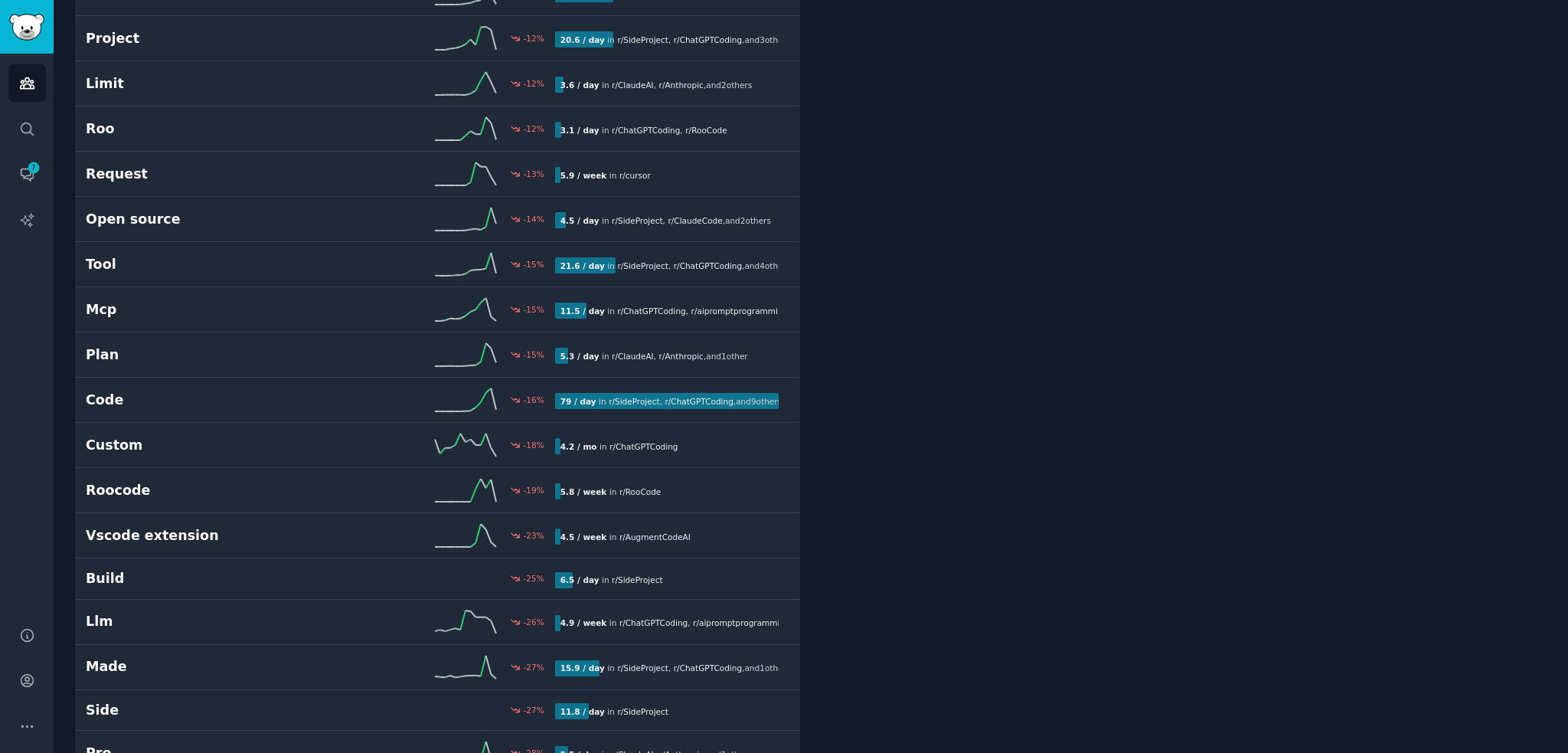
drag, startPoint x: 888, startPoint y: 557, endPoint x: 885, endPoint y: 582, distance: 25.2
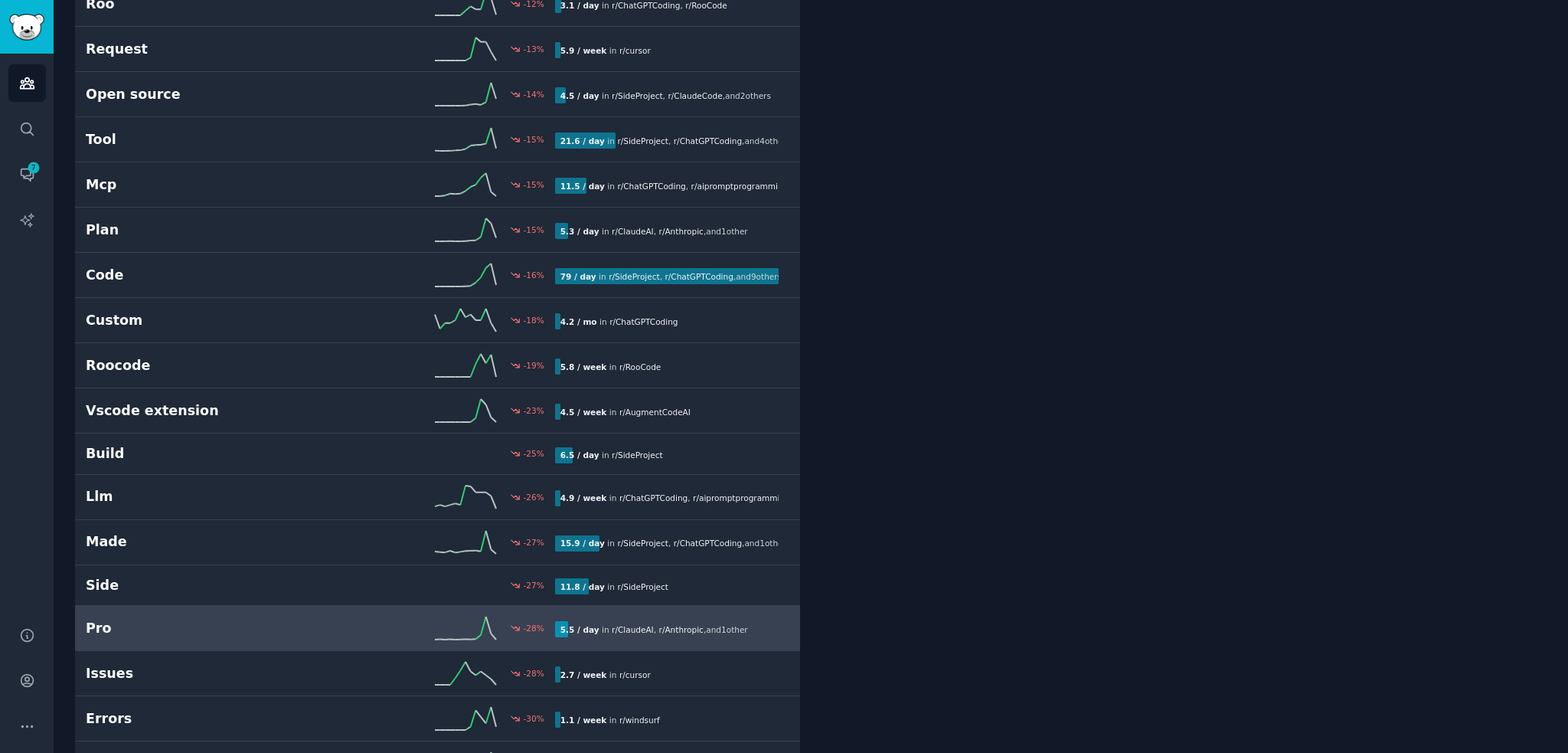
scroll to position [6712, 0]
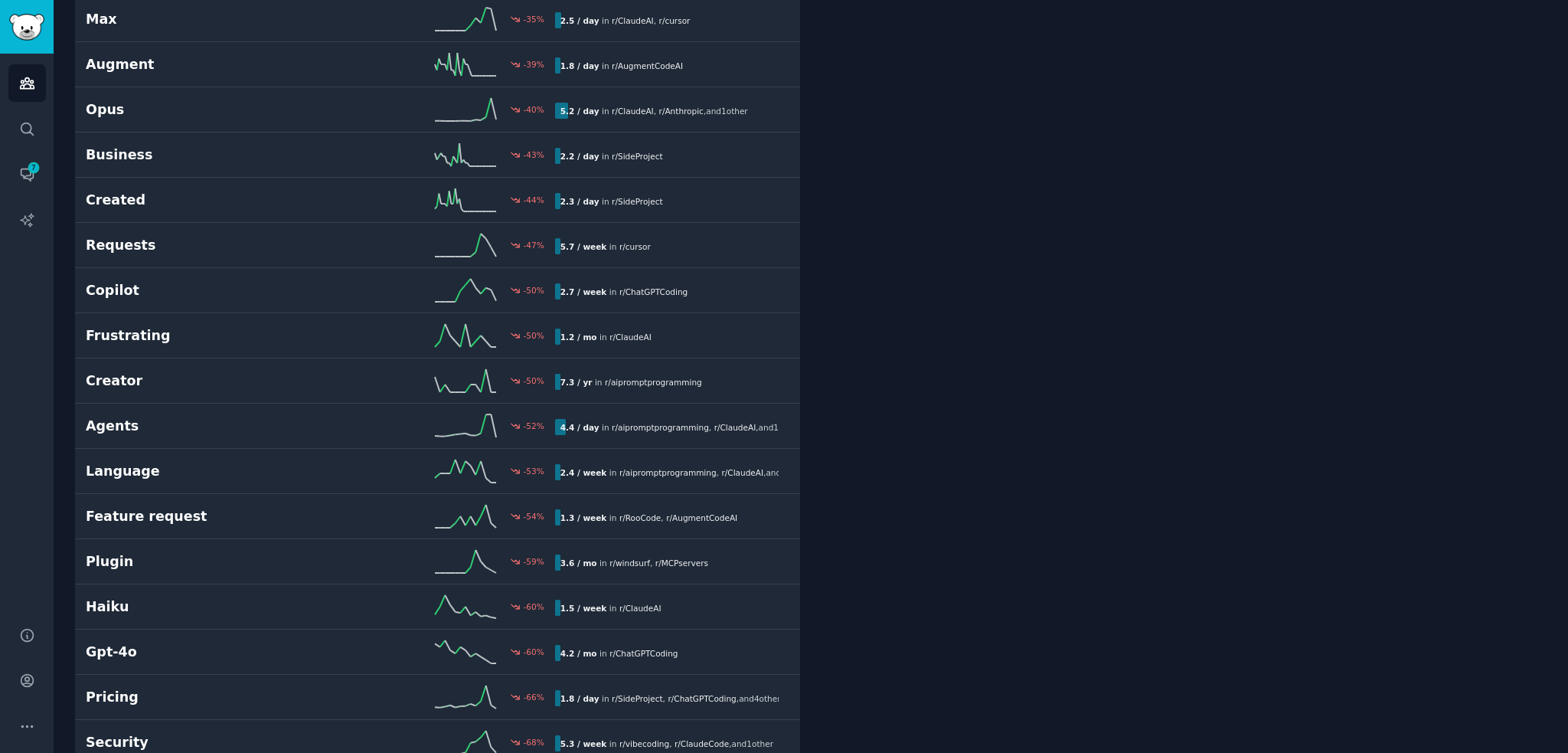
drag, startPoint x: 900, startPoint y: 642, endPoint x: 889, endPoint y: 752, distance: 110.5
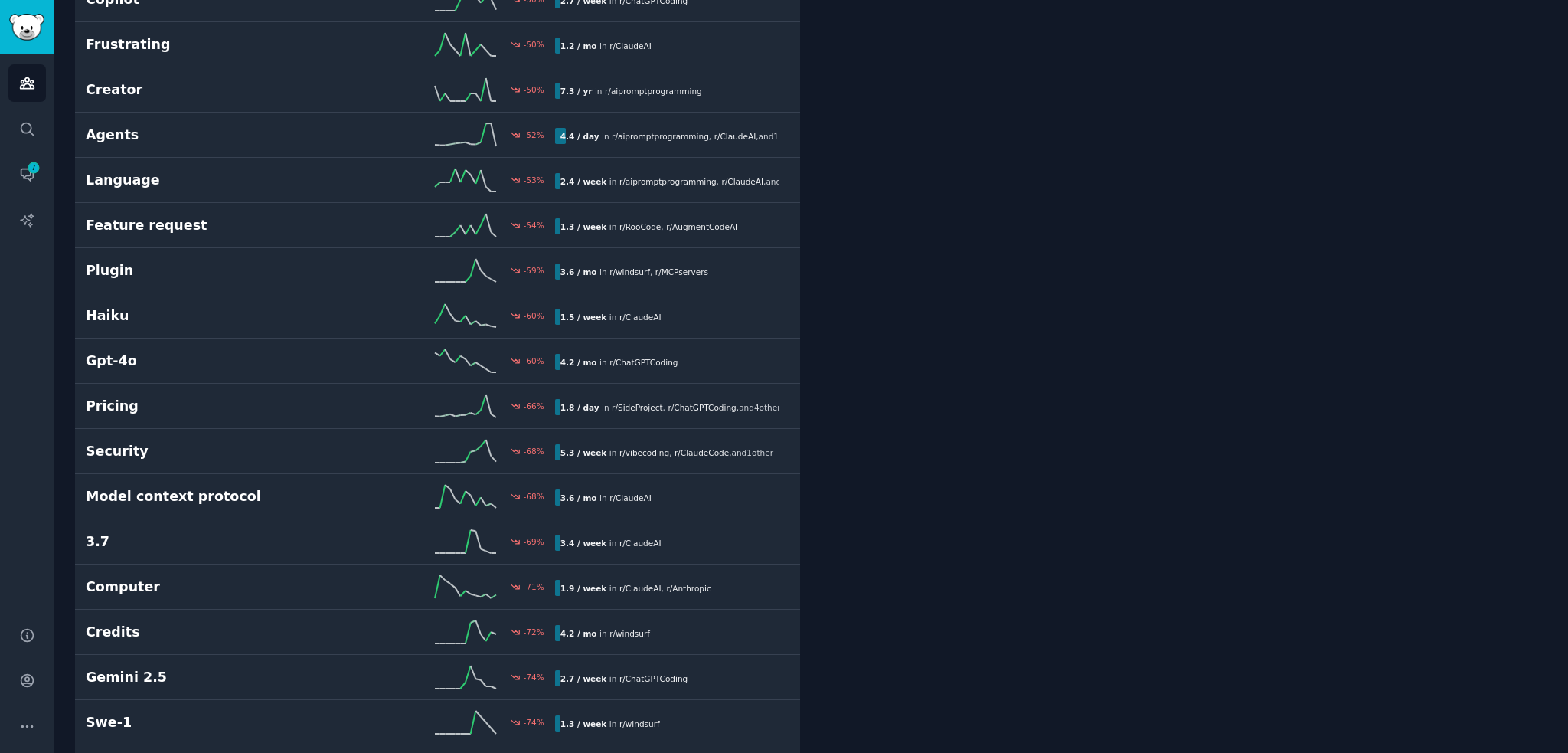
drag, startPoint x: 928, startPoint y: 643, endPoint x: 914, endPoint y: 729, distance: 87.1
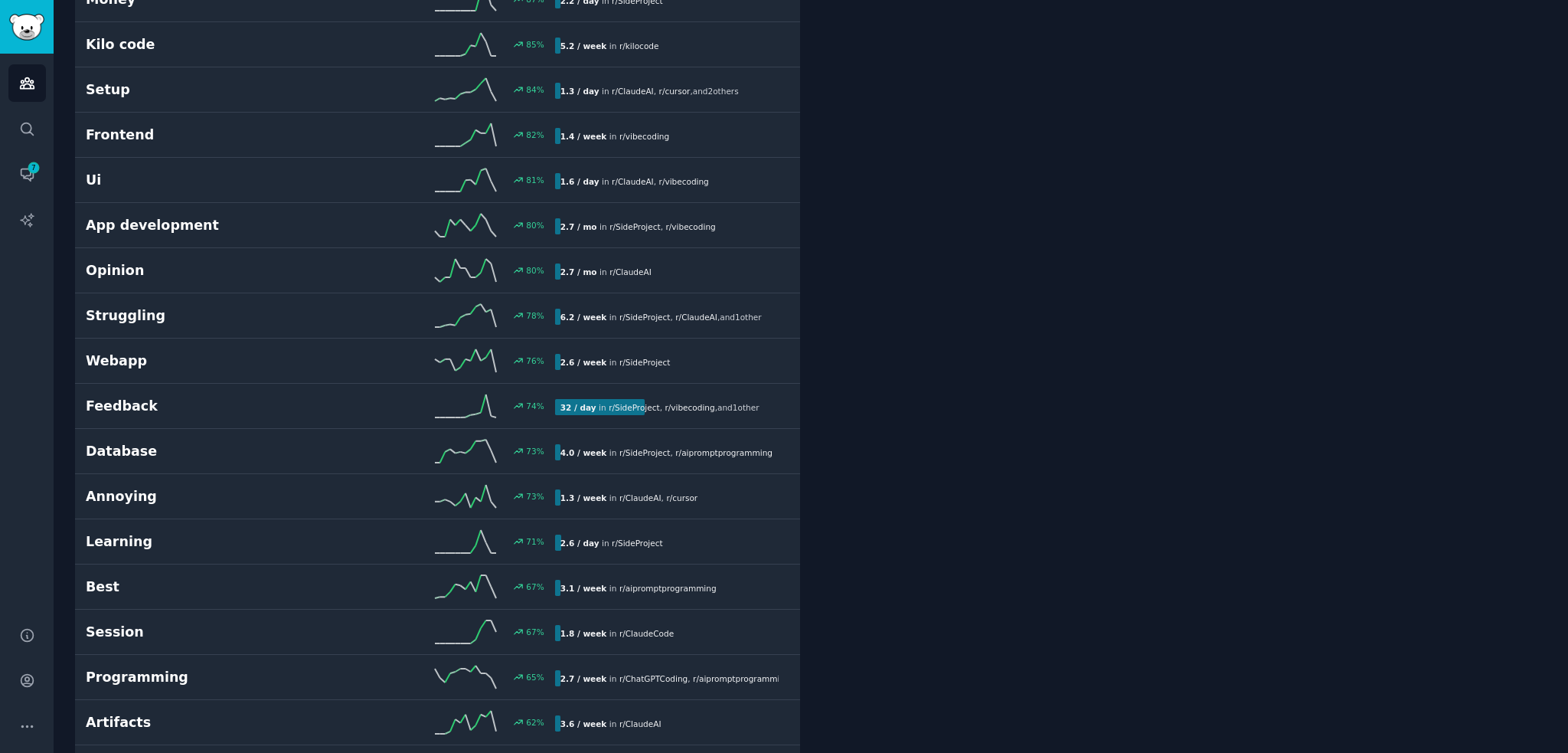
scroll to position [431, 0]
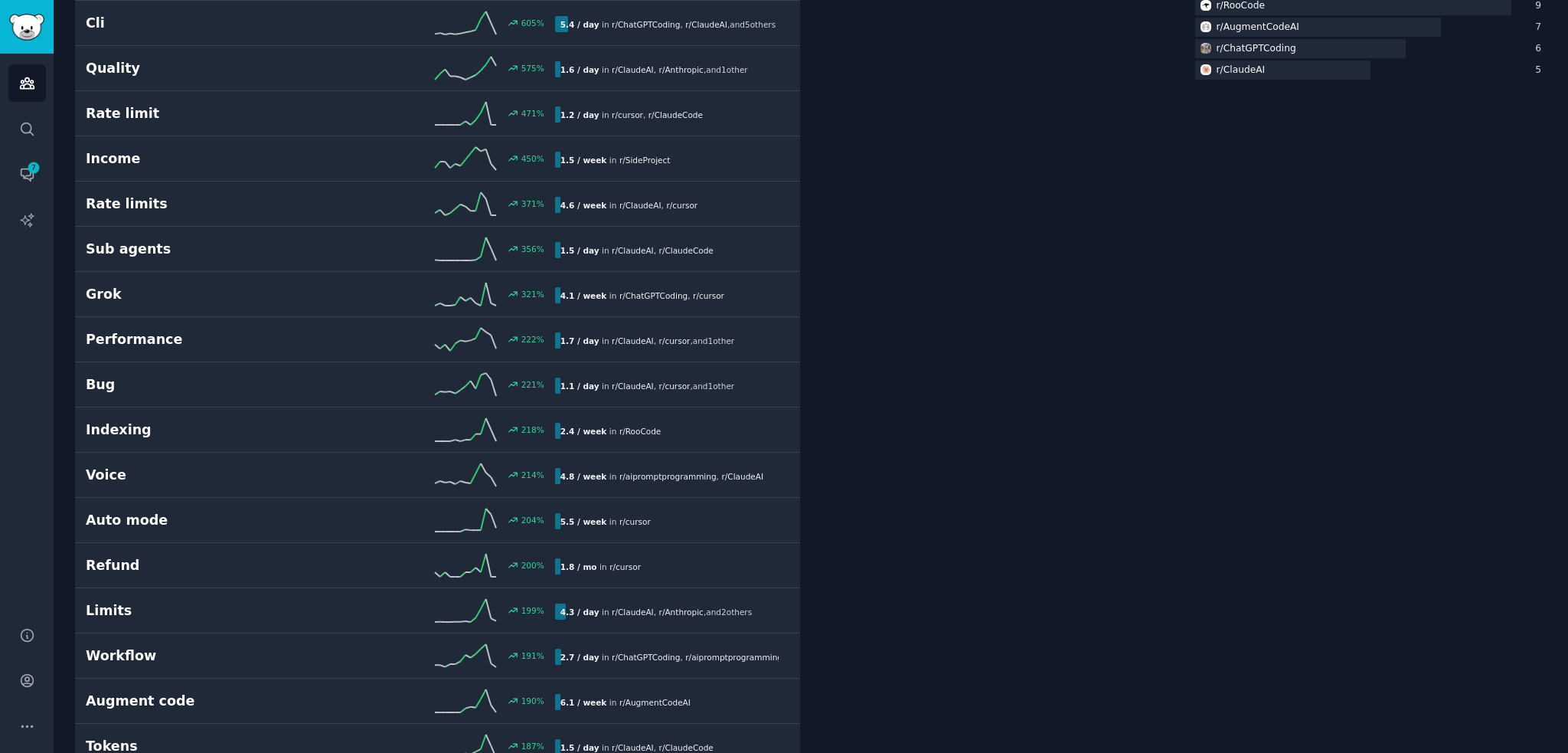
drag, startPoint x: 944, startPoint y: 658, endPoint x: 948, endPoint y: 318, distance: 340.0
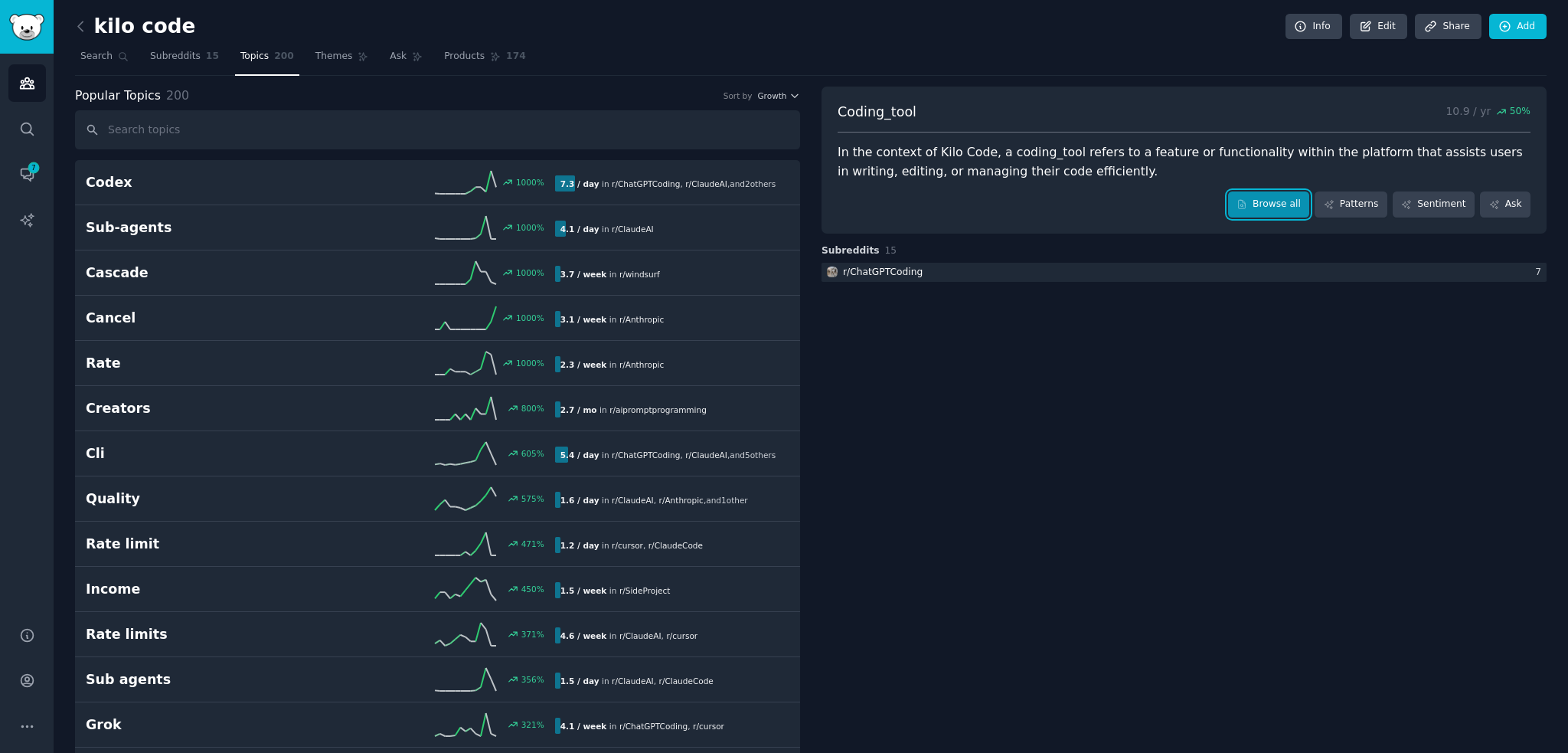
drag, startPoint x: 1313, startPoint y: 192, endPoint x: 1303, endPoint y: 192, distance: 10.0
click at [1310, 192] on link "Browse all" at bounding box center [1269, 204] width 82 height 26
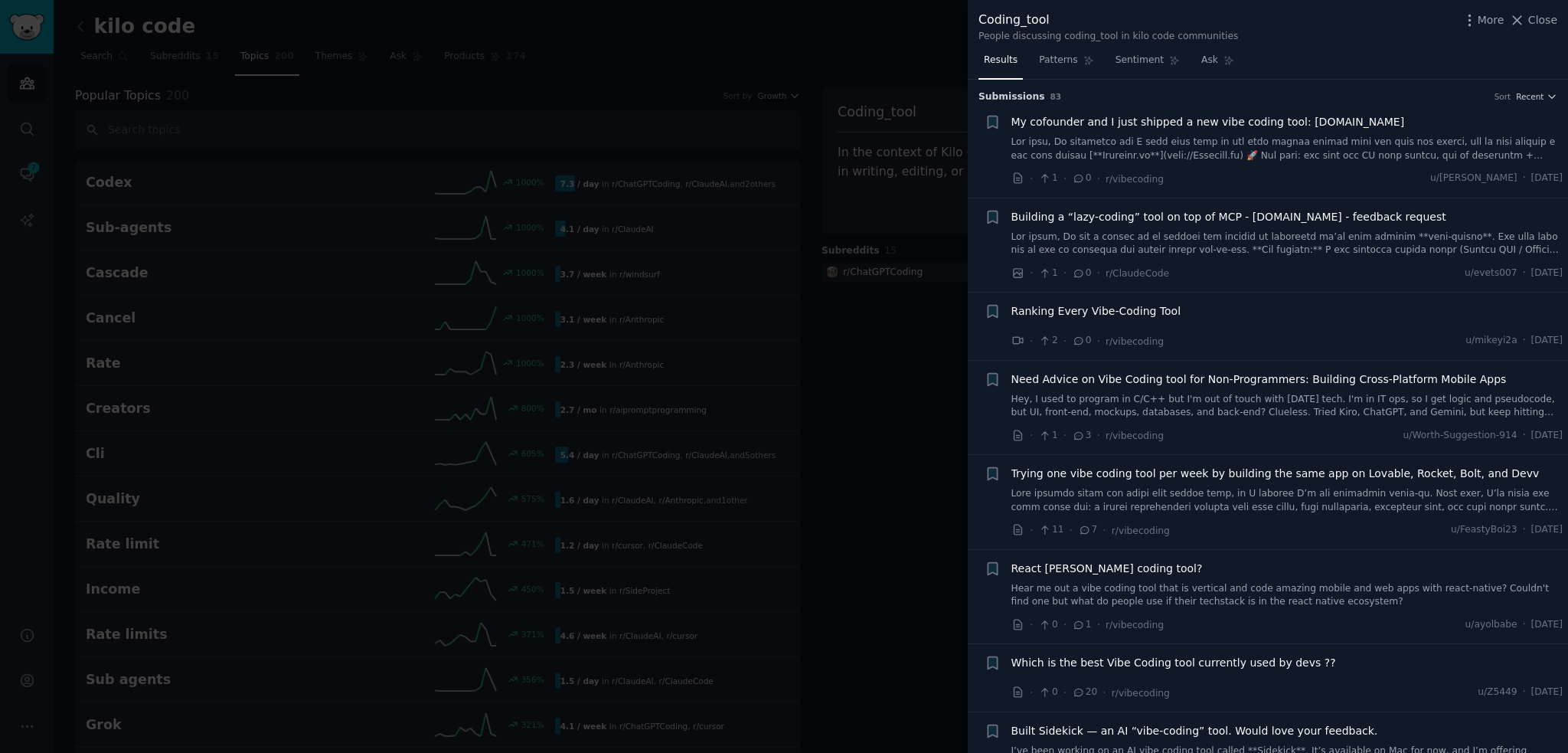
click at [1136, 308] on span "Ranking Every Vibe-Coding Tool" at bounding box center [1097, 311] width 170 height 16
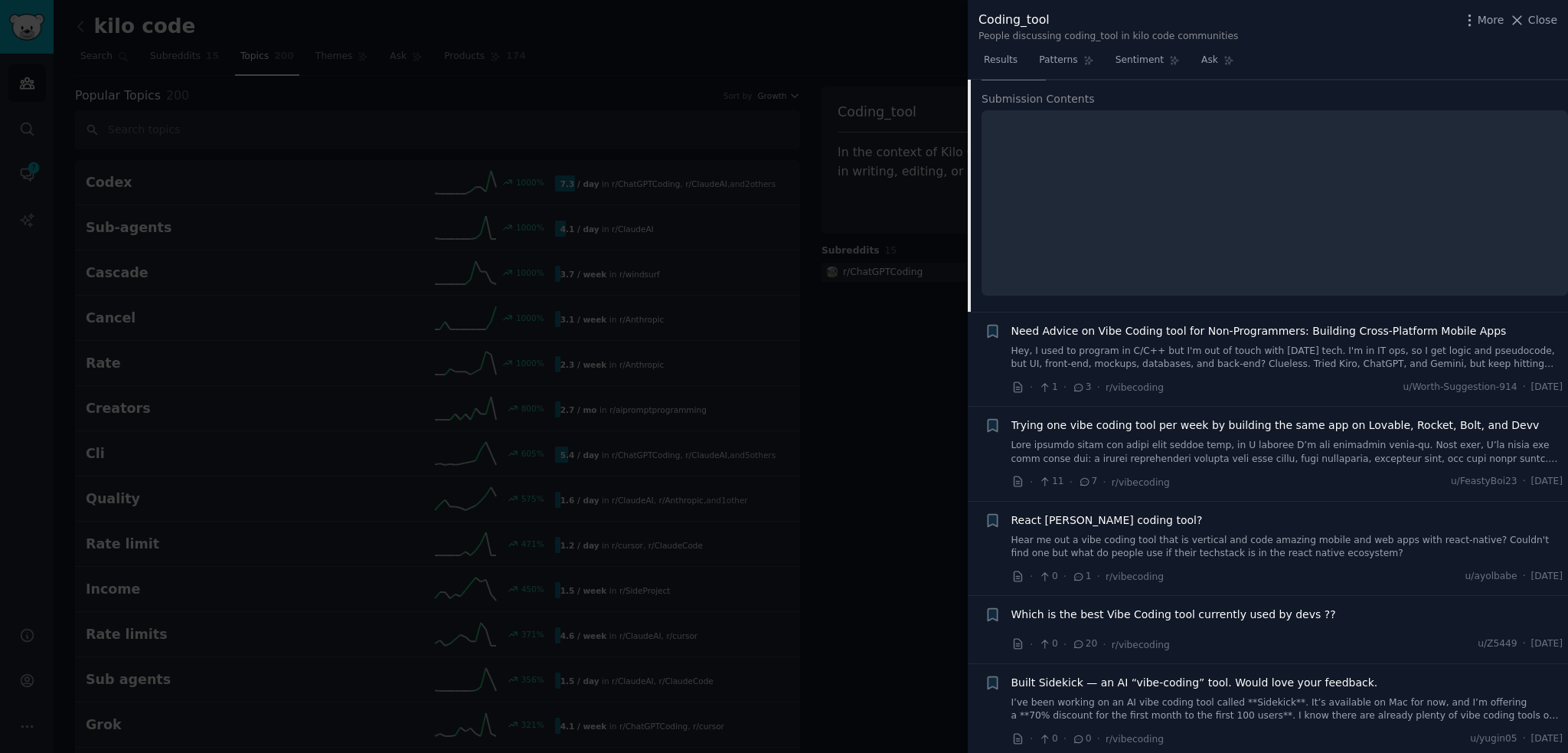
scroll to position [366, 0]
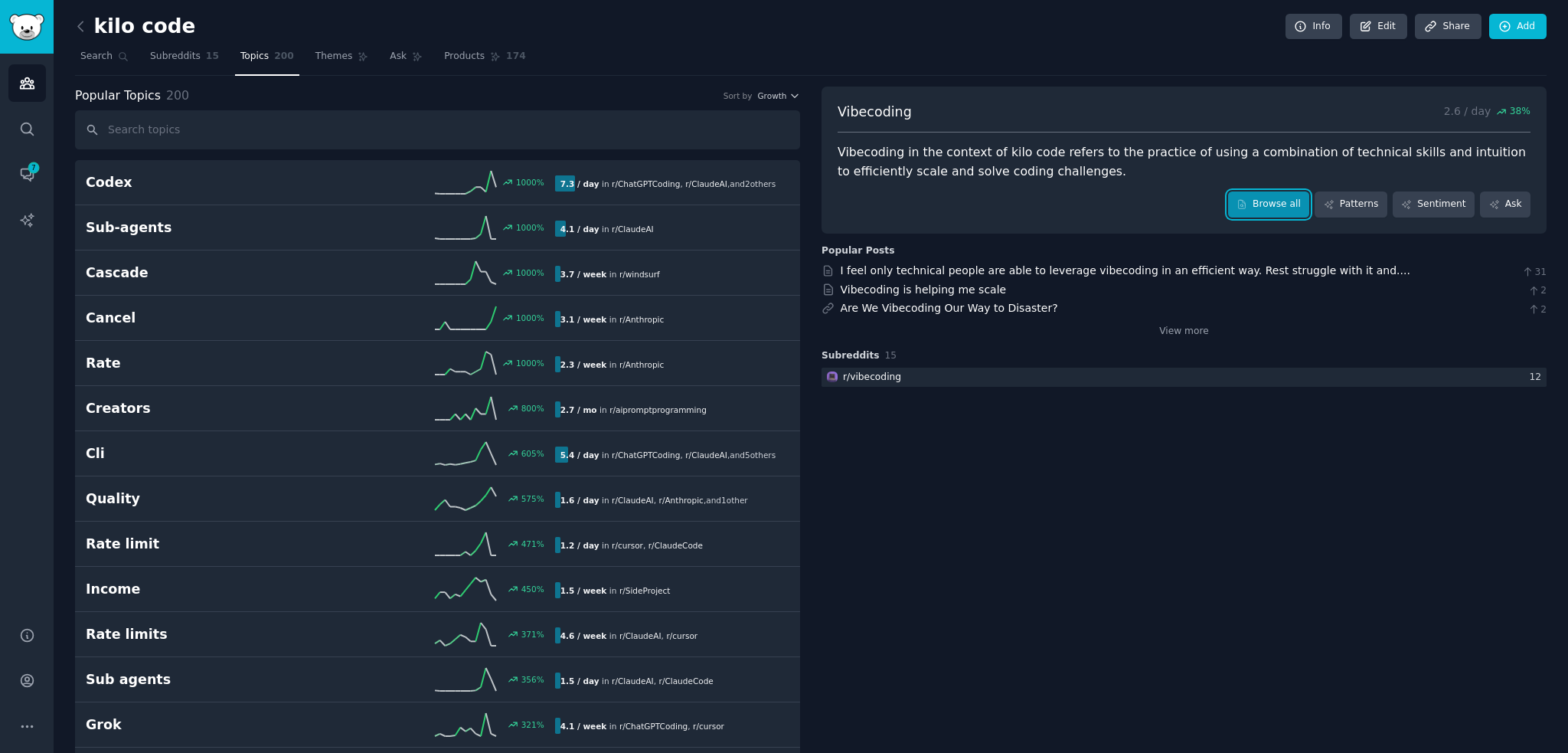
click at [1247, 200] on icon at bounding box center [1241, 204] width 11 height 11
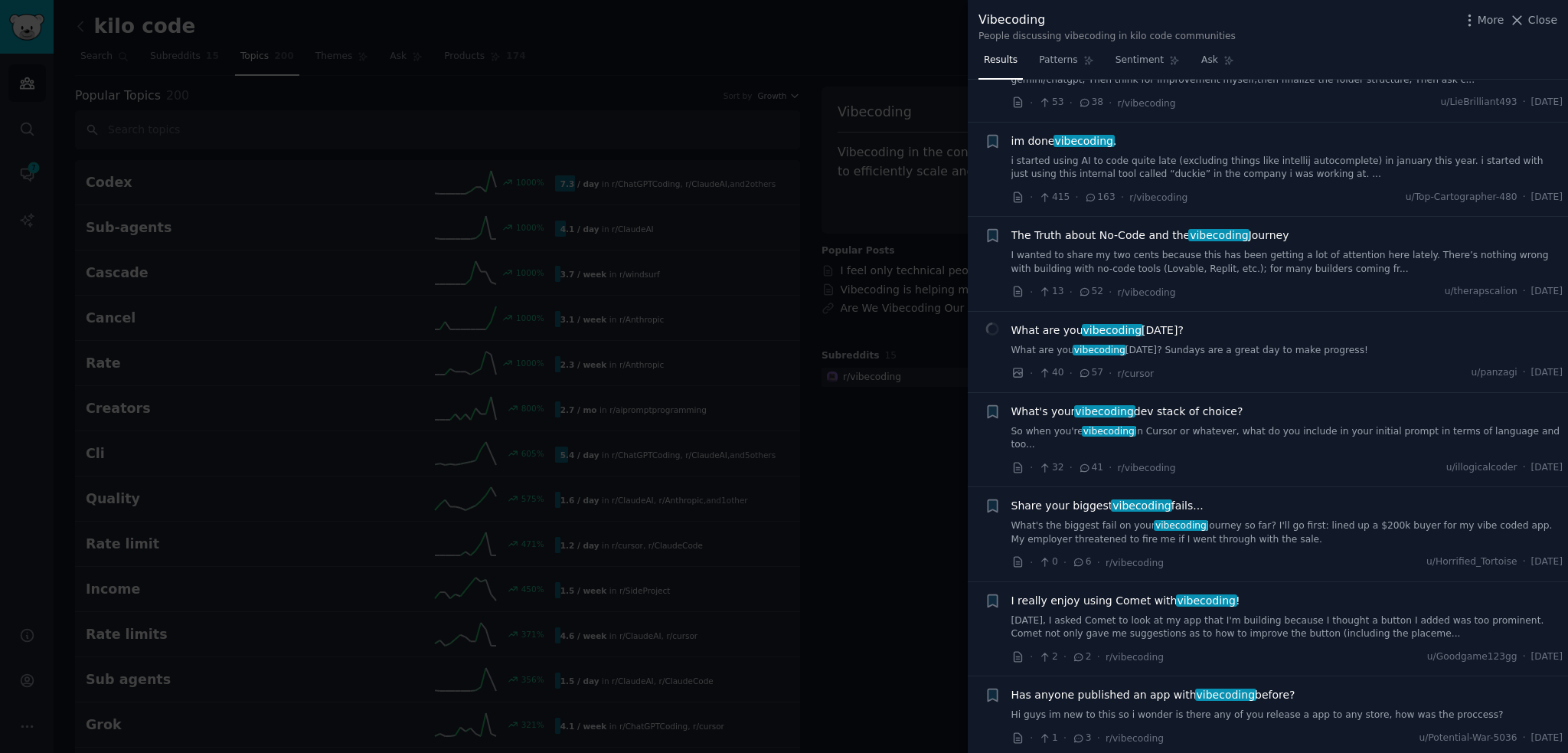
scroll to position [1047, 0]
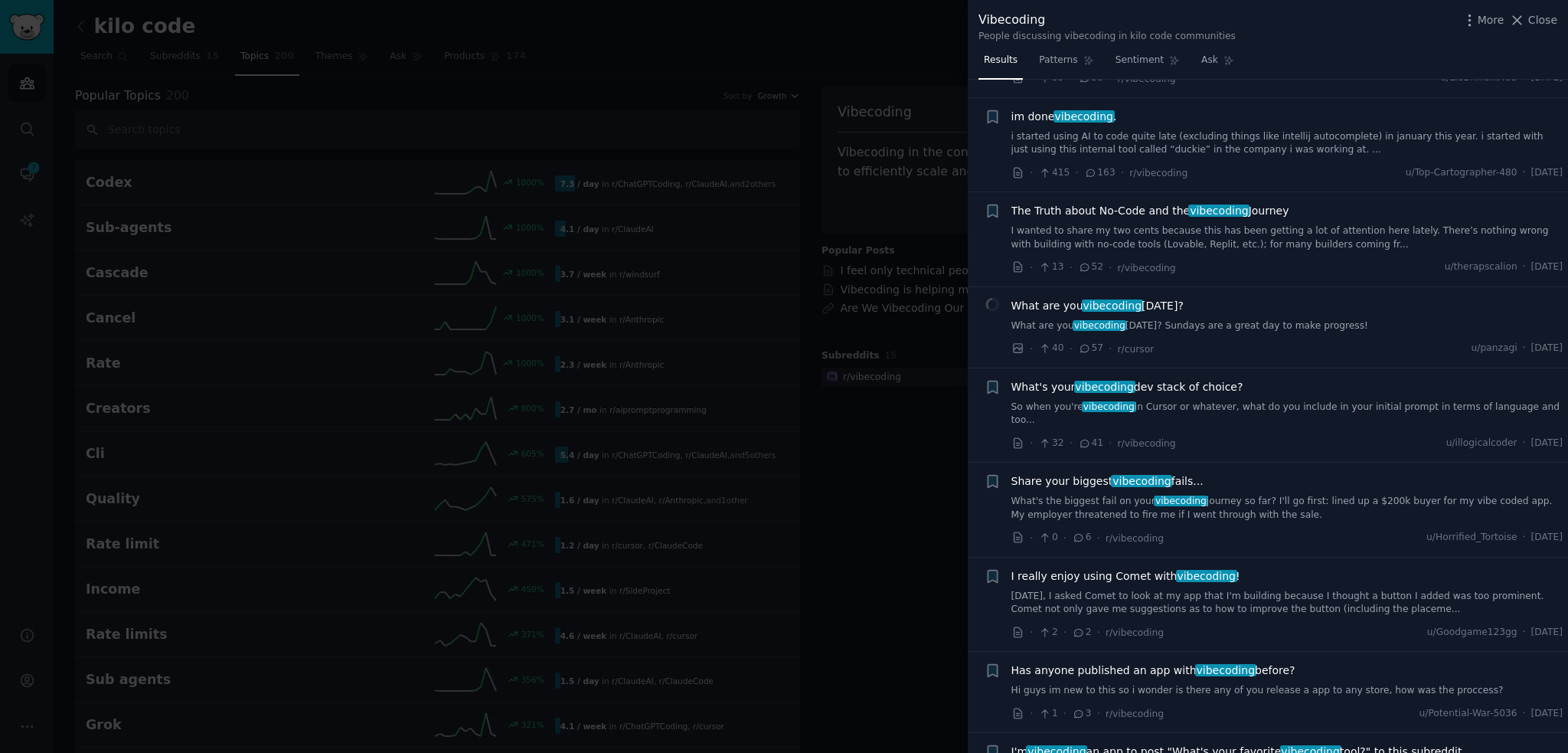
click at [1200, 379] on span "What's your vibecoding dev stack of choice?" at bounding box center [1127, 387] width 232 height 16
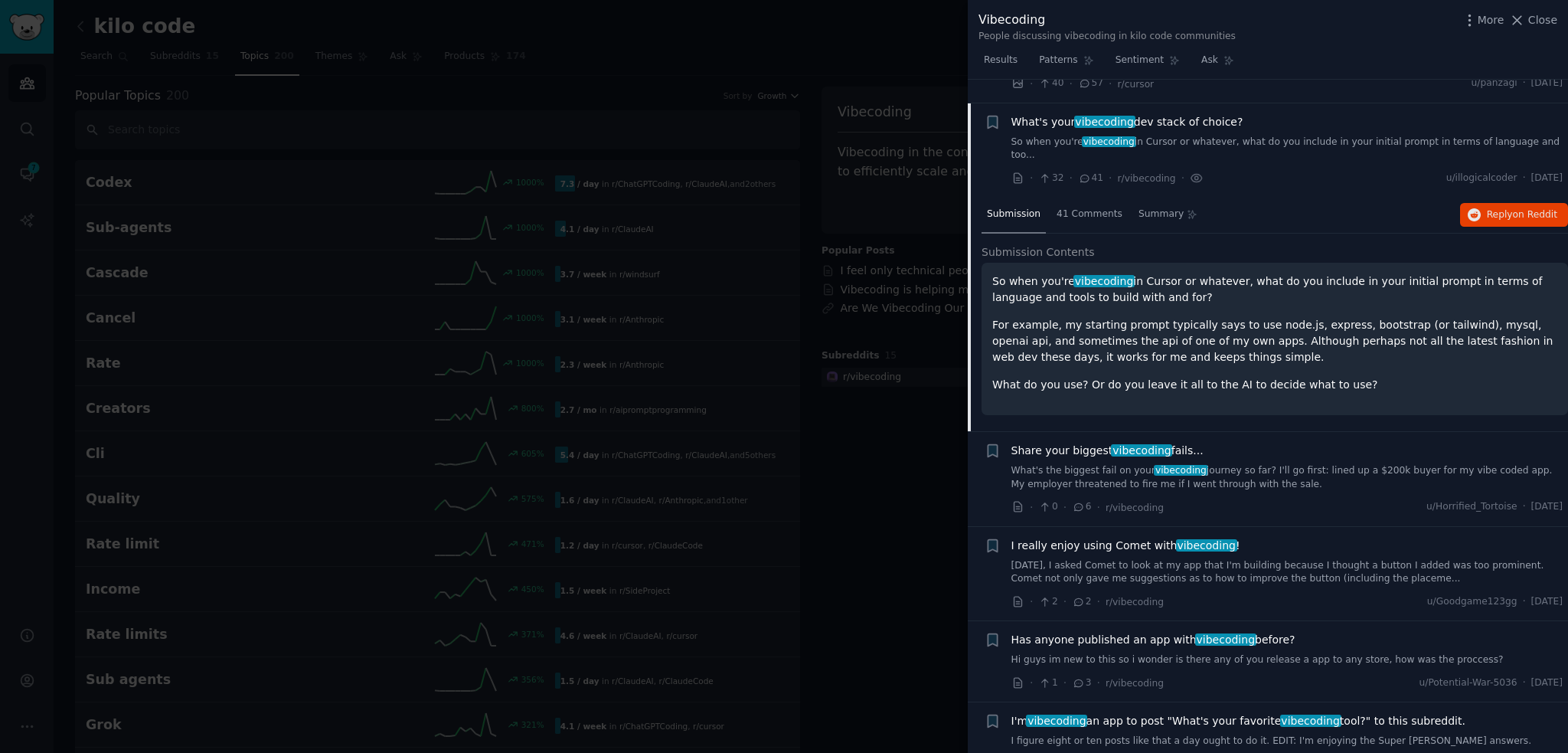
scroll to position [1333, 0]
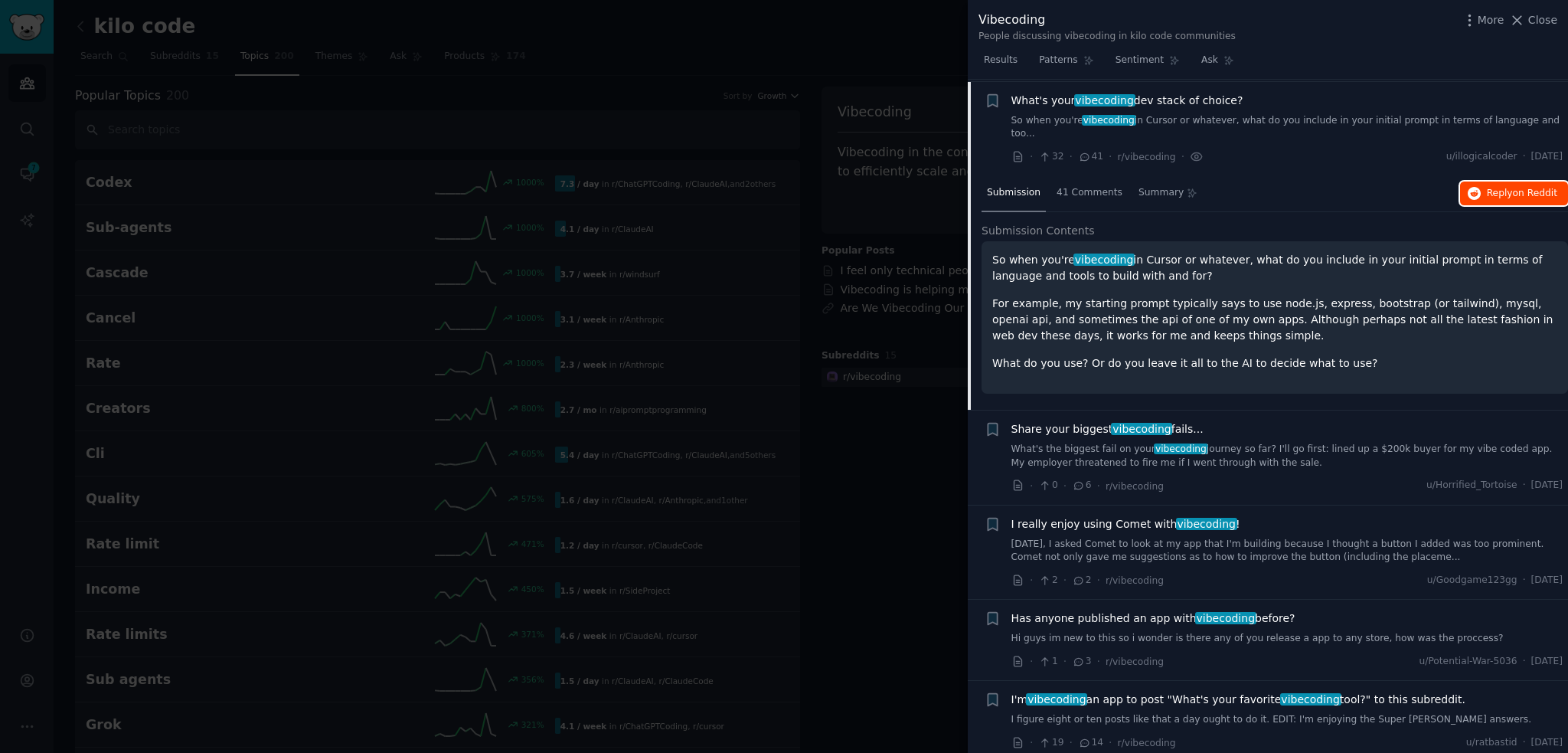
click at [1536, 188] on span "on Reddit" at bounding box center [1535, 192] width 44 height 11
click at [1208, 107] on div "What's your vibecoding dev stack of choice? So when you're vibecoding in Cursor…" at bounding box center [1288, 117] width 553 height 48
click at [1204, 98] on span "What's your vibecoding dev stack of choice?" at bounding box center [1127, 101] width 232 height 16
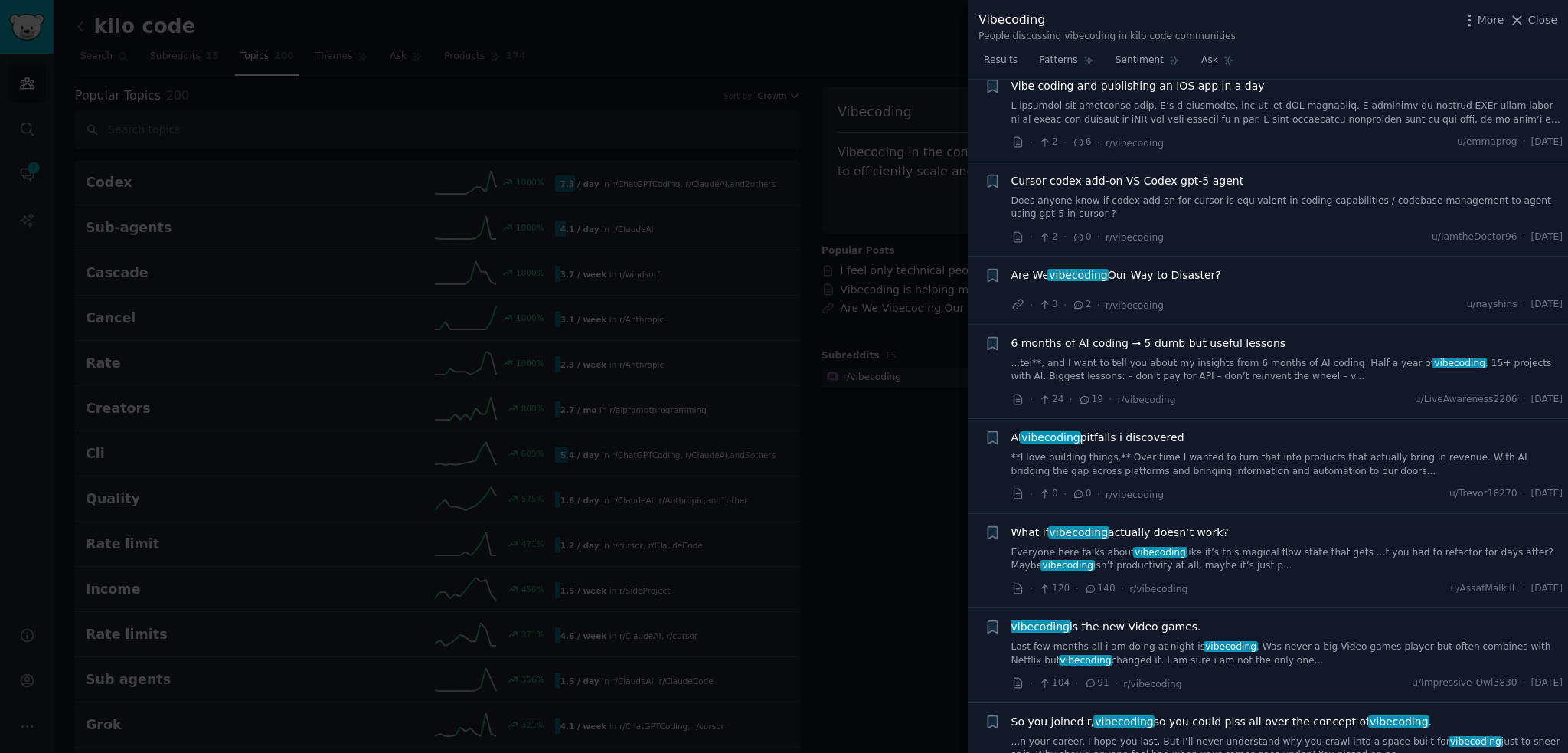
scroll to position [2253, 0]
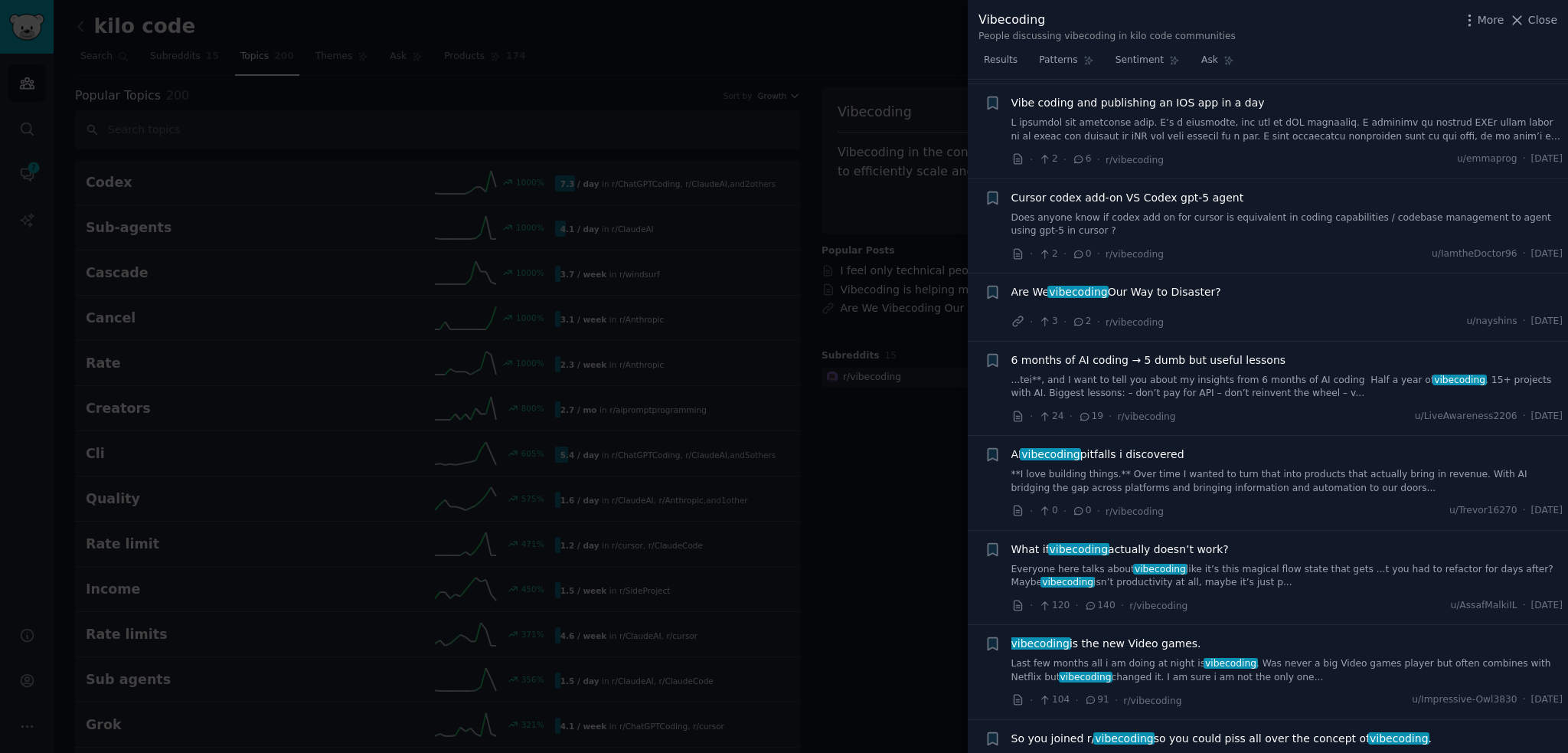
click at [1243, 353] on span "6 months of AI coding → 5 dumb but useful lessons" at bounding box center [1149, 361] width 275 height 16
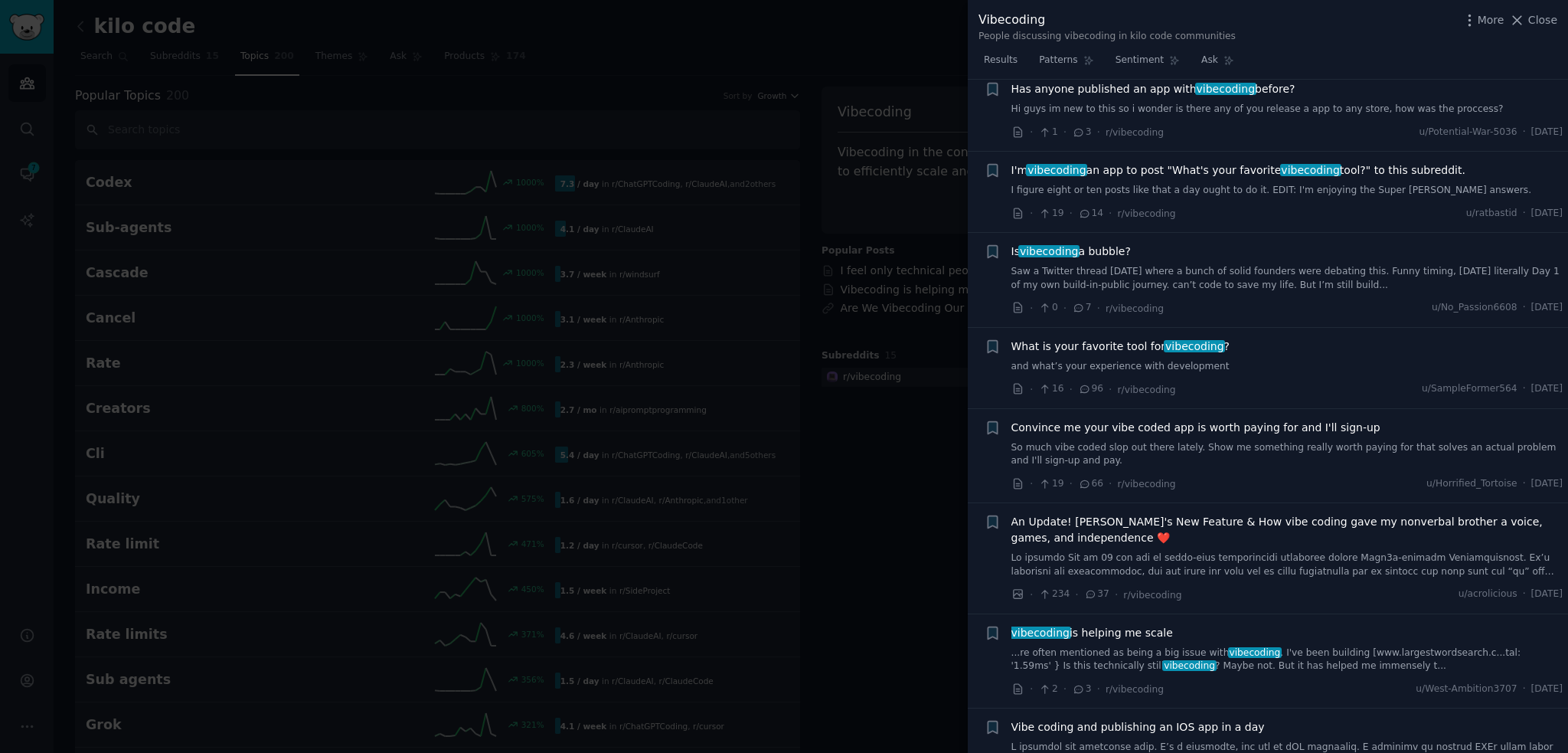
scroll to position [1603, 0]
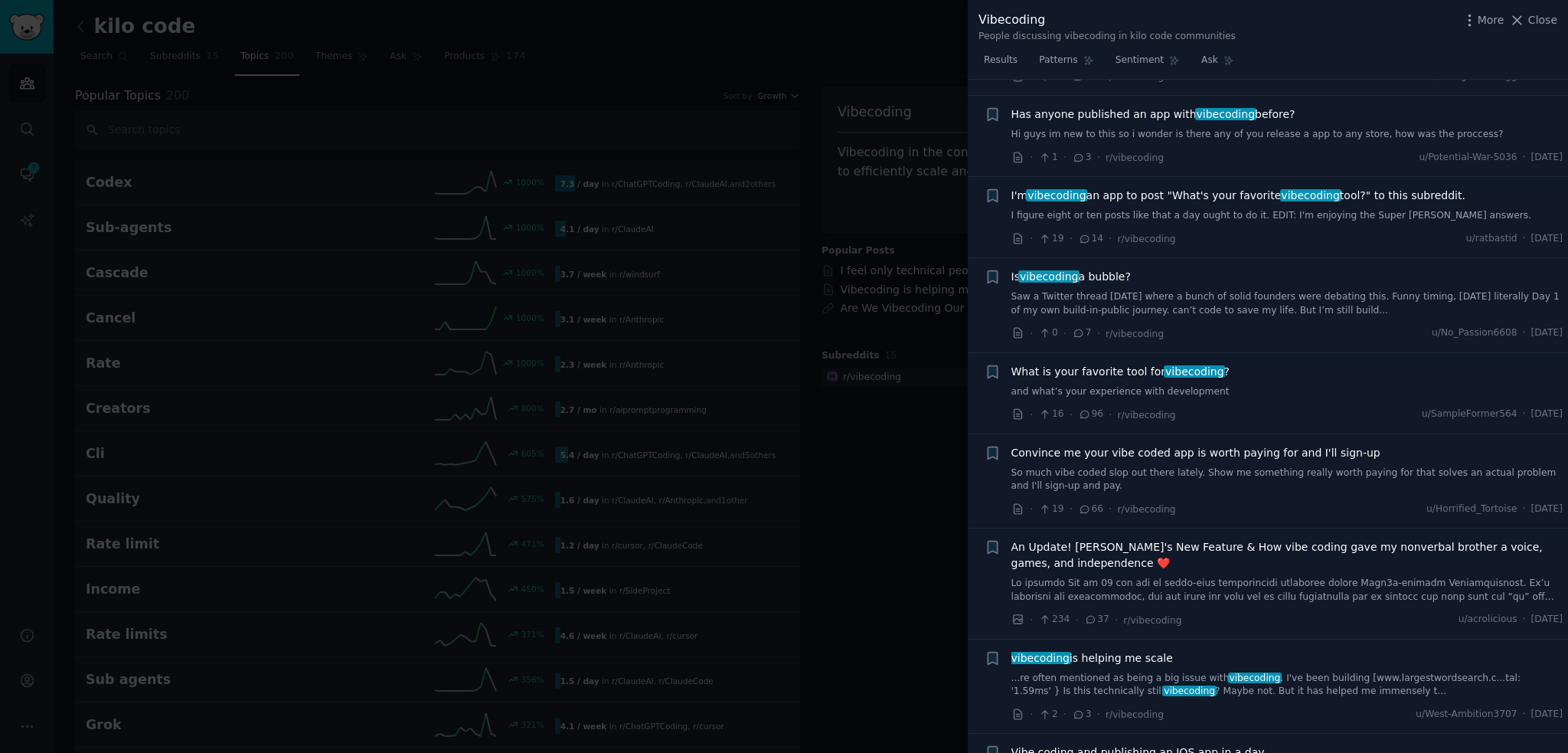
click at [1235, 188] on span "I'm vibecoding an app to post "What's your favorite vibecoding tool?" to this s…" at bounding box center [1239, 195] width 454 height 16
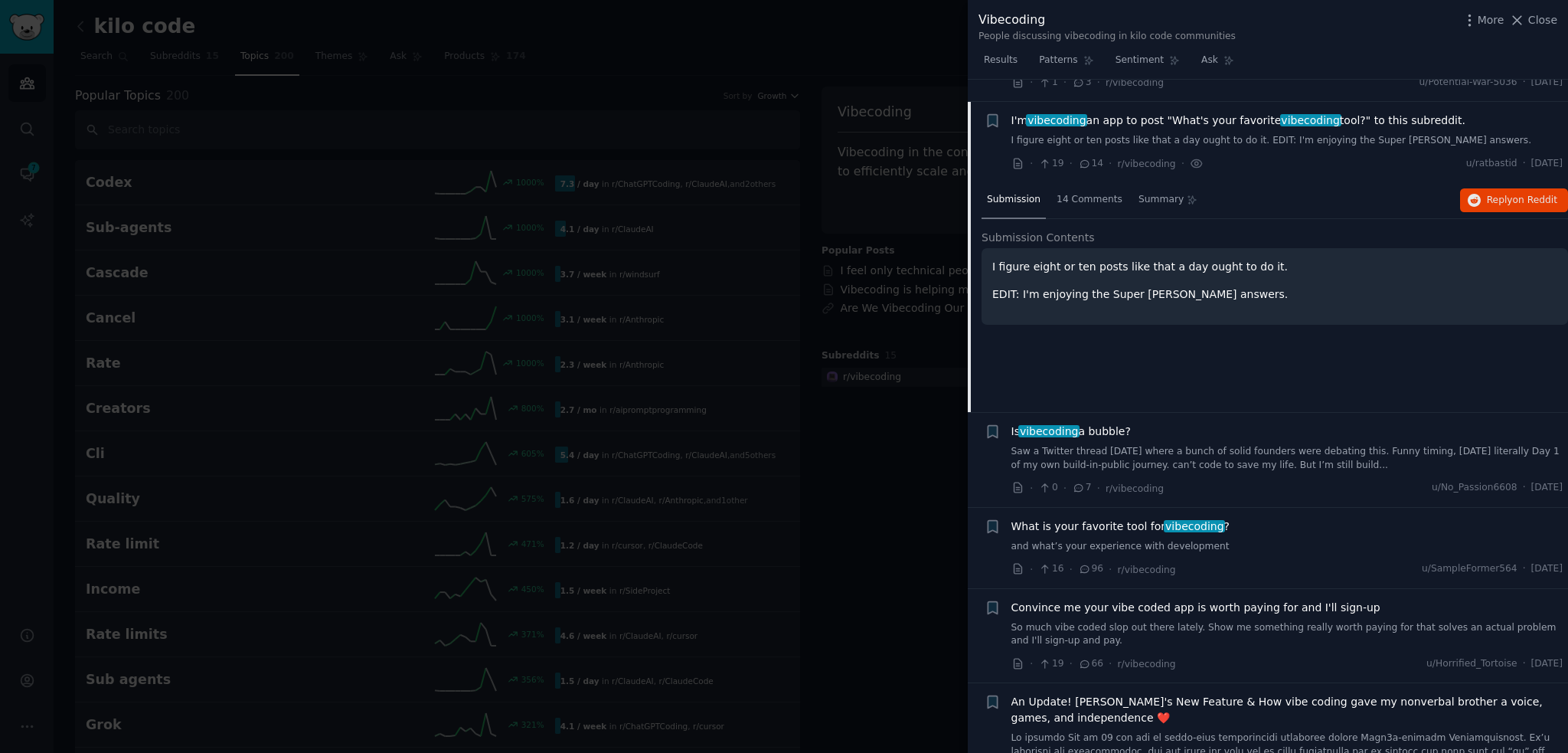
scroll to position [1684, 0]
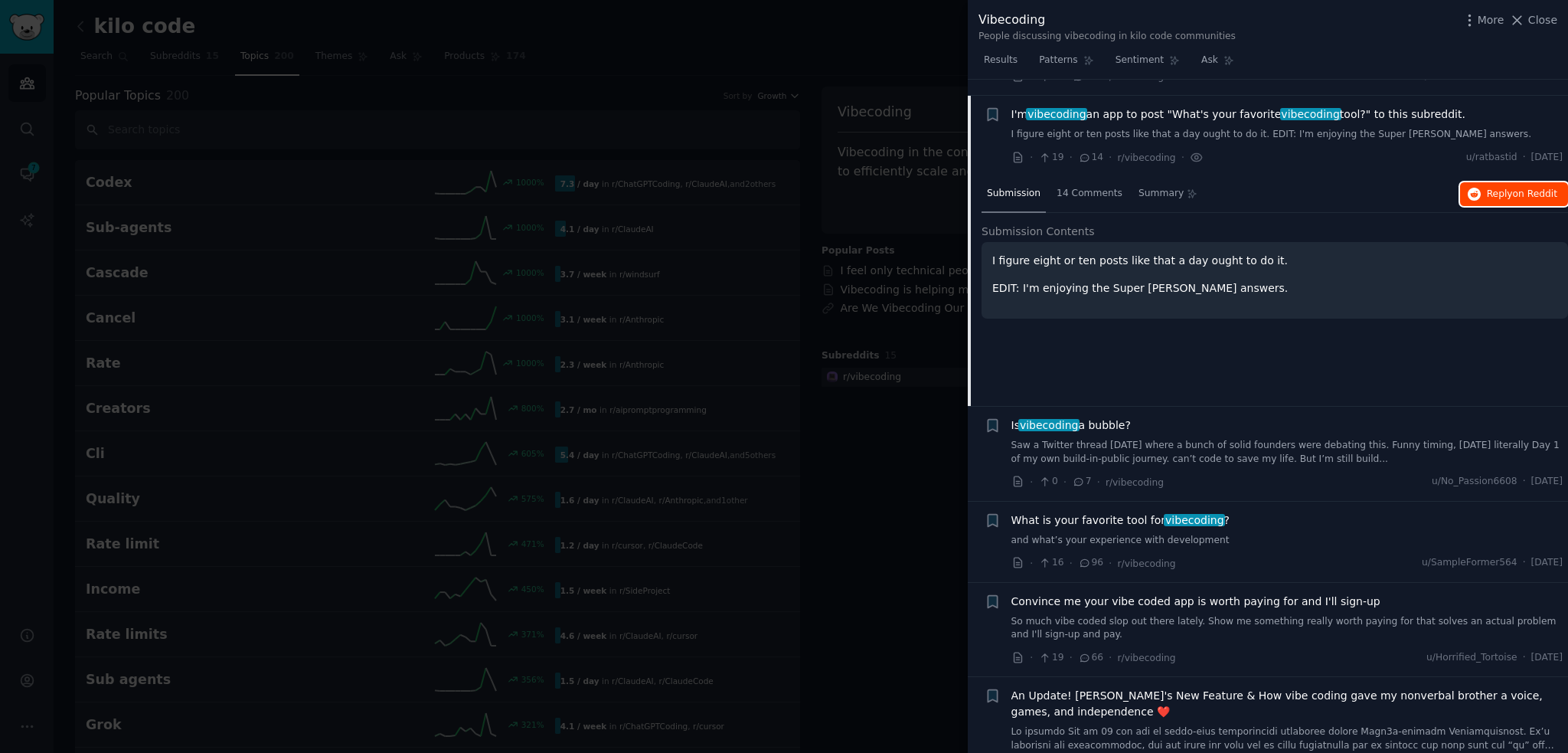
click at [1481, 183] on button "Reply on Reddit" at bounding box center [1515, 194] width 108 height 24
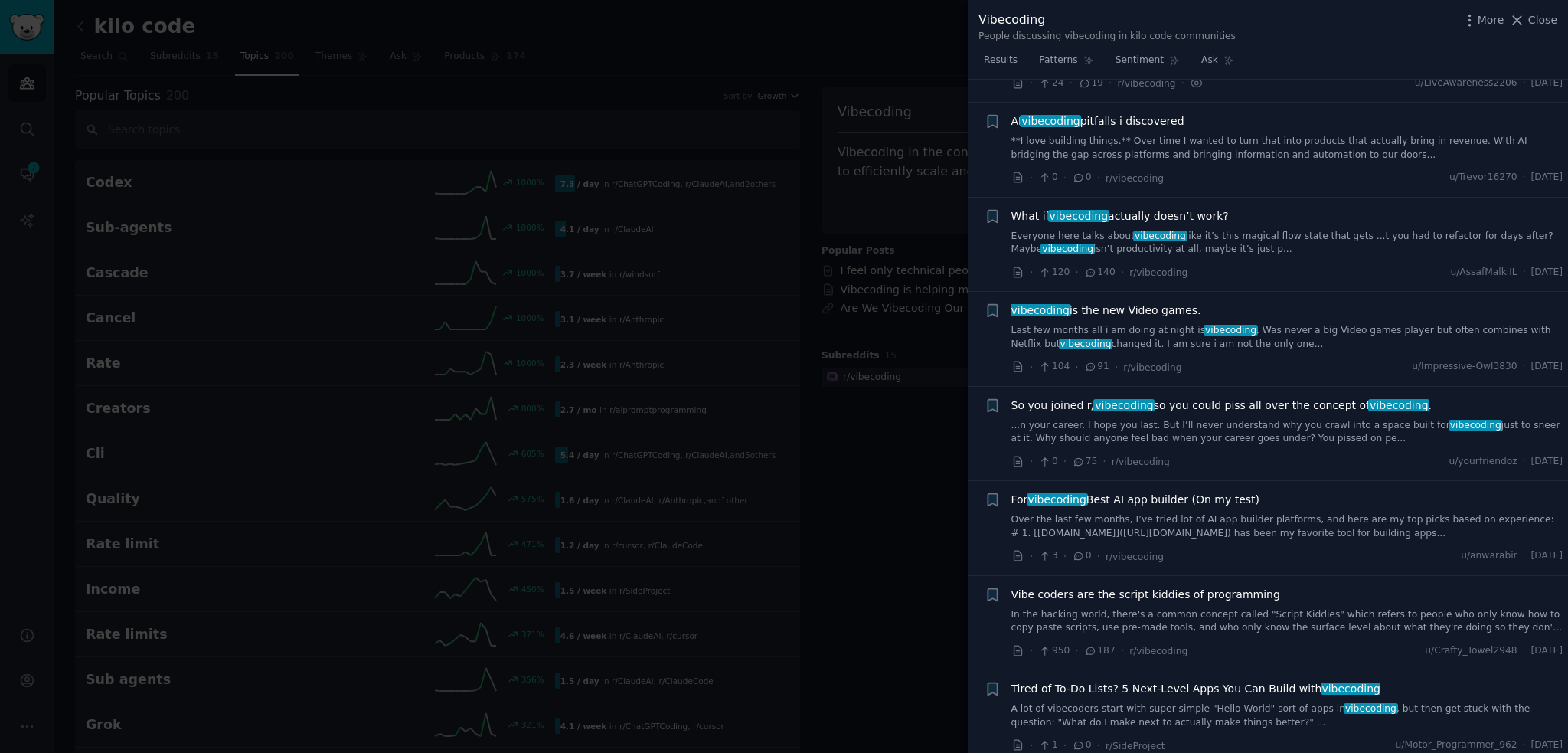
scroll to position [2827, 0]
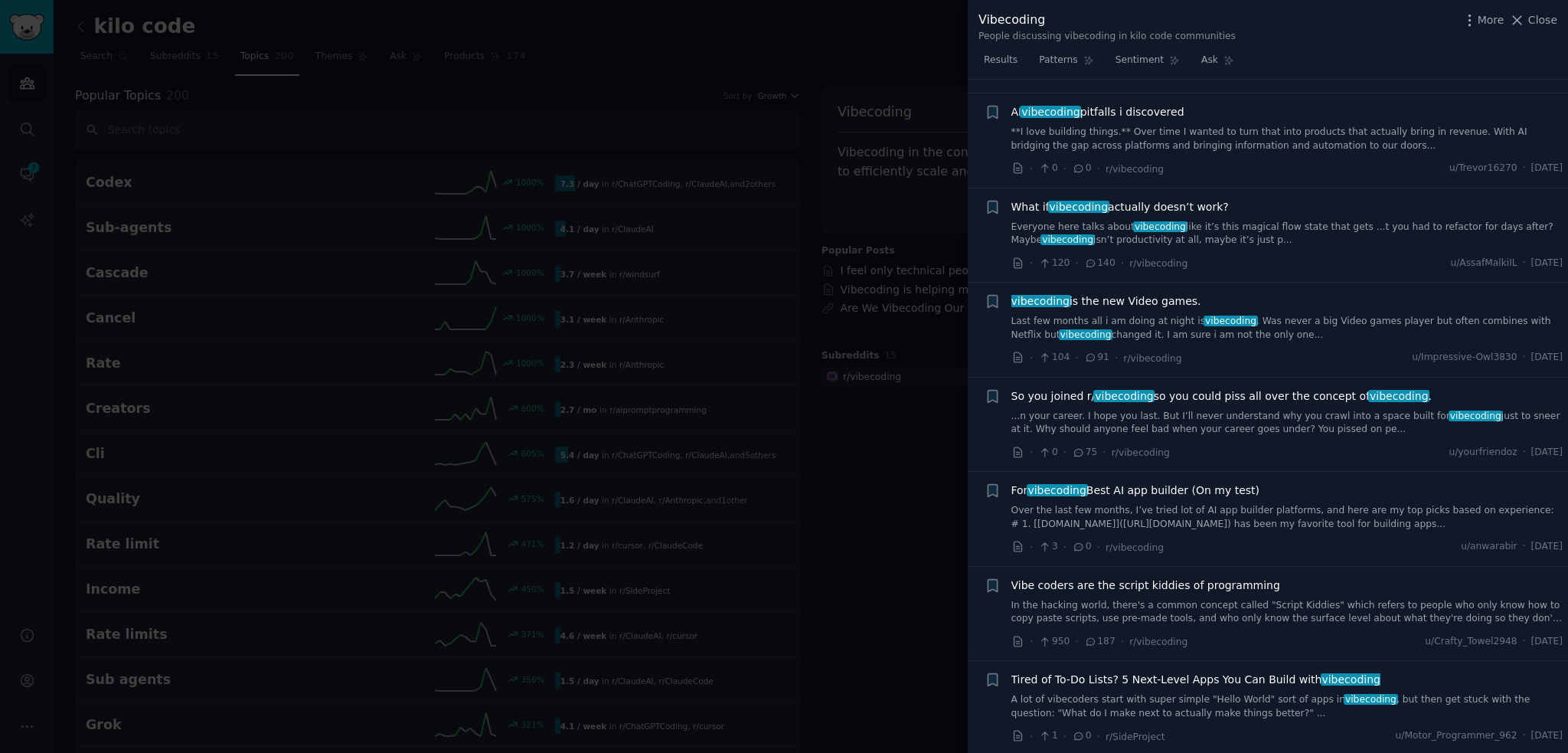
drag, startPoint x: 1241, startPoint y: 415, endPoint x: 1240, endPoint y: 447, distance: 32.0
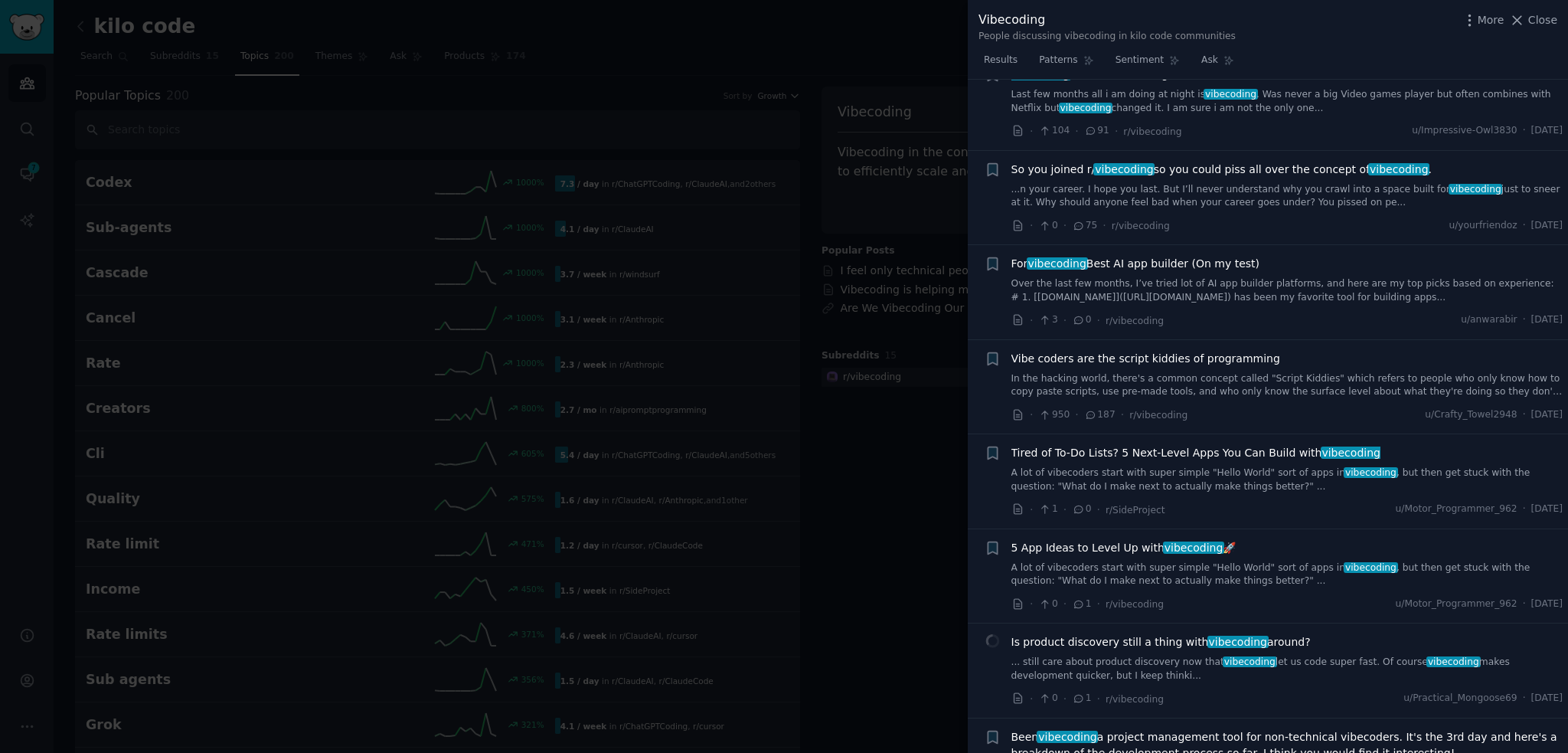
drag, startPoint x: 1240, startPoint y: 447, endPoint x: 1238, endPoint y: 483, distance: 36.1
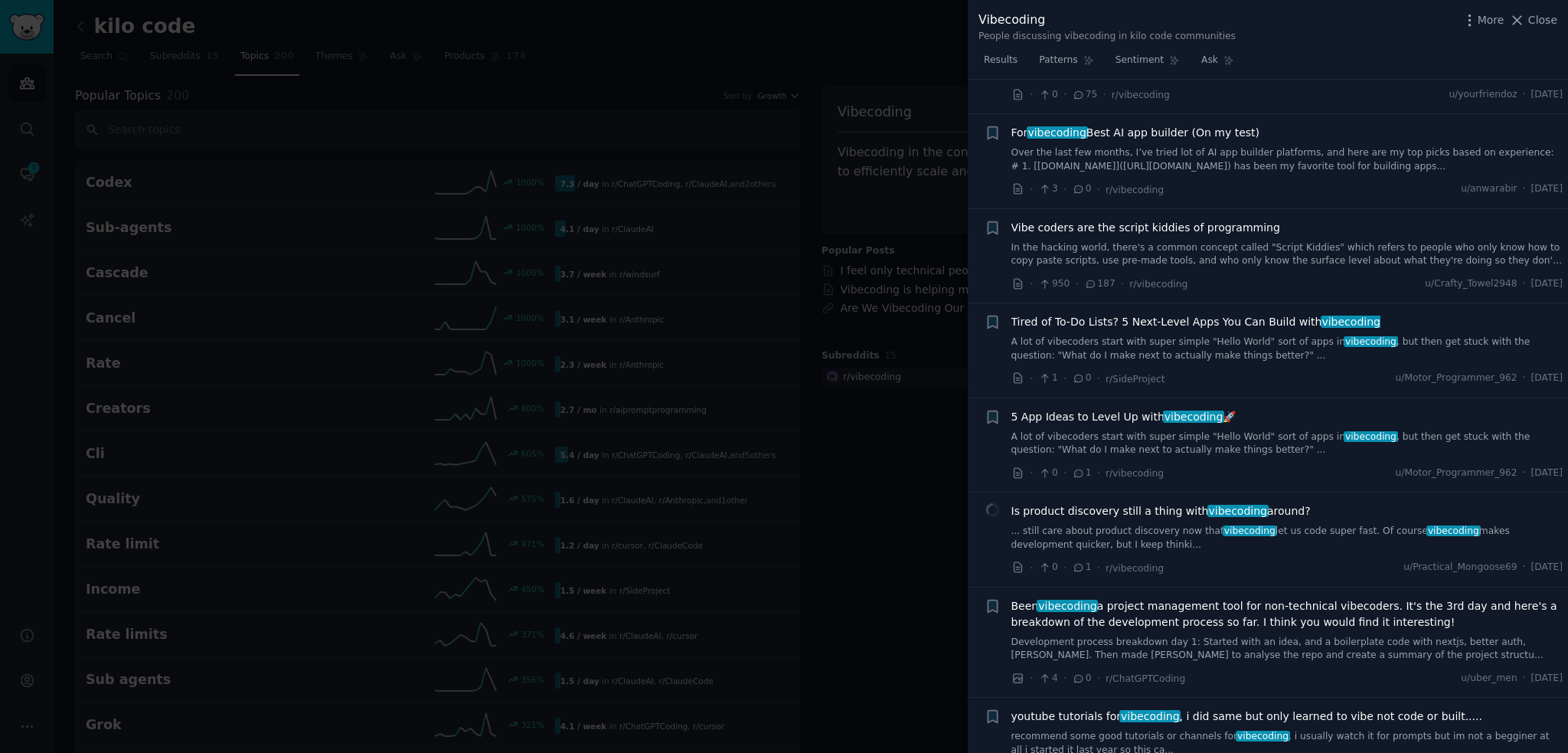
scroll to position [3241, 0]
